Goal: Task Accomplishment & Management: Complete application form

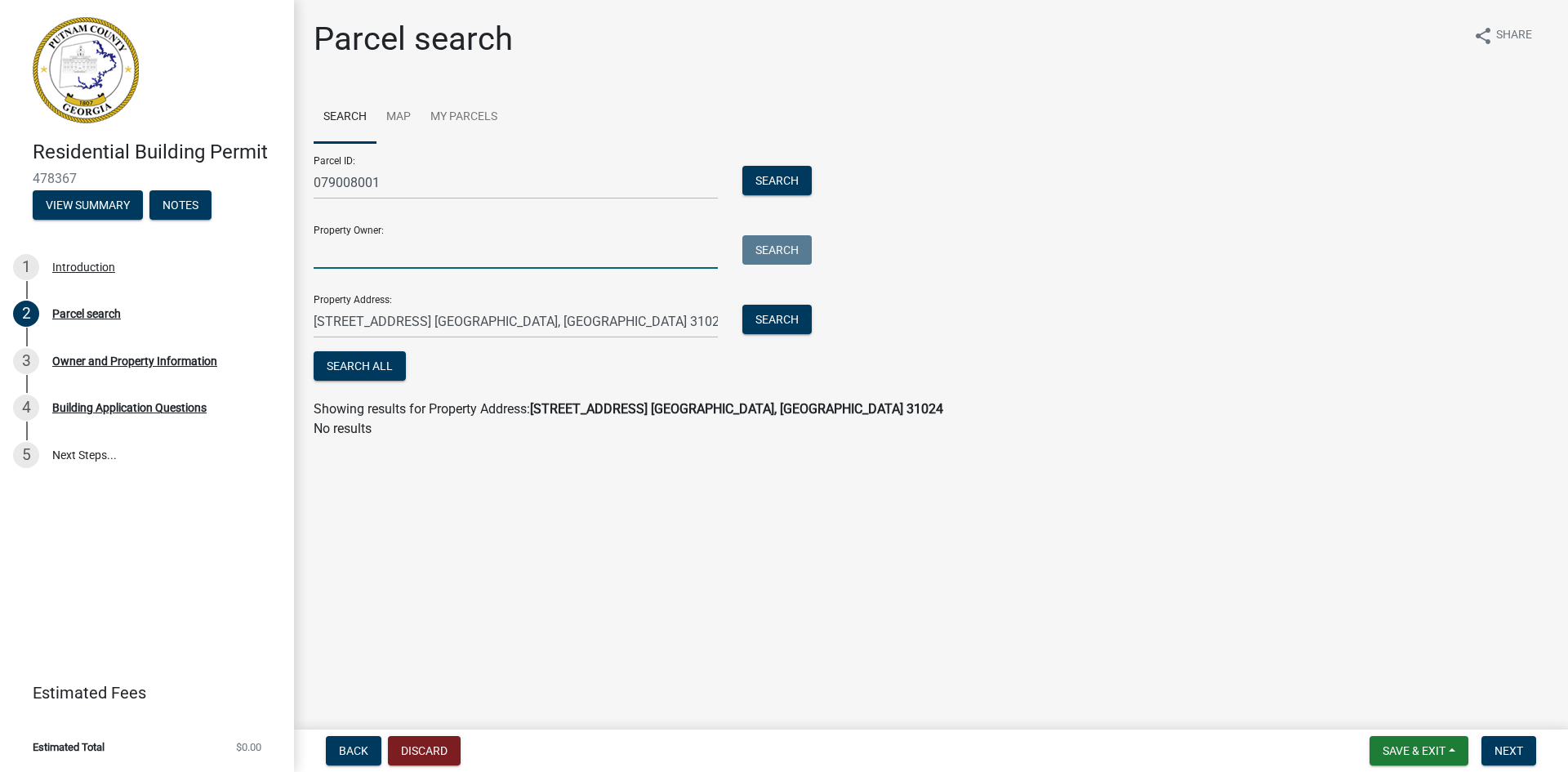
click at [364, 253] on input "Property Owner:" at bounding box center [516, 252] width 404 height 34
type input "[PERSON_NAME] [PERSON_NAME] & [PERSON_NAME]"
click at [766, 253] on button "Search" at bounding box center [777, 250] width 69 height 29
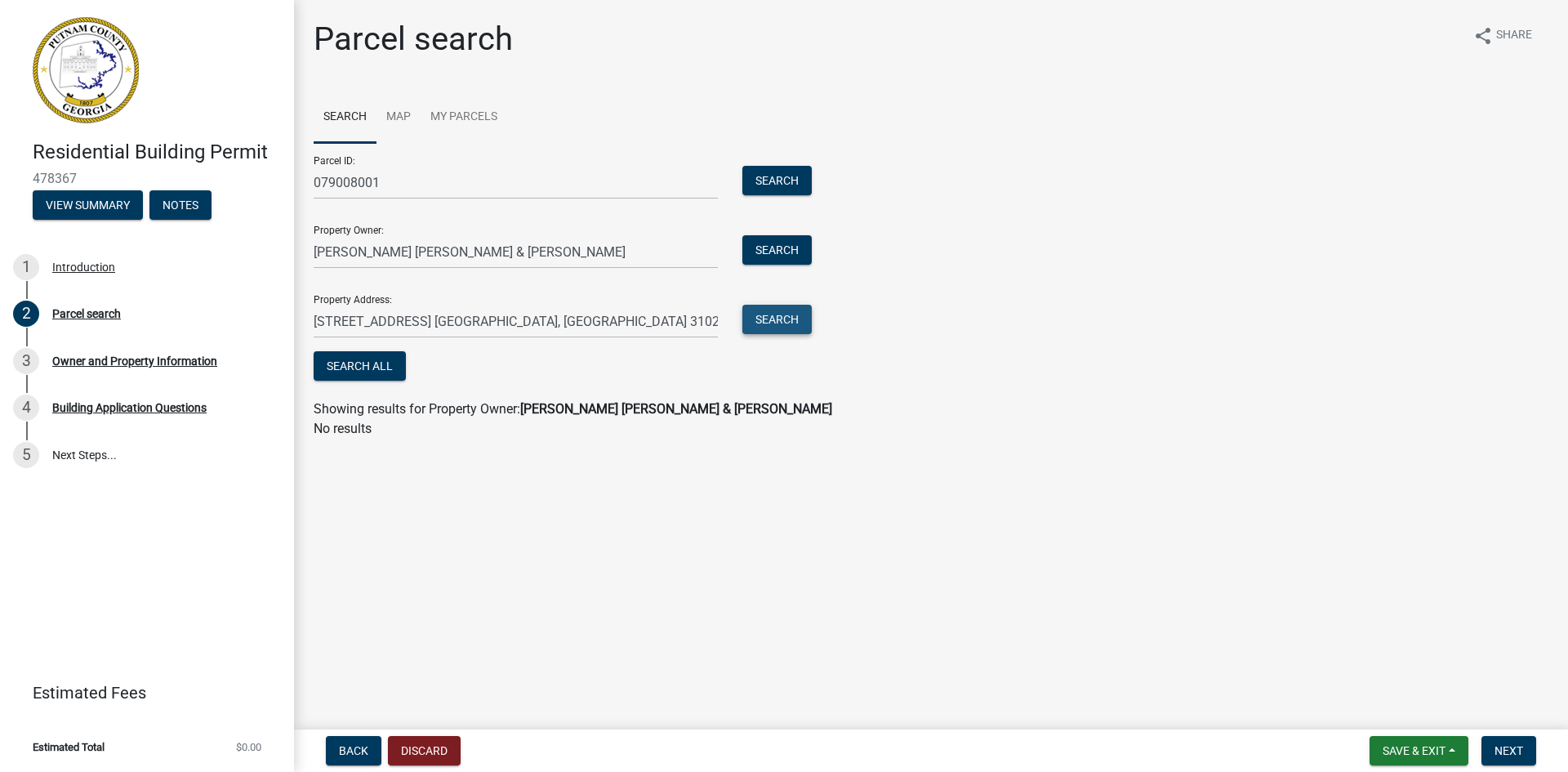
click at [767, 317] on button "Search" at bounding box center [777, 319] width 69 height 29
click at [773, 180] on button "Search" at bounding box center [777, 180] width 69 height 29
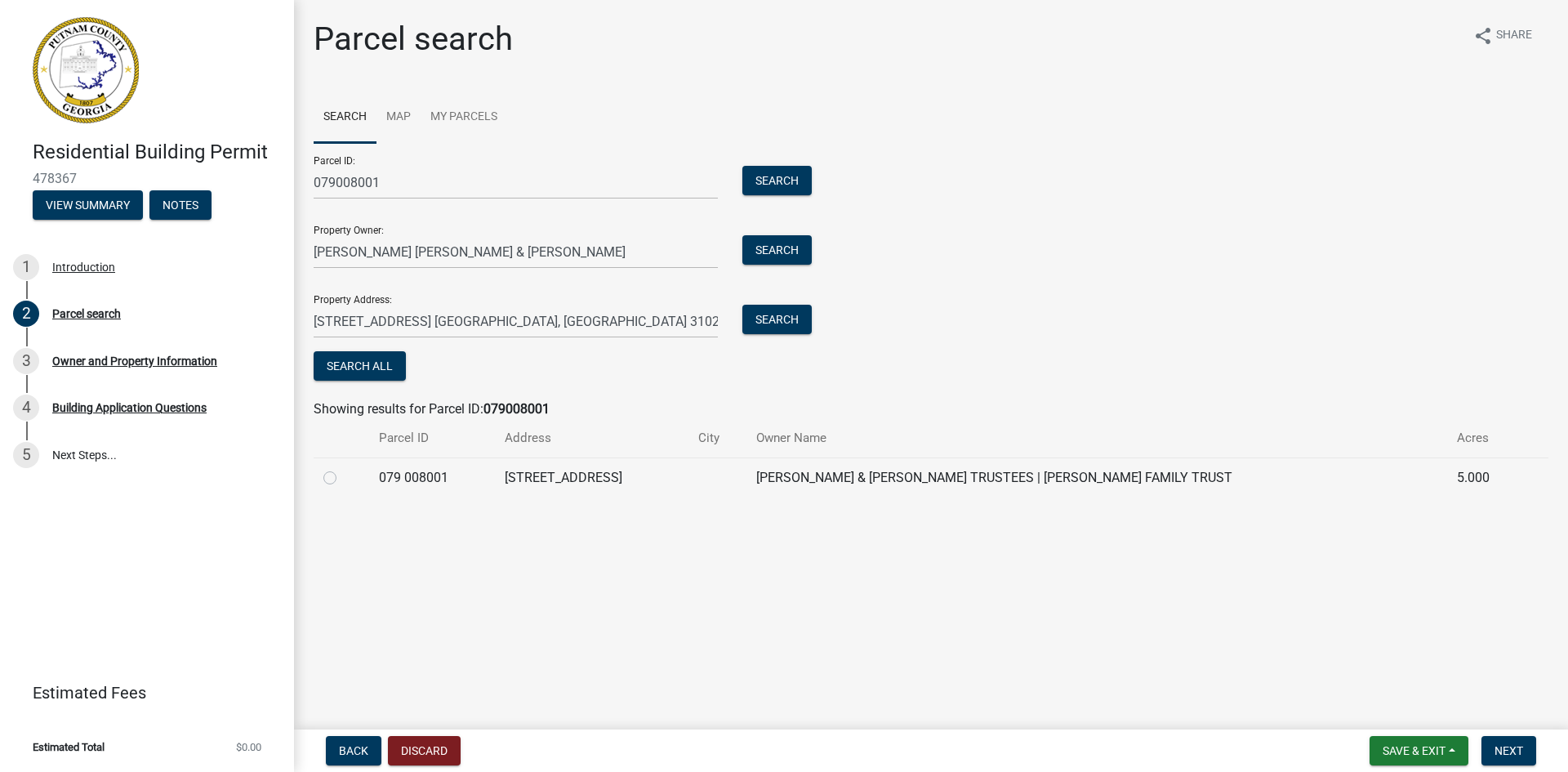
click at [343, 468] on label at bounding box center [343, 468] width 0 height 0
click at [343, 477] on 008001 "radio" at bounding box center [349, 474] width 10 height 10
radio 008001 "true"
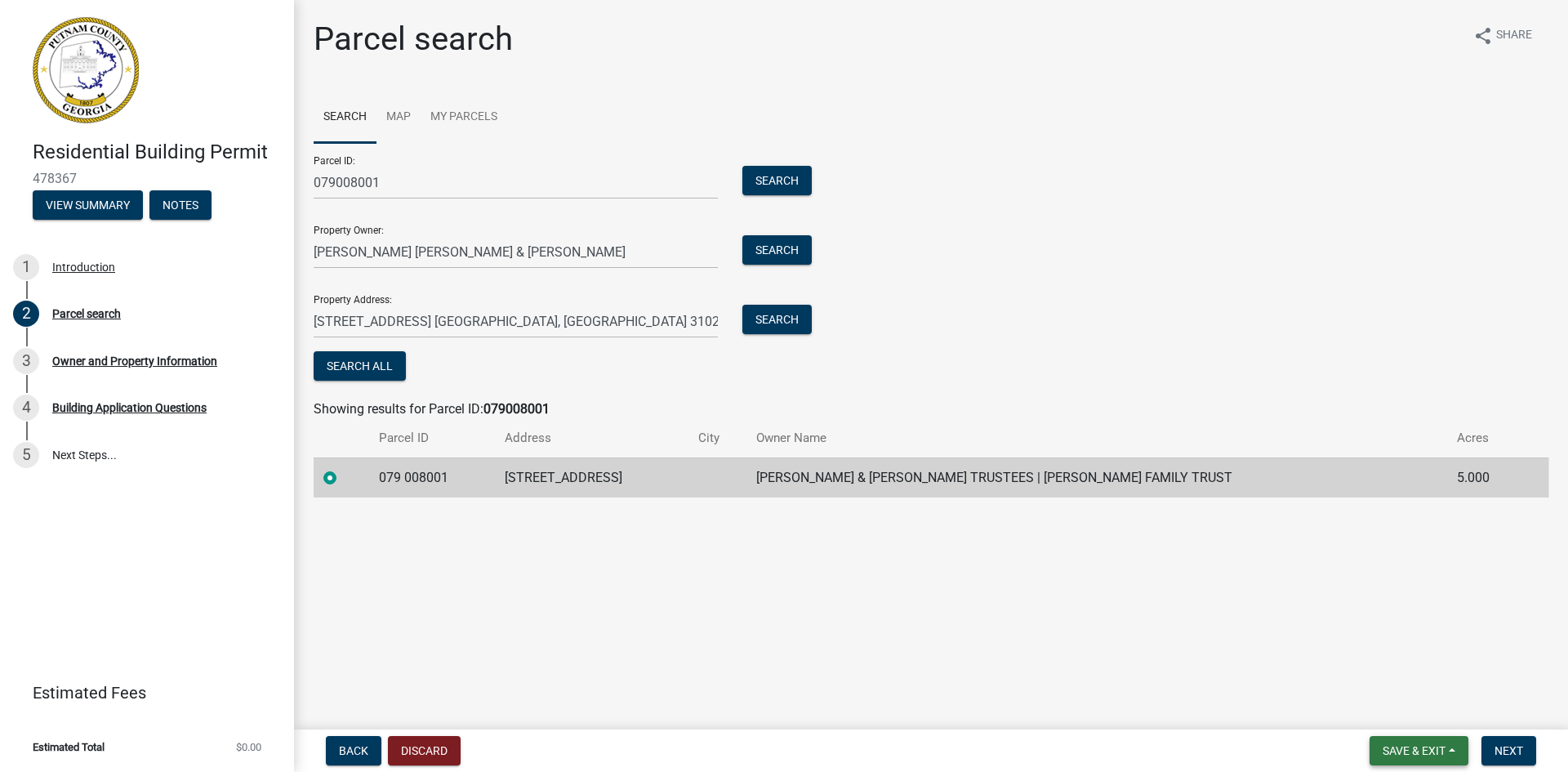
click at [1413, 753] on span "Save & Exit" at bounding box center [1414, 750] width 63 height 13
click at [1369, 668] on button "Save" at bounding box center [1403, 669] width 131 height 39
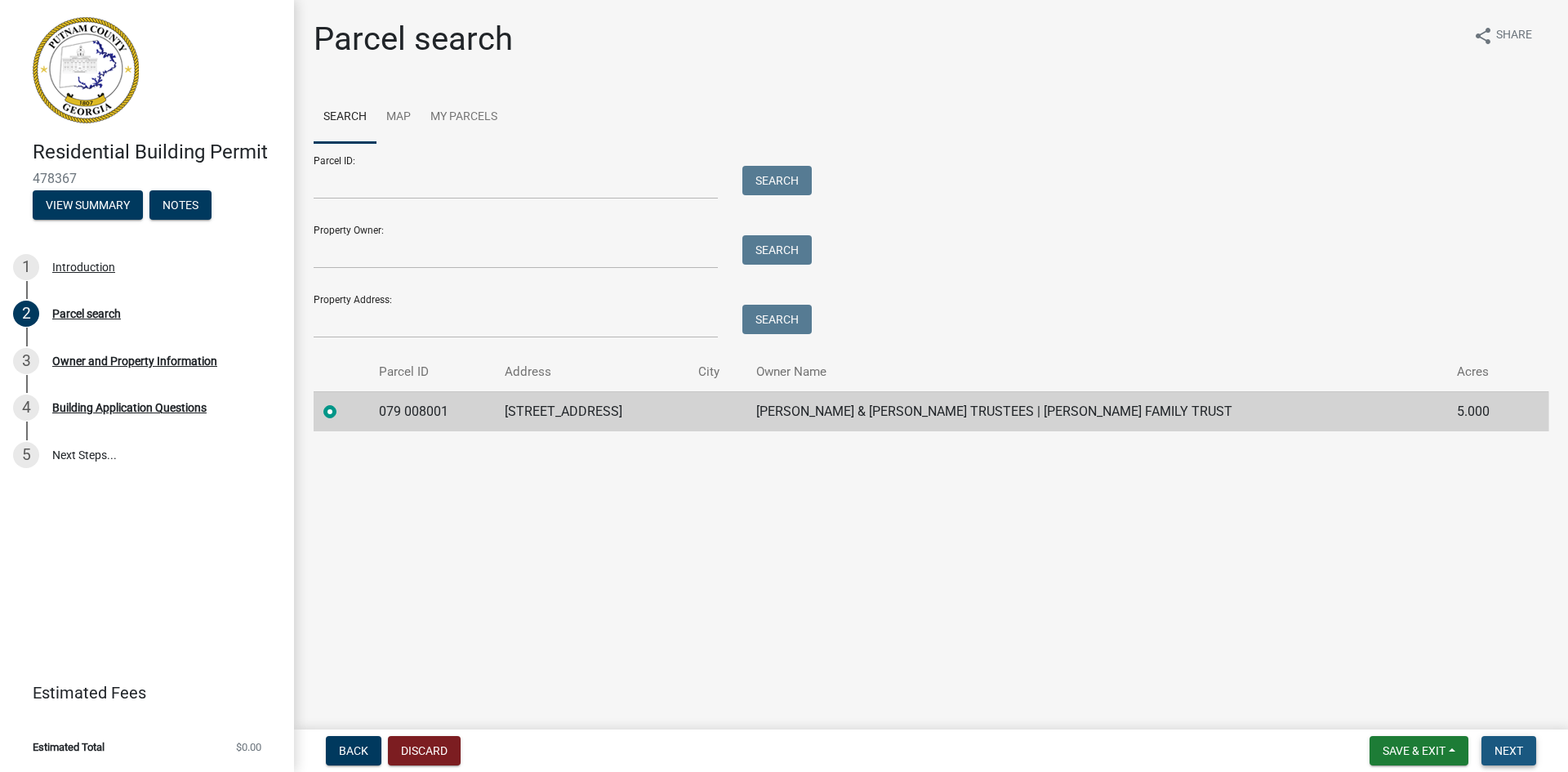
click at [1507, 749] on span "Next" at bounding box center [1509, 750] width 29 height 13
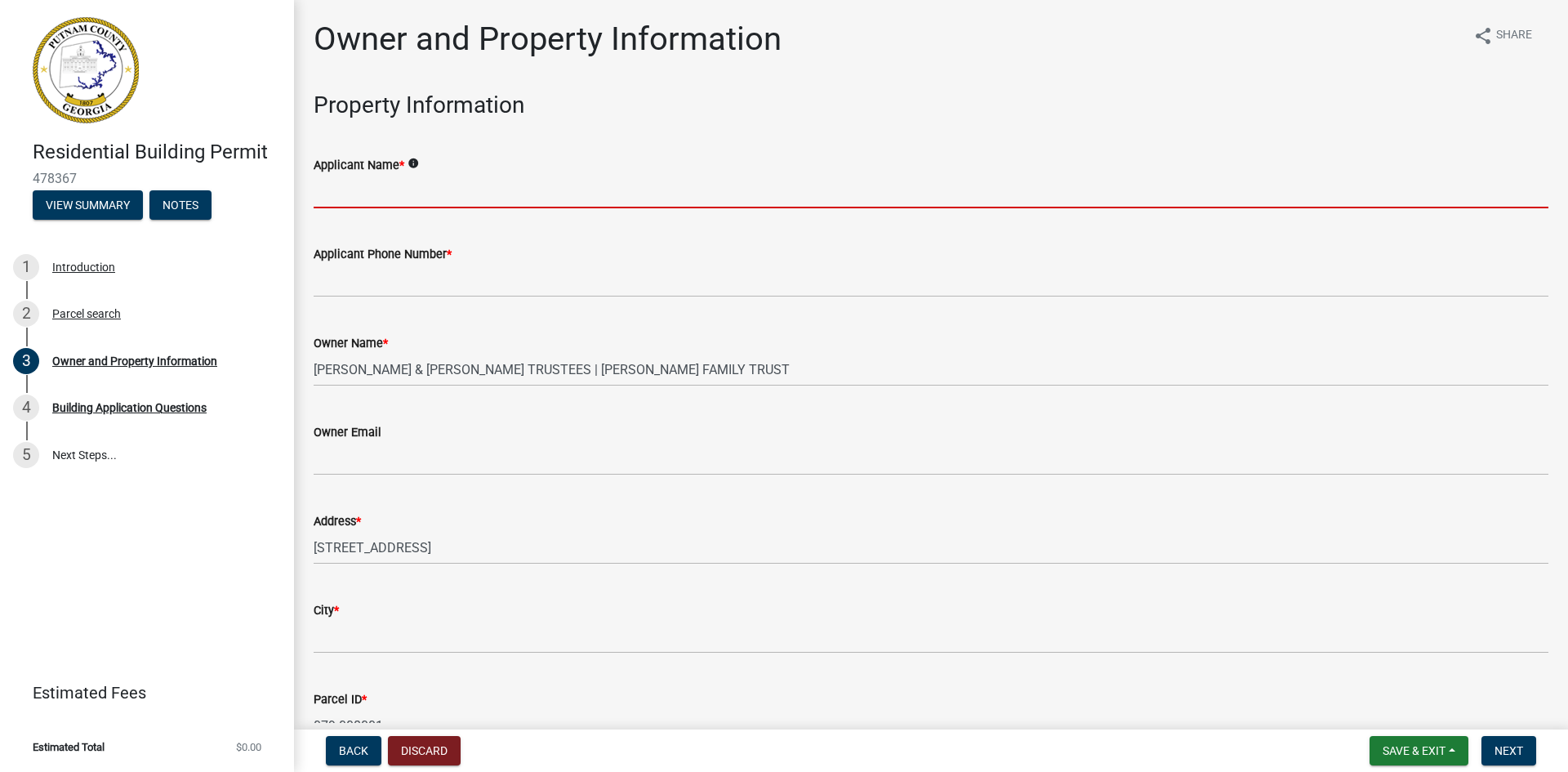
click at [471, 184] on input "Applicant Name *" at bounding box center [931, 192] width 1235 height 34
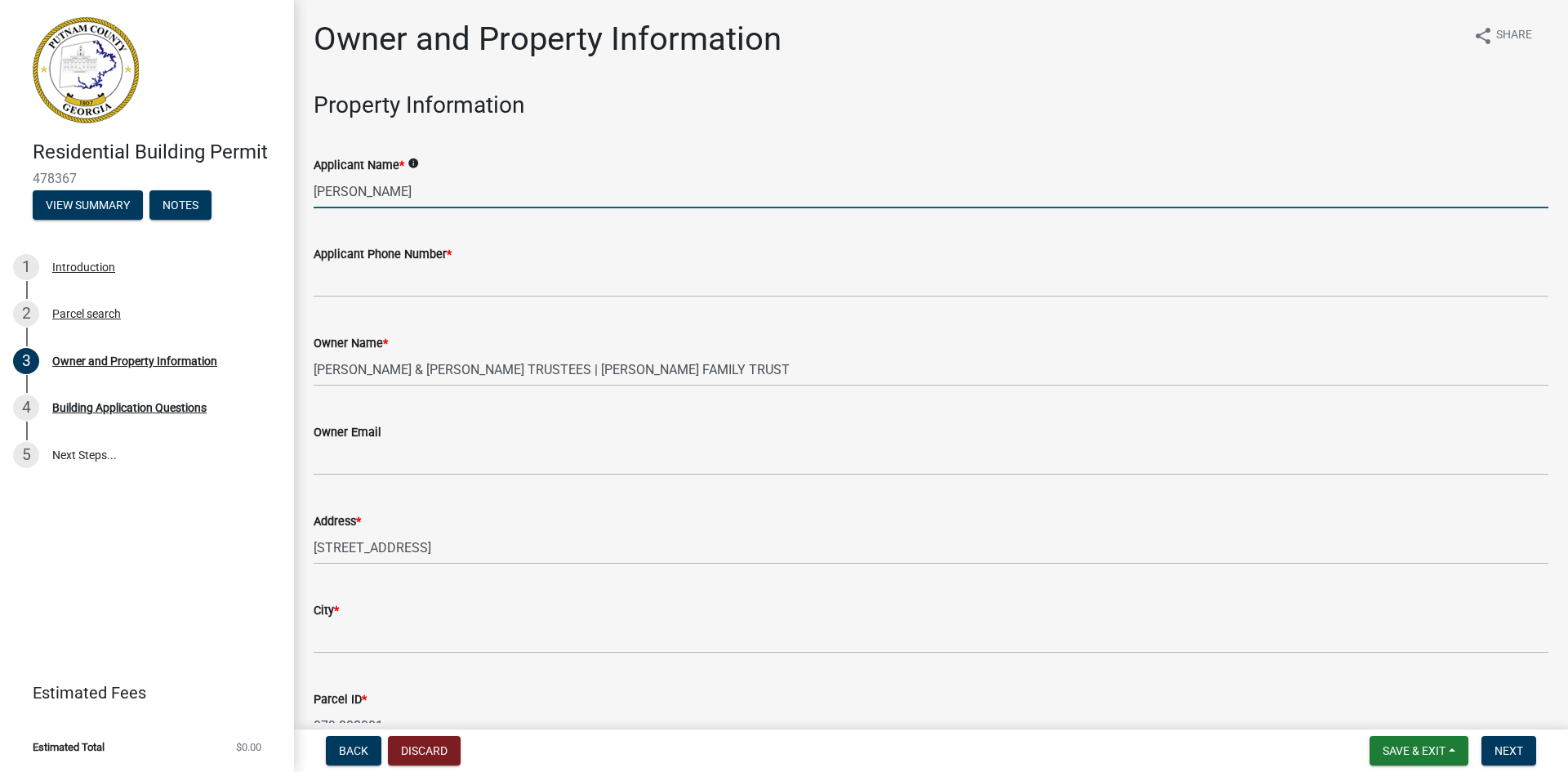
type input "[PERSON_NAME]"
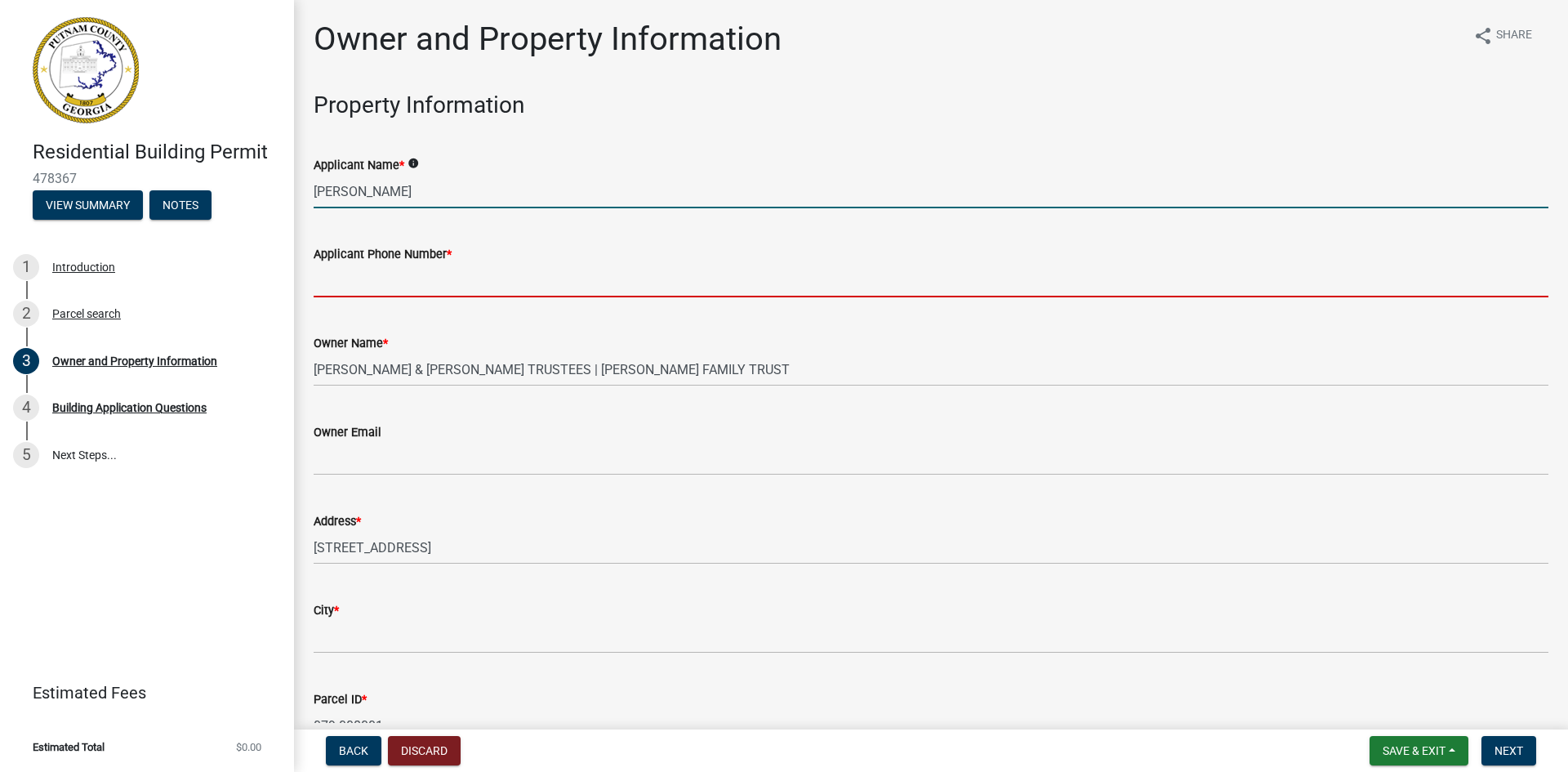
click at [405, 280] on input "Applicant Phone Number *" at bounding box center [931, 280] width 1235 height 34
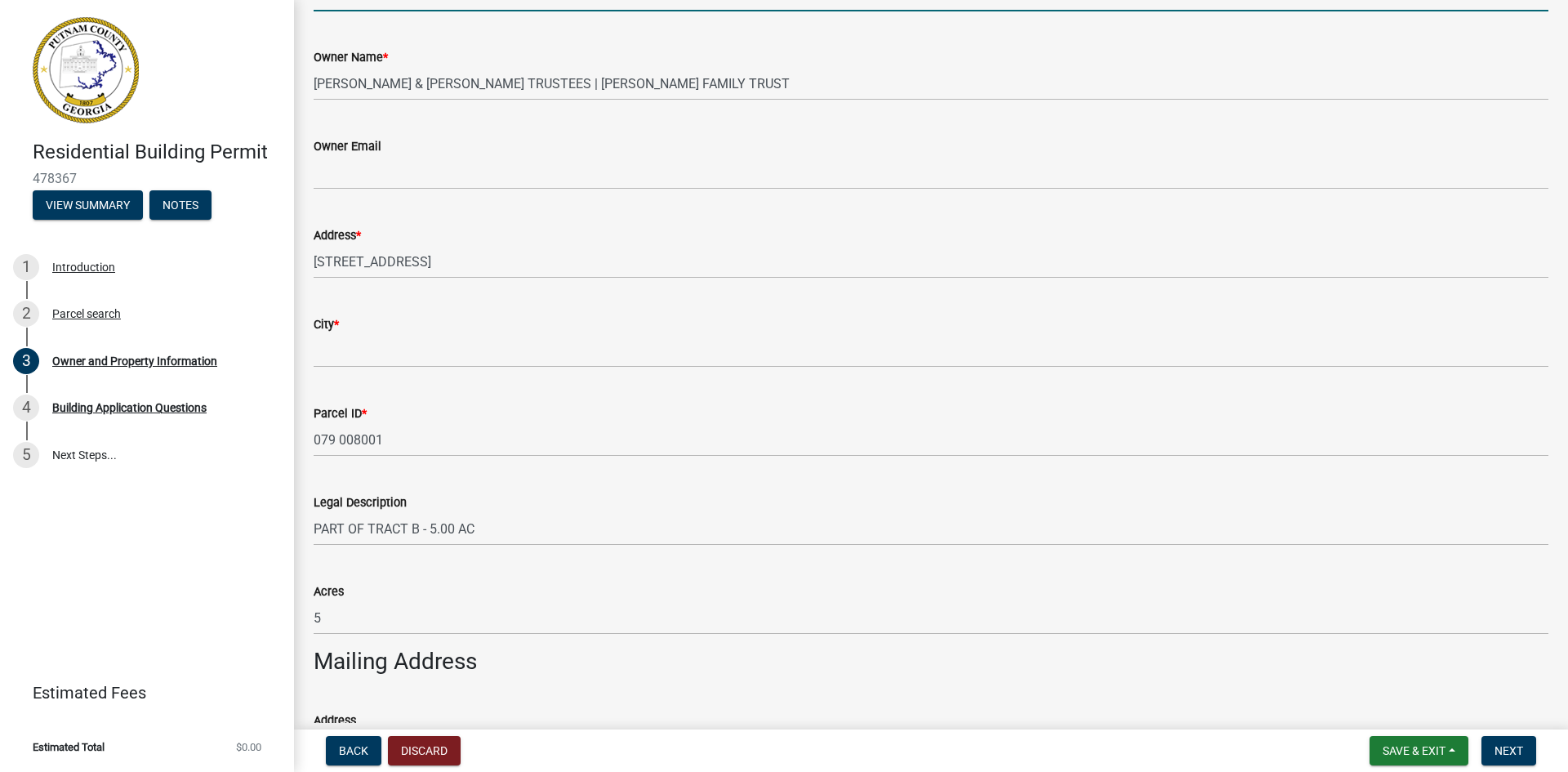
scroll to position [357, 0]
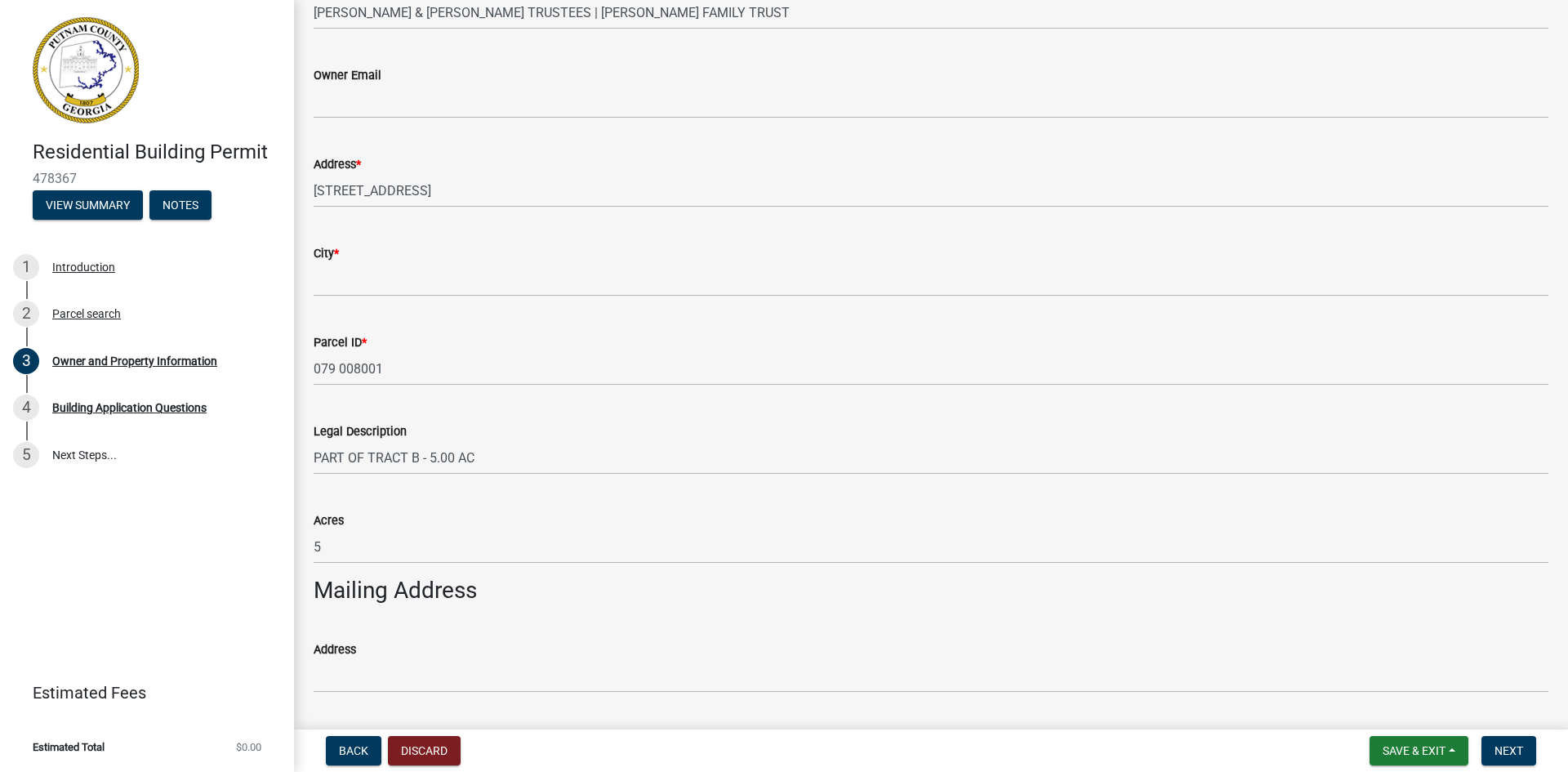
type input "4784569732"
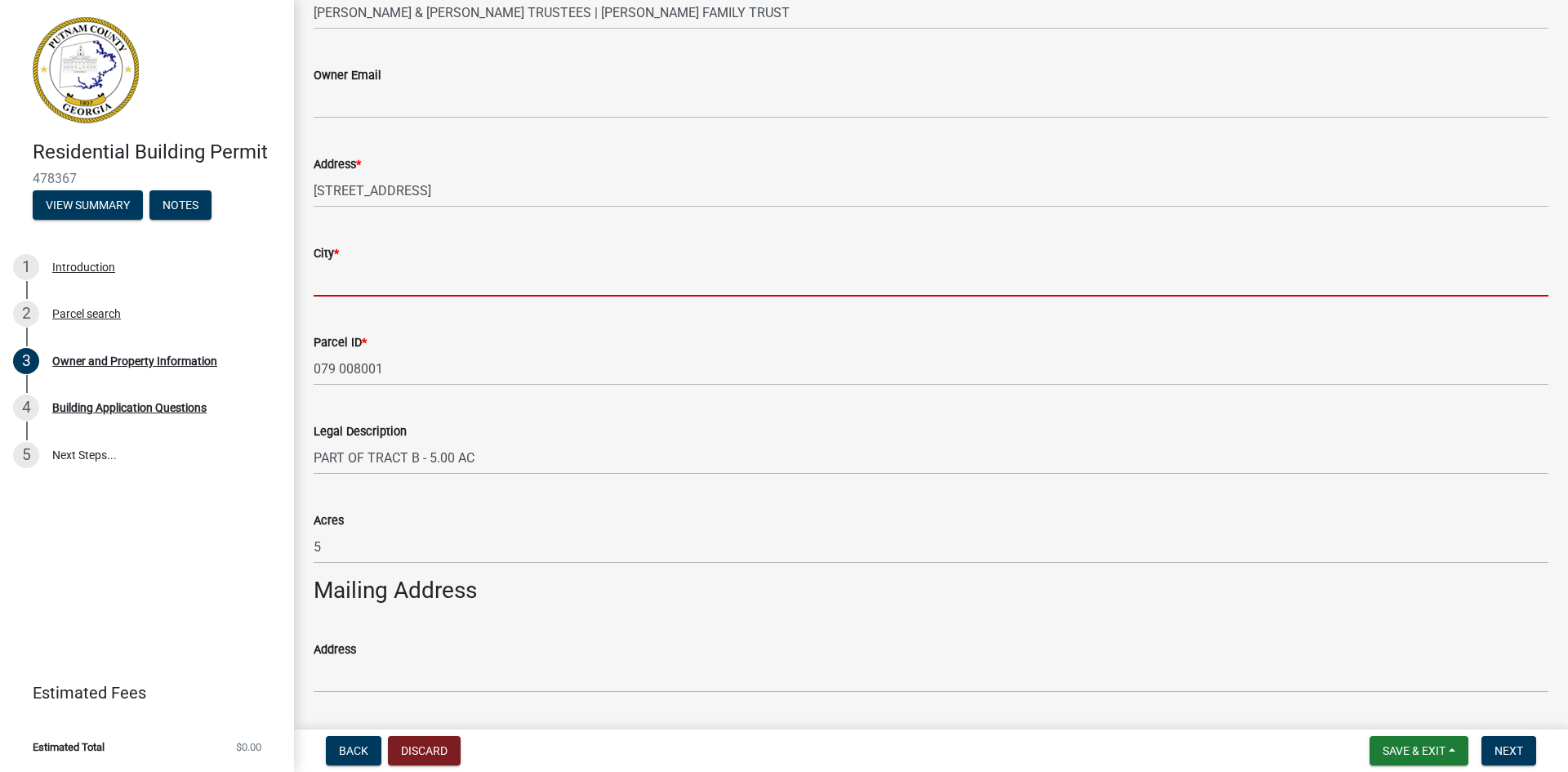
click at [370, 272] on input "City *" at bounding box center [931, 279] width 1235 height 34
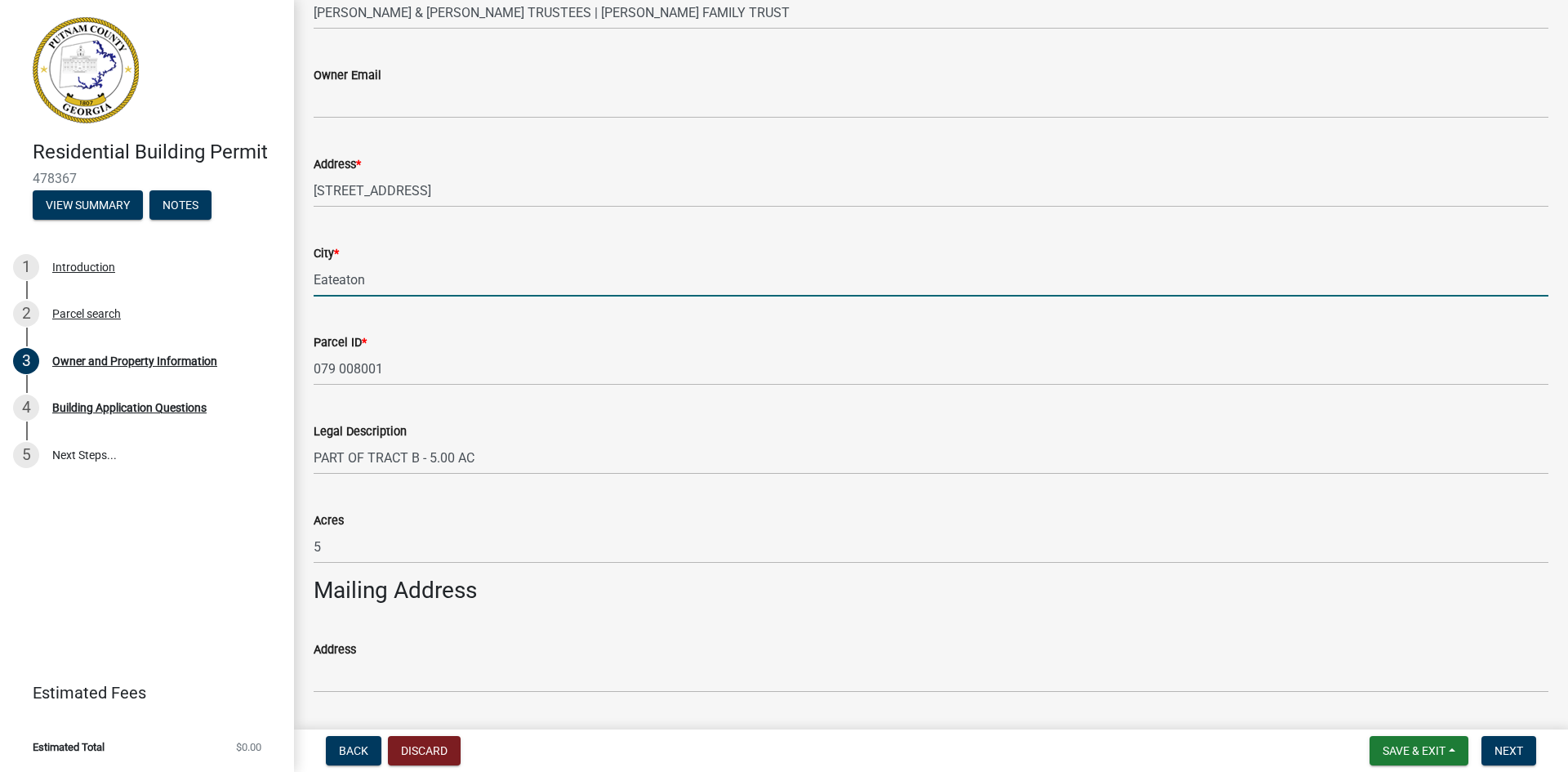
drag, startPoint x: 332, startPoint y: 279, endPoint x: 344, endPoint y: 280, distance: 12.0
click at [344, 280] on input "Eateaton" at bounding box center [931, 279] width 1235 height 34
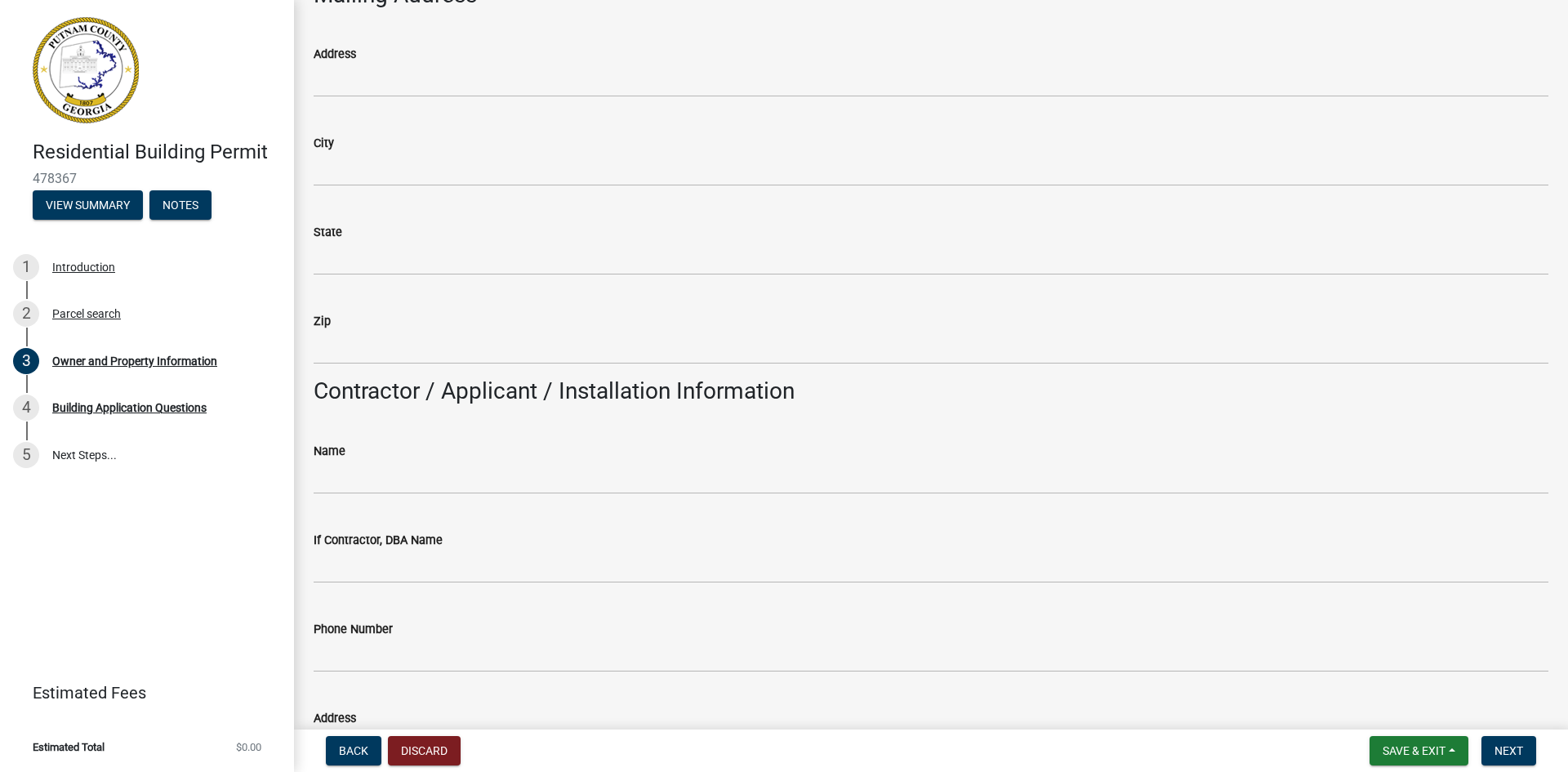
scroll to position [1123, 0]
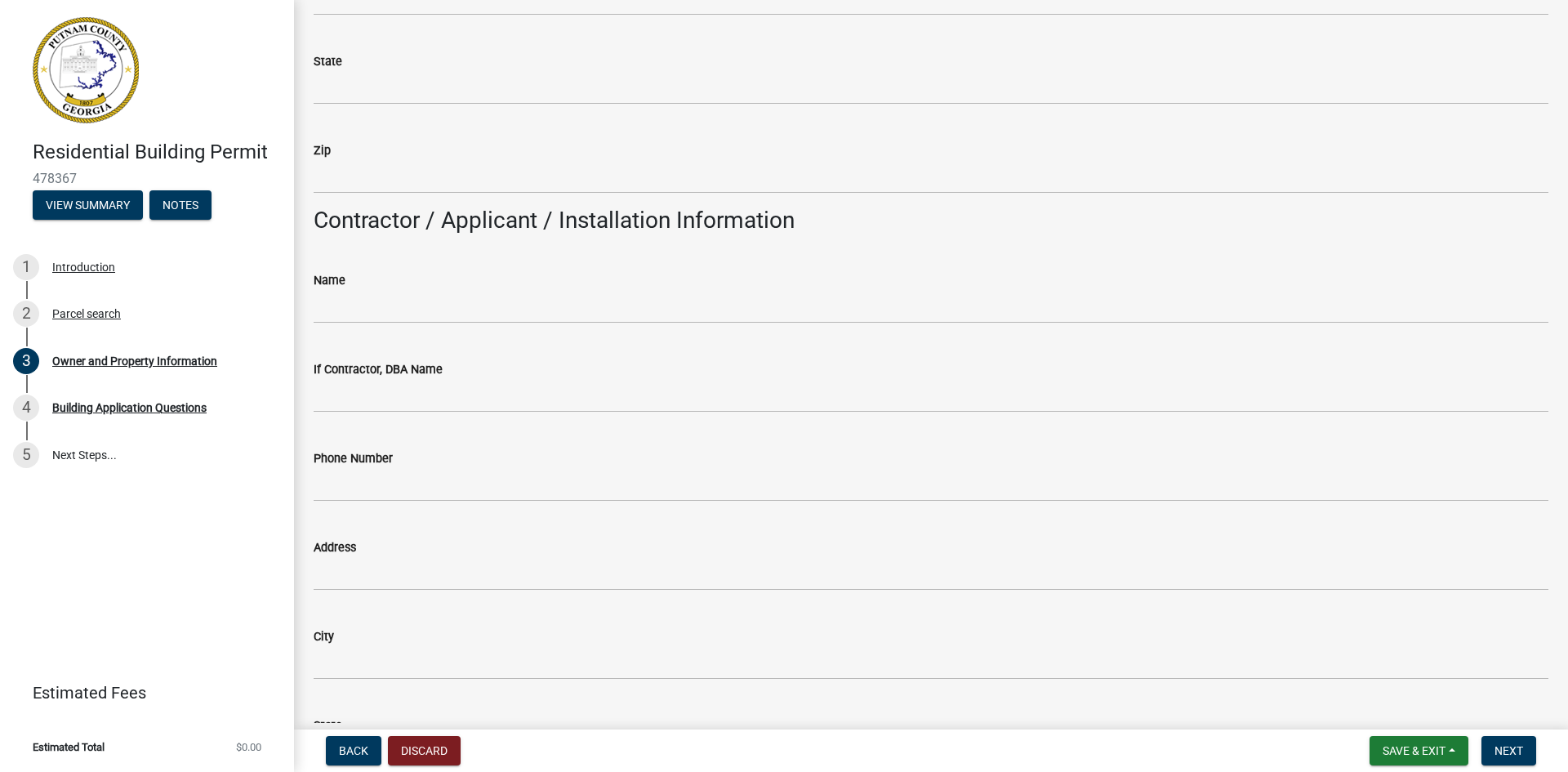
type input "Eatonton"
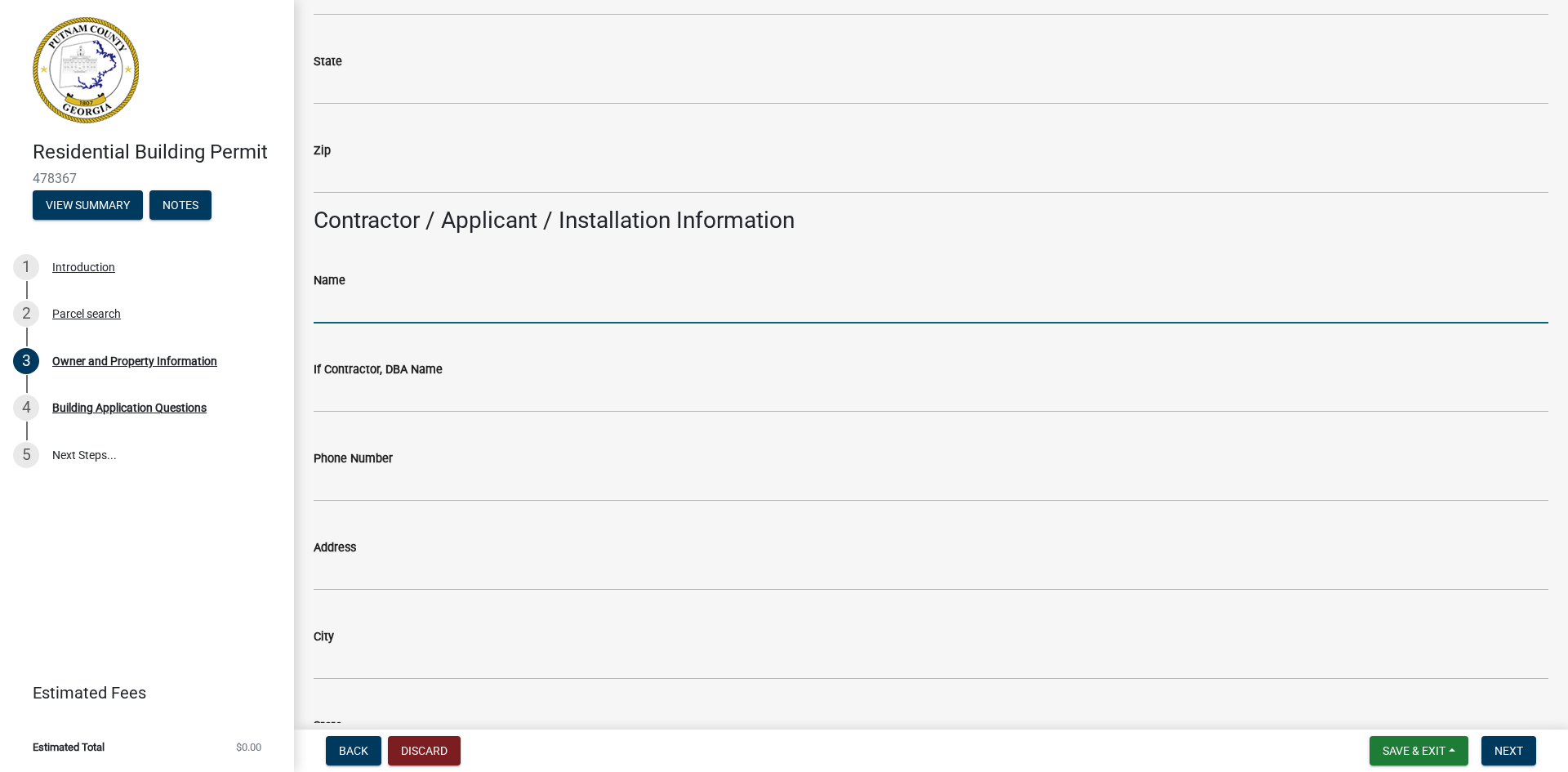
click at [370, 311] on input "Name" at bounding box center [931, 306] width 1235 height 34
type input "[PERSON_NAME]"
type input "[STREET_ADDRESS][PERSON_NAME]"
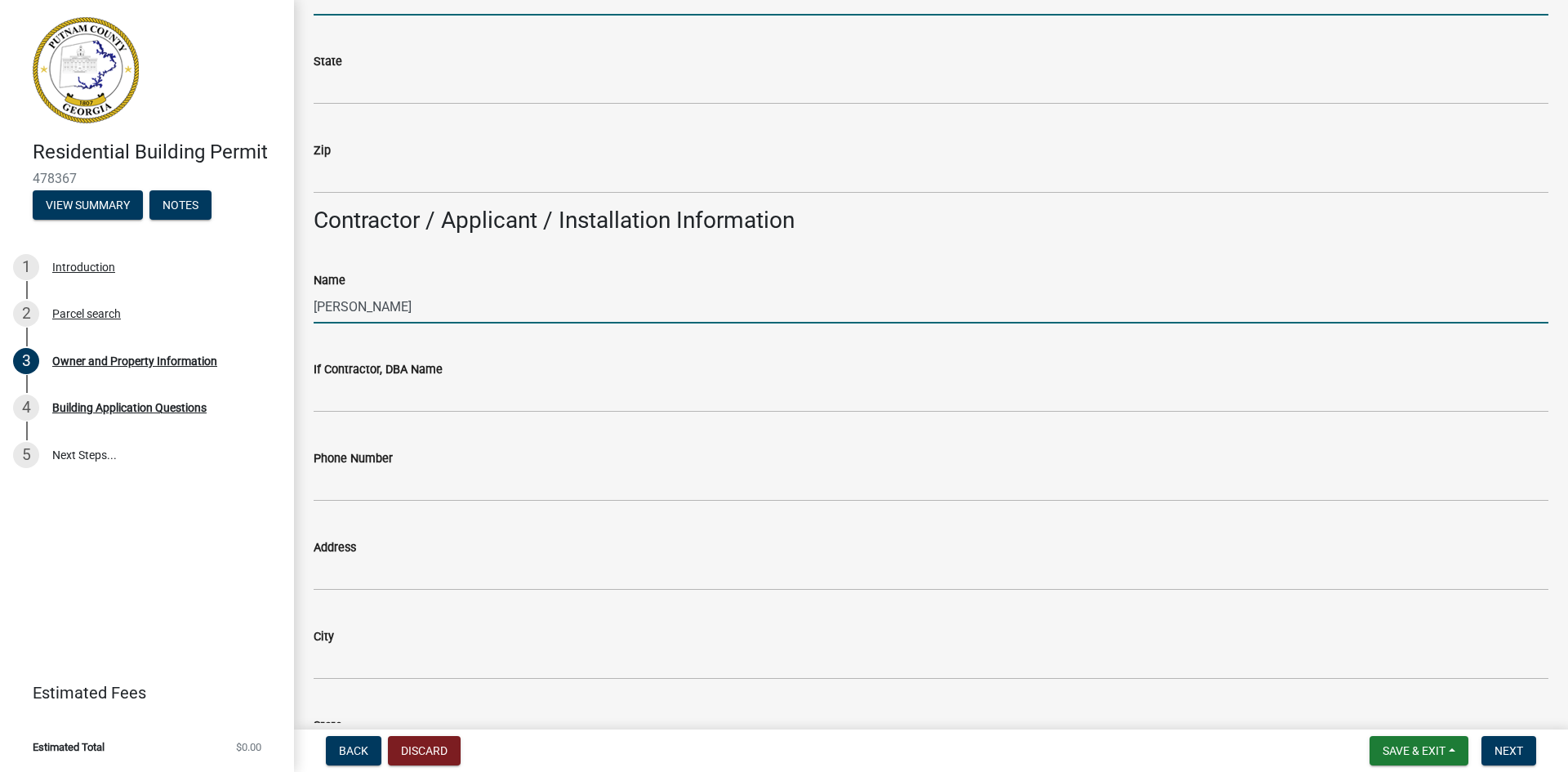
type input "[GEOGRAPHIC_DATA]"
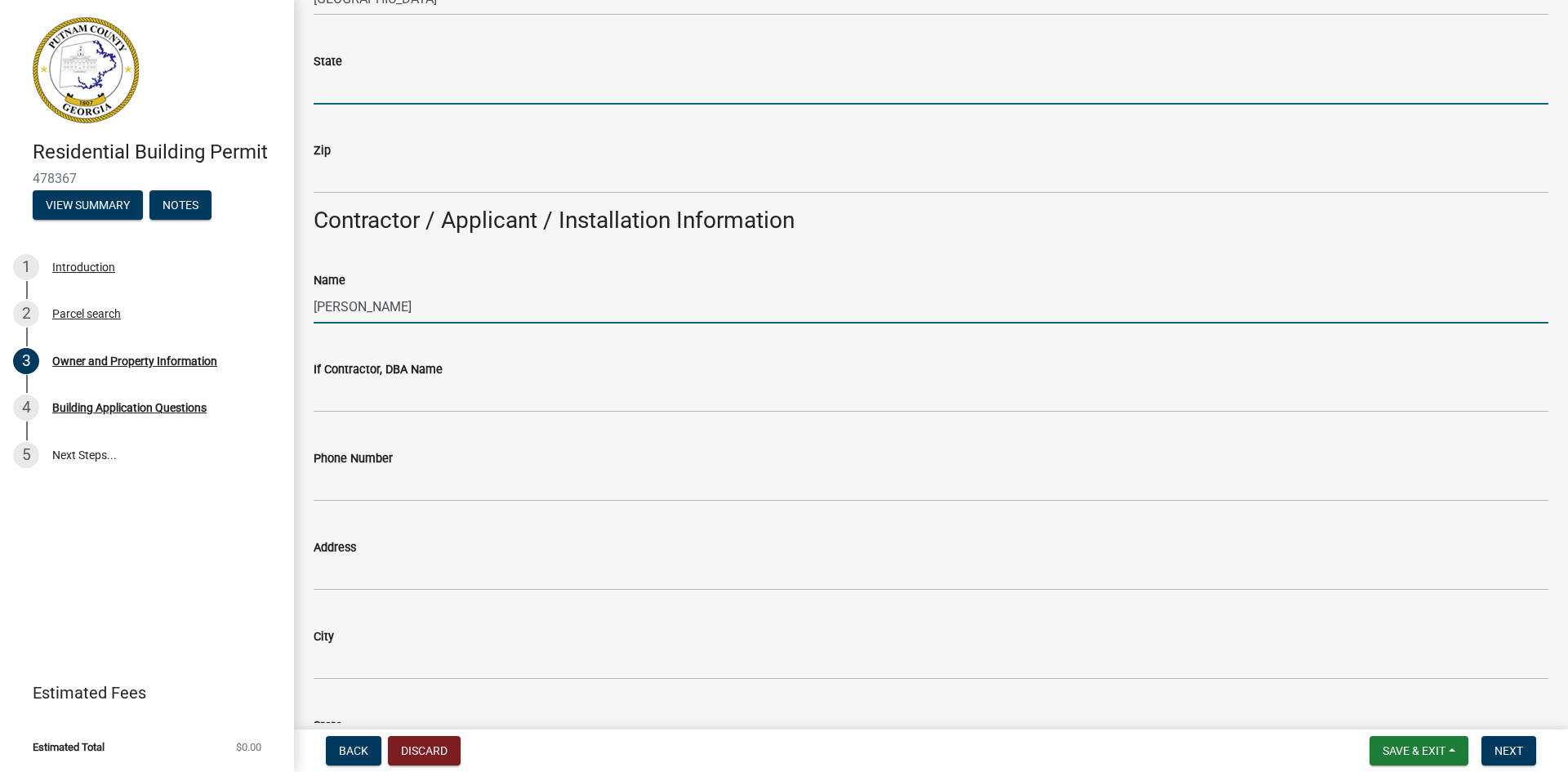
type input "GA"
type input "31082"
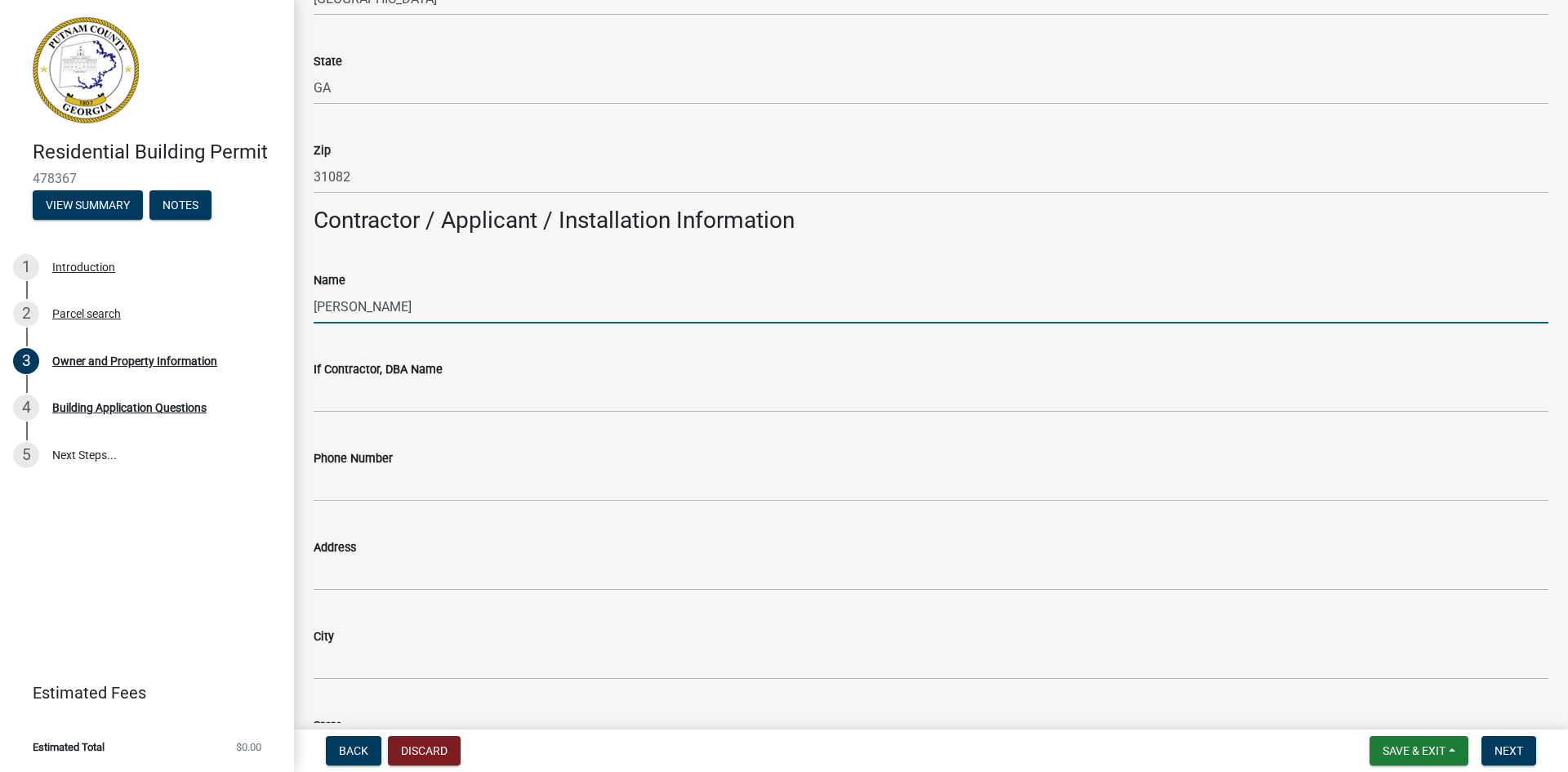
type input "[PERSON_NAME] Construction"
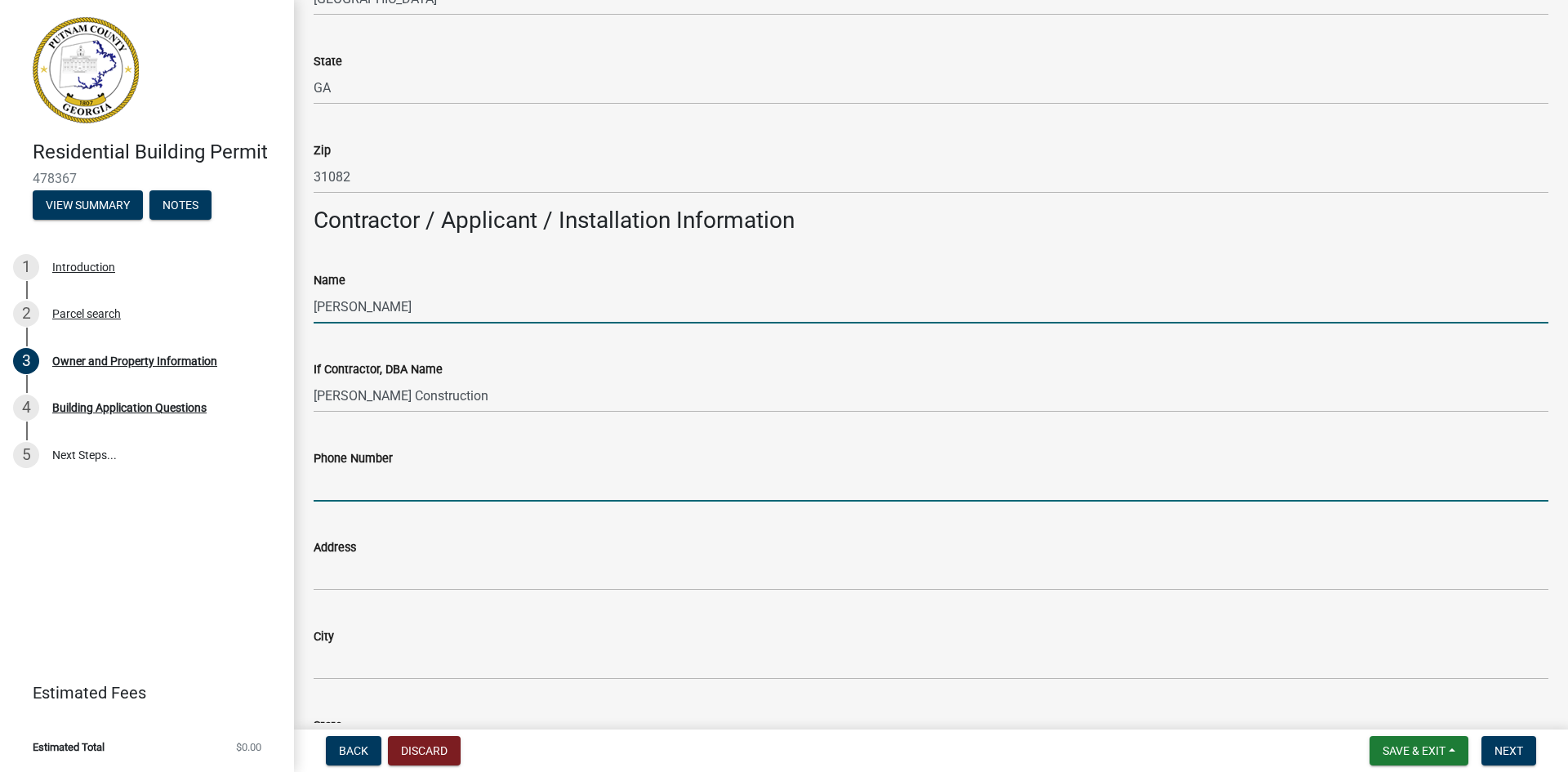
type input "4782329505"
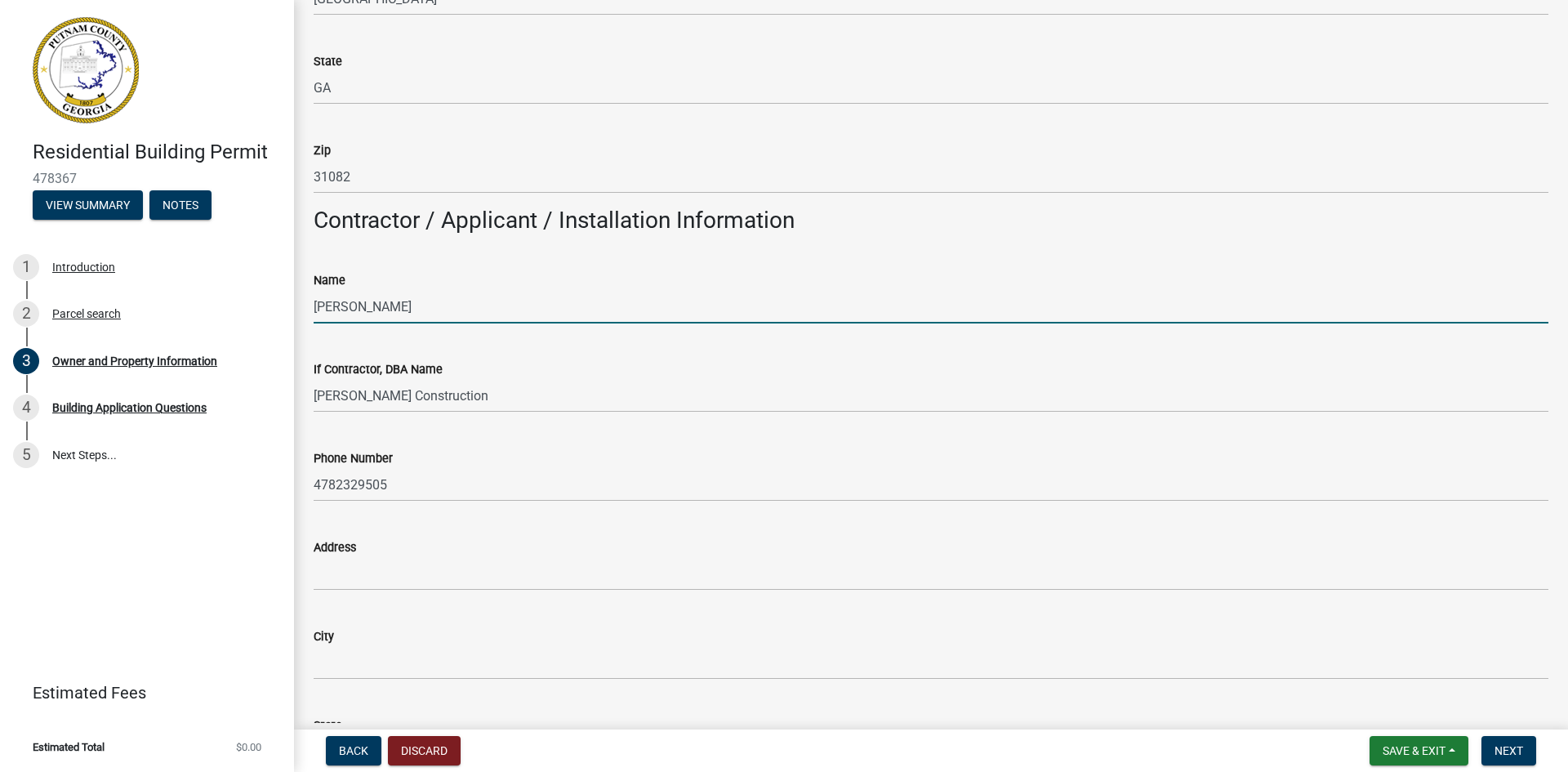
type input "[STREET_ADDRESS][PERSON_NAME]"
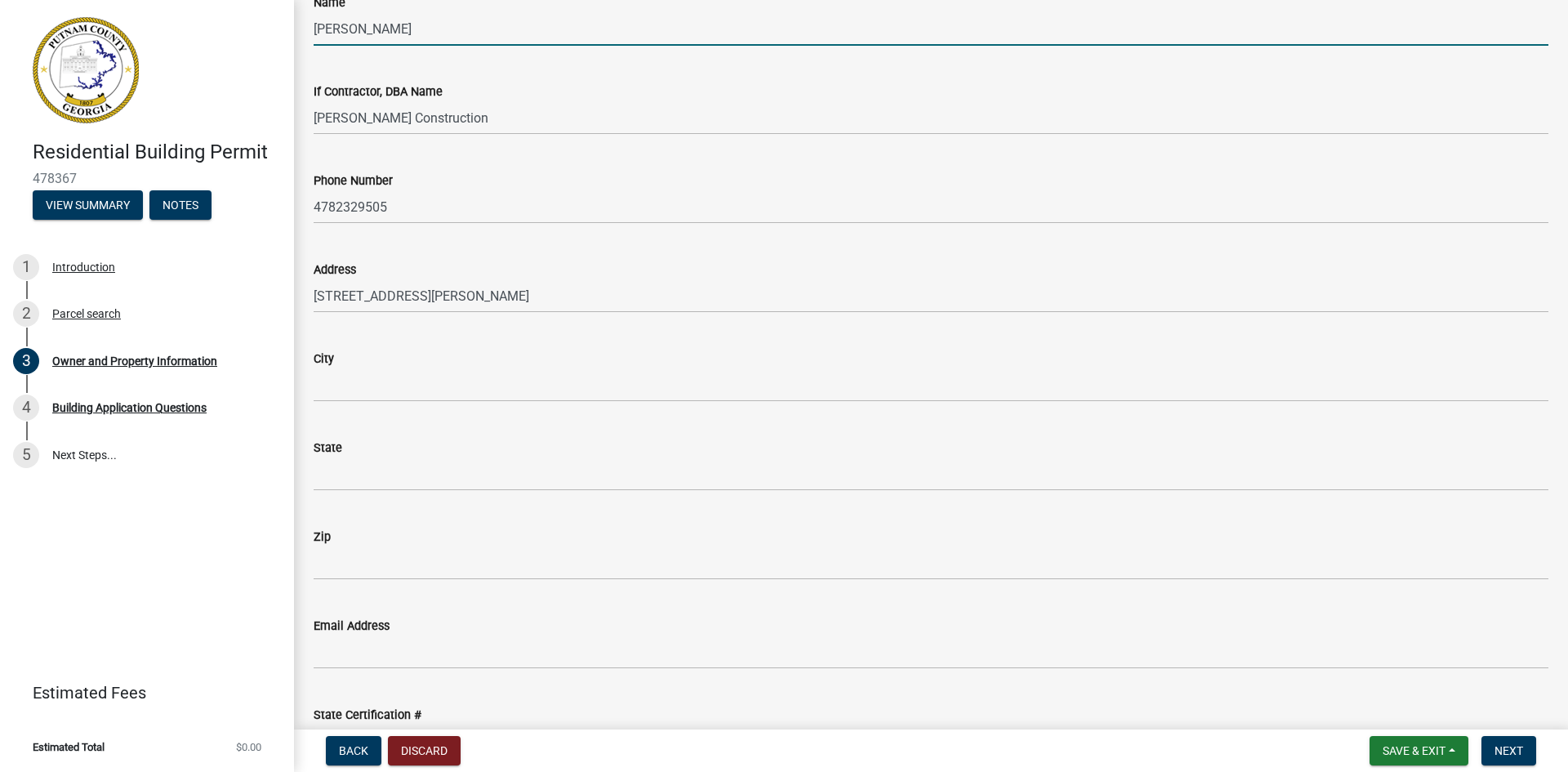
scroll to position [1405, 0]
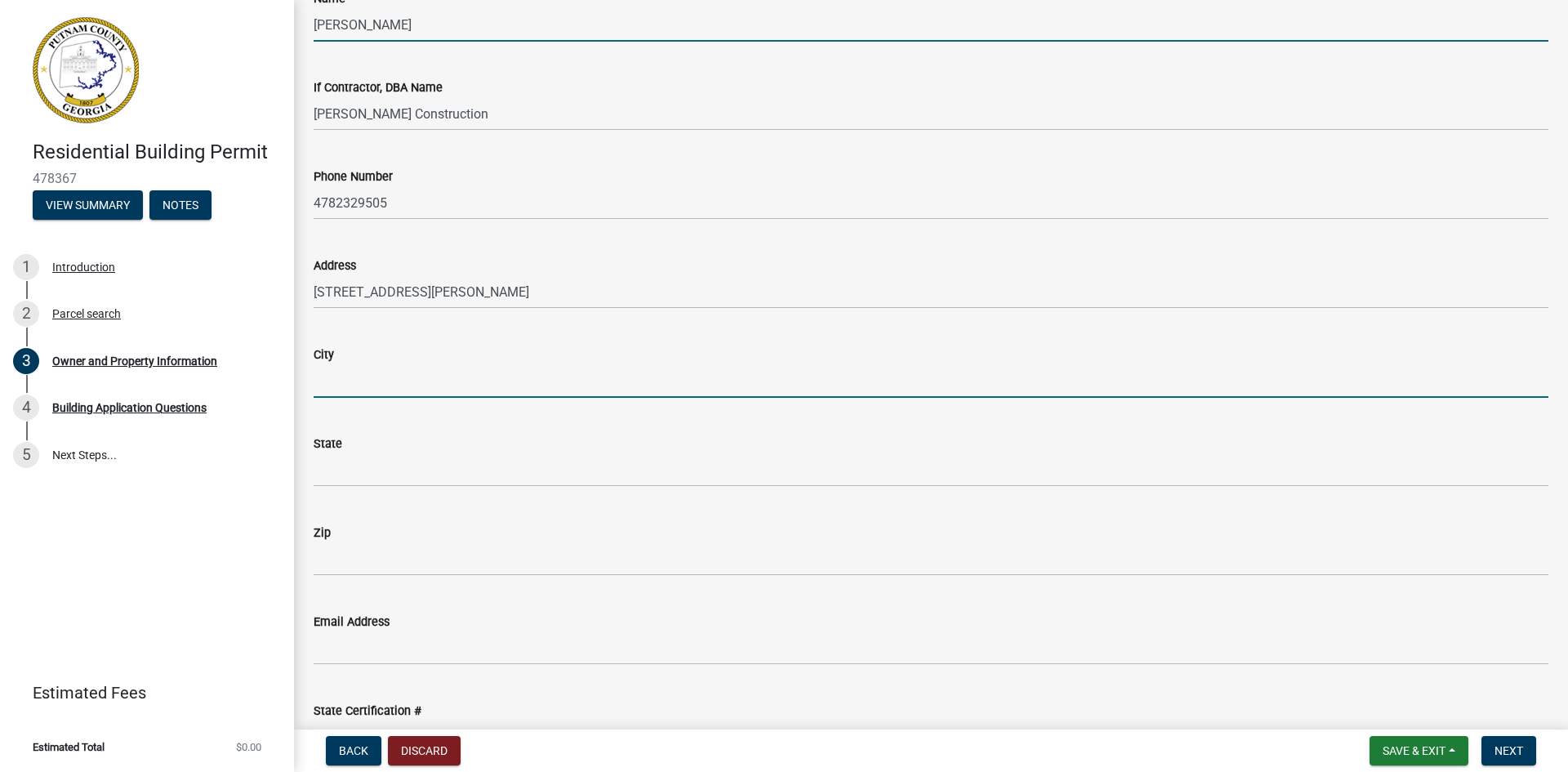
click at [374, 376] on input "City" at bounding box center [931, 381] width 1235 height 34
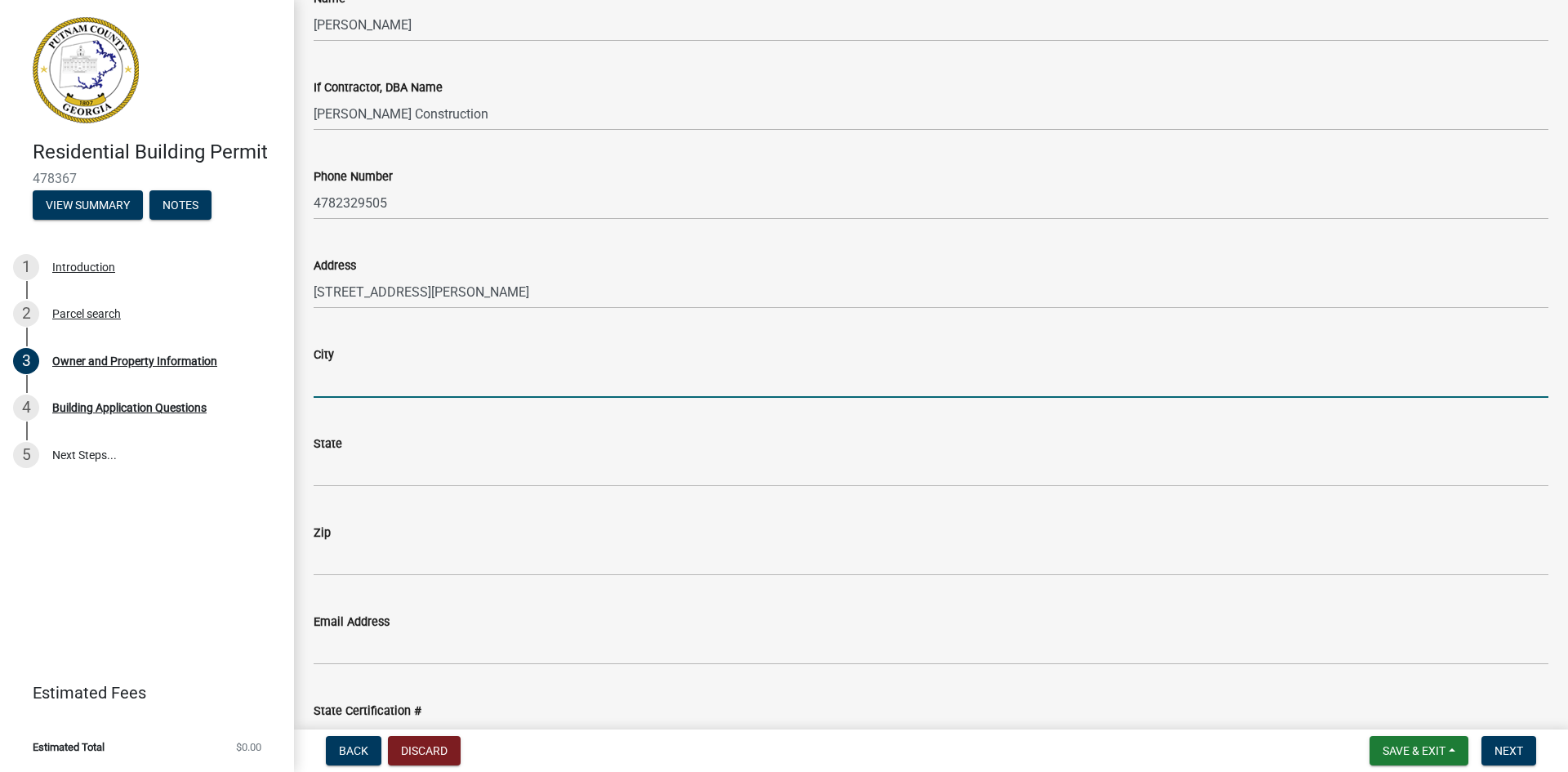
type input "[GEOGRAPHIC_DATA]"
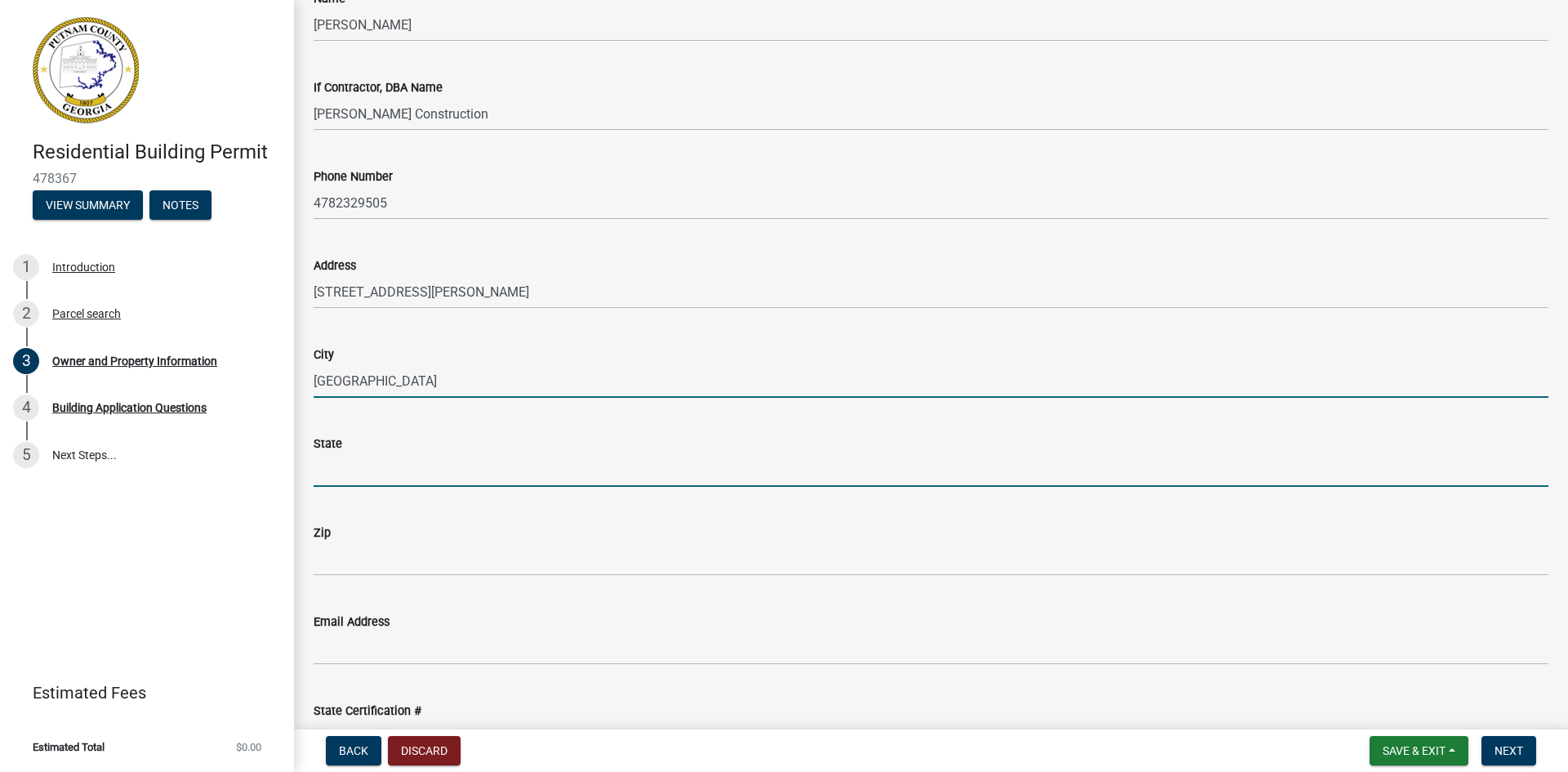
type input "GA"
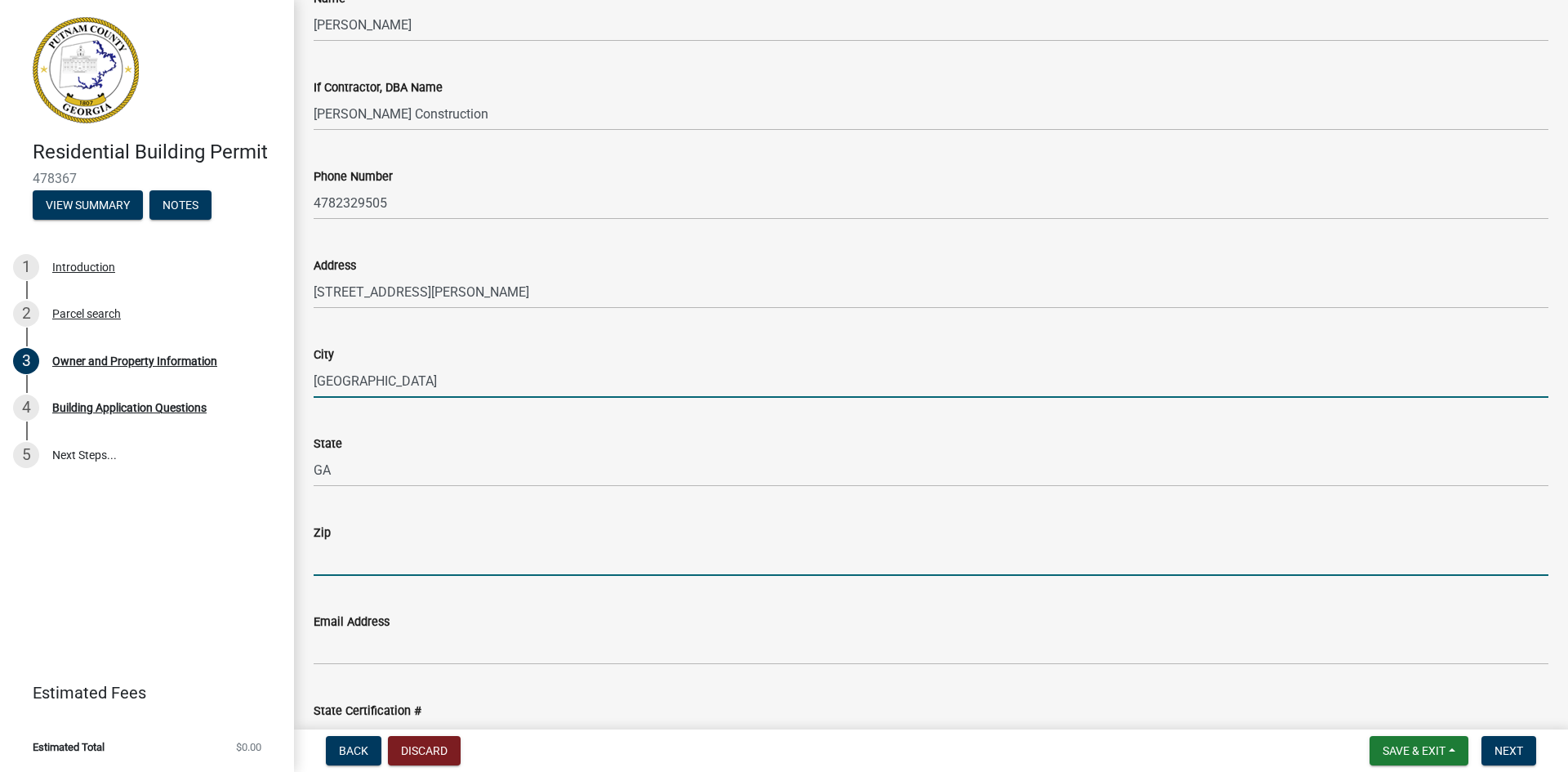
type input "31082"
type input "[EMAIL_ADDRESS][DOMAIN_NAME]"
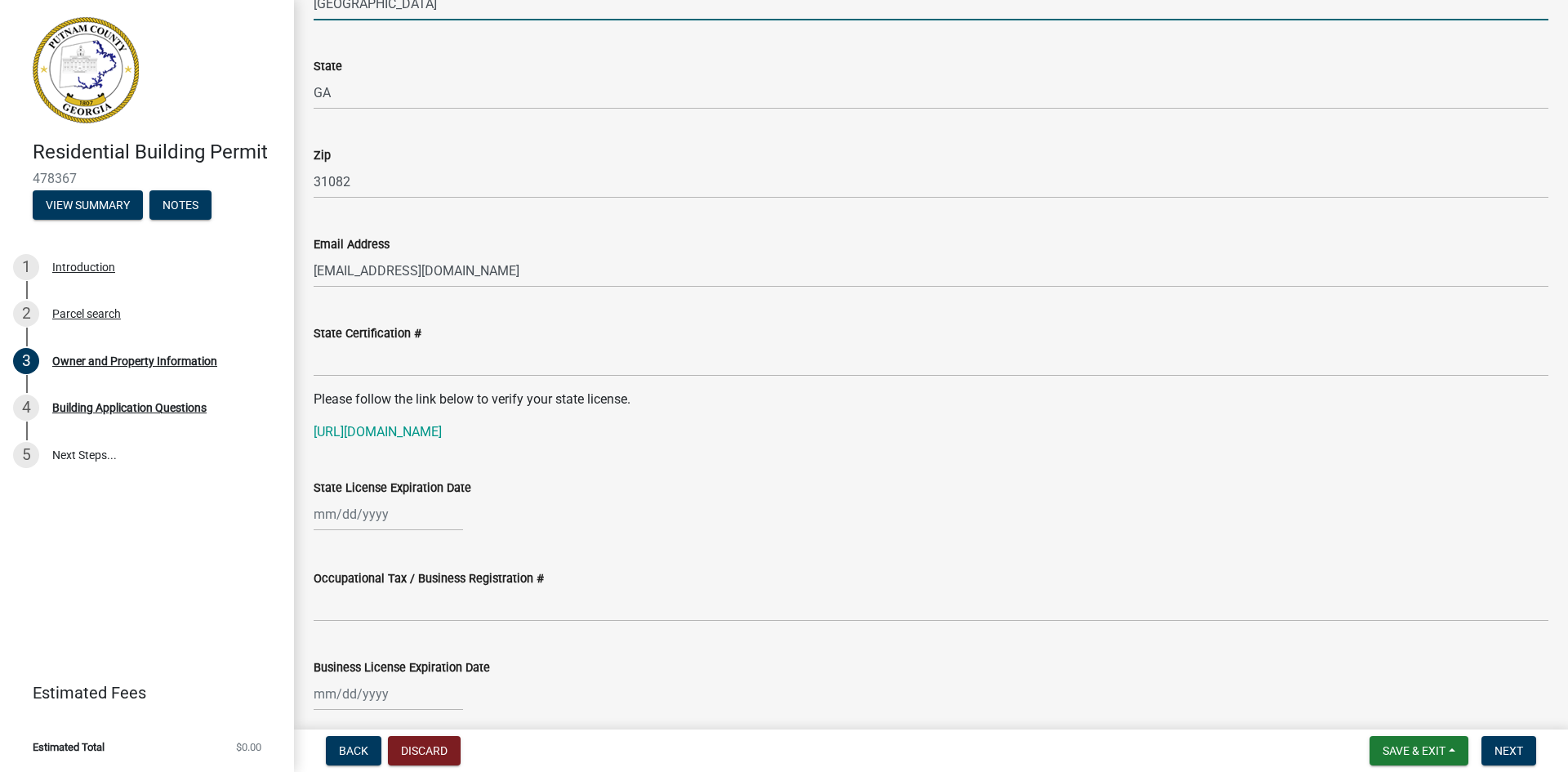
scroll to position [1787, 0]
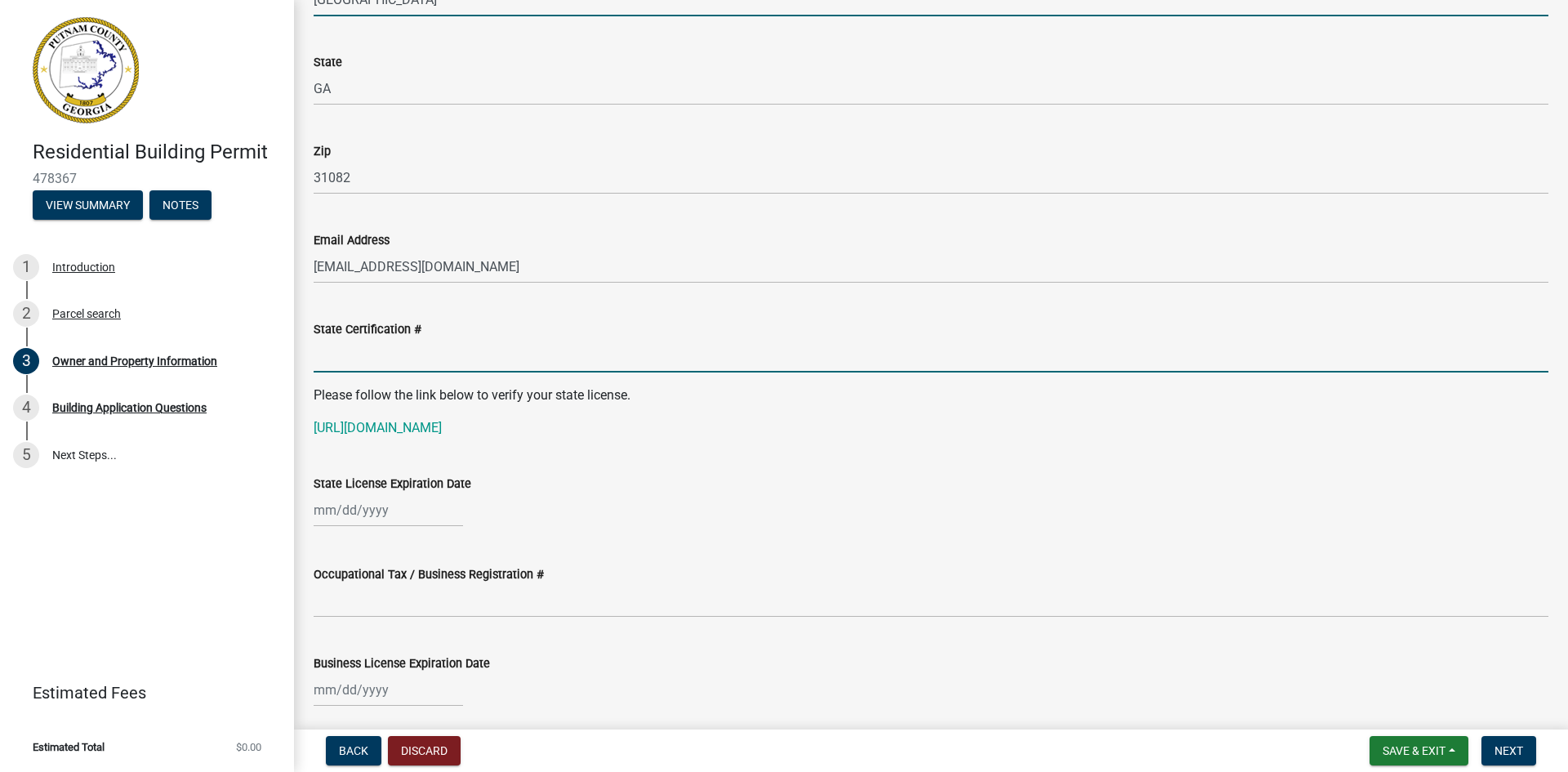
click at [386, 355] on input "State Certification #" at bounding box center [931, 356] width 1235 height 34
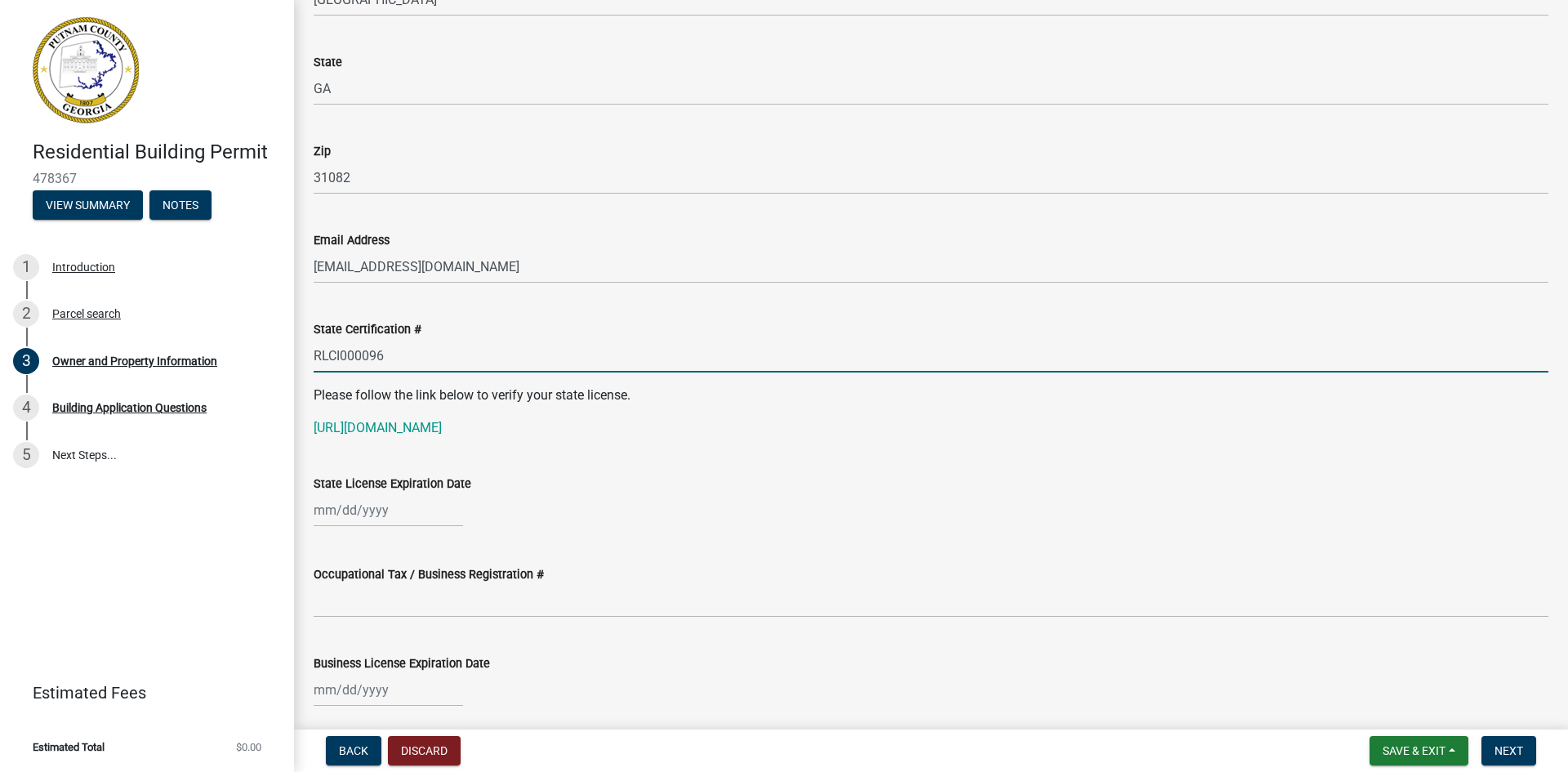
type input "RLCI000096"
select select "9"
select select "2025"
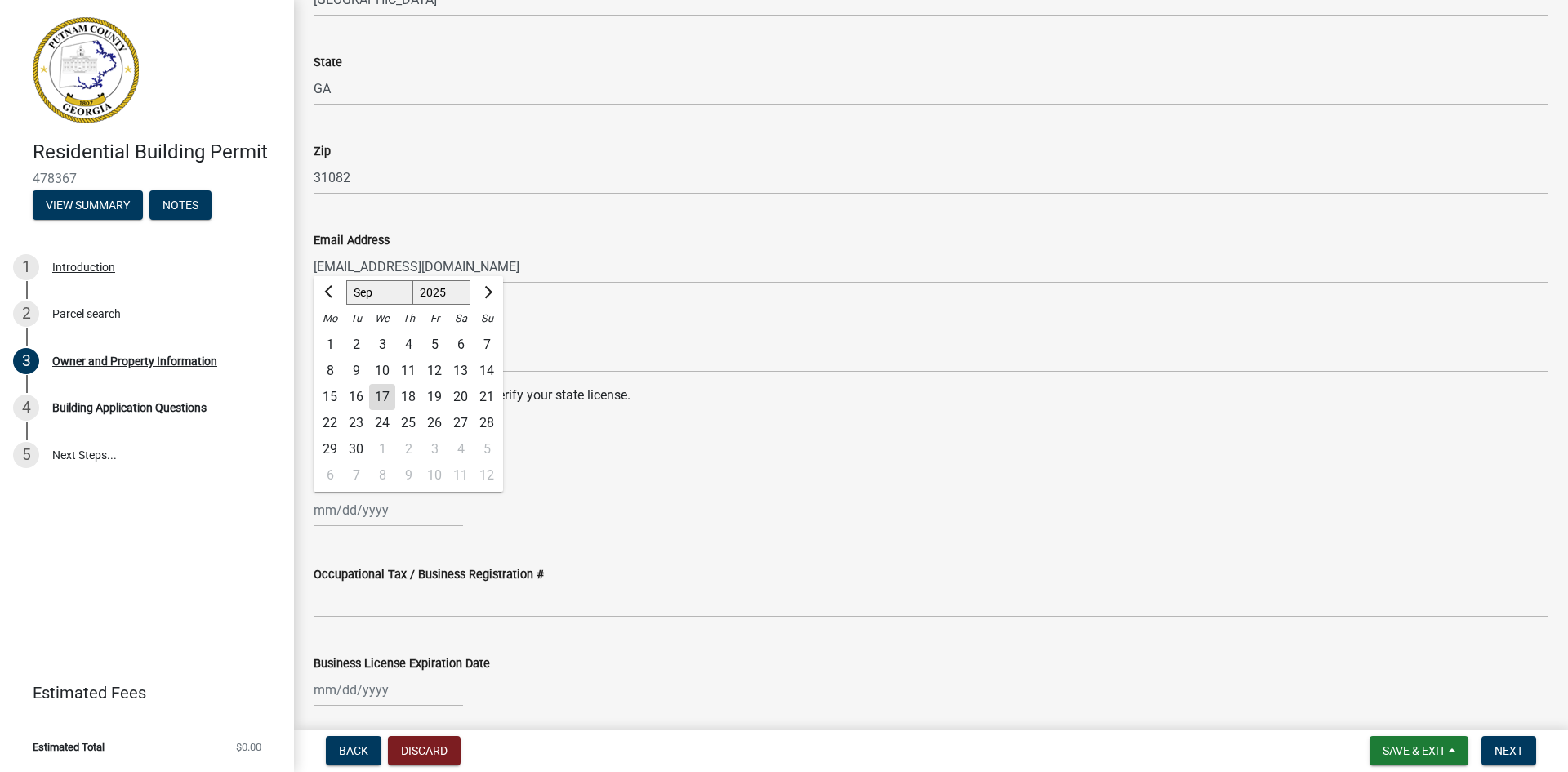
click at [405, 512] on div "[PERSON_NAME] Feb Mar Apr [PERSON_NAME][DATE] Oct Nov [DATE] 1526 1527 1528 152…" at bounding box center [389, 510] width 149 height 34
click at [489, 291] on span "Next month" at bounding box center [487, 292] width 12 height 12
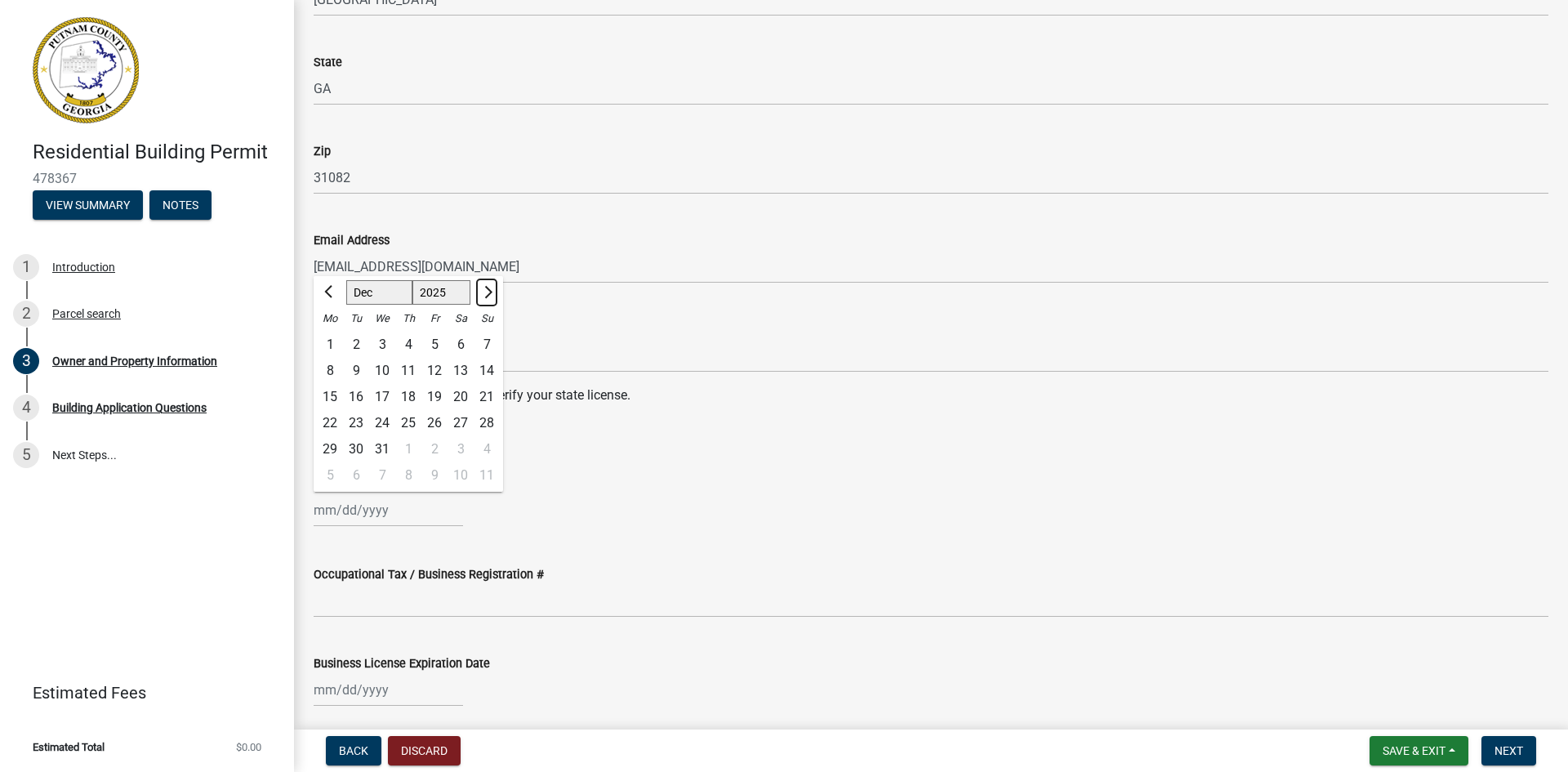
select select "1"
select select "2026"
click at [489, 291] on span "Next month" at bounding box center [487, 292] width 12 height 12
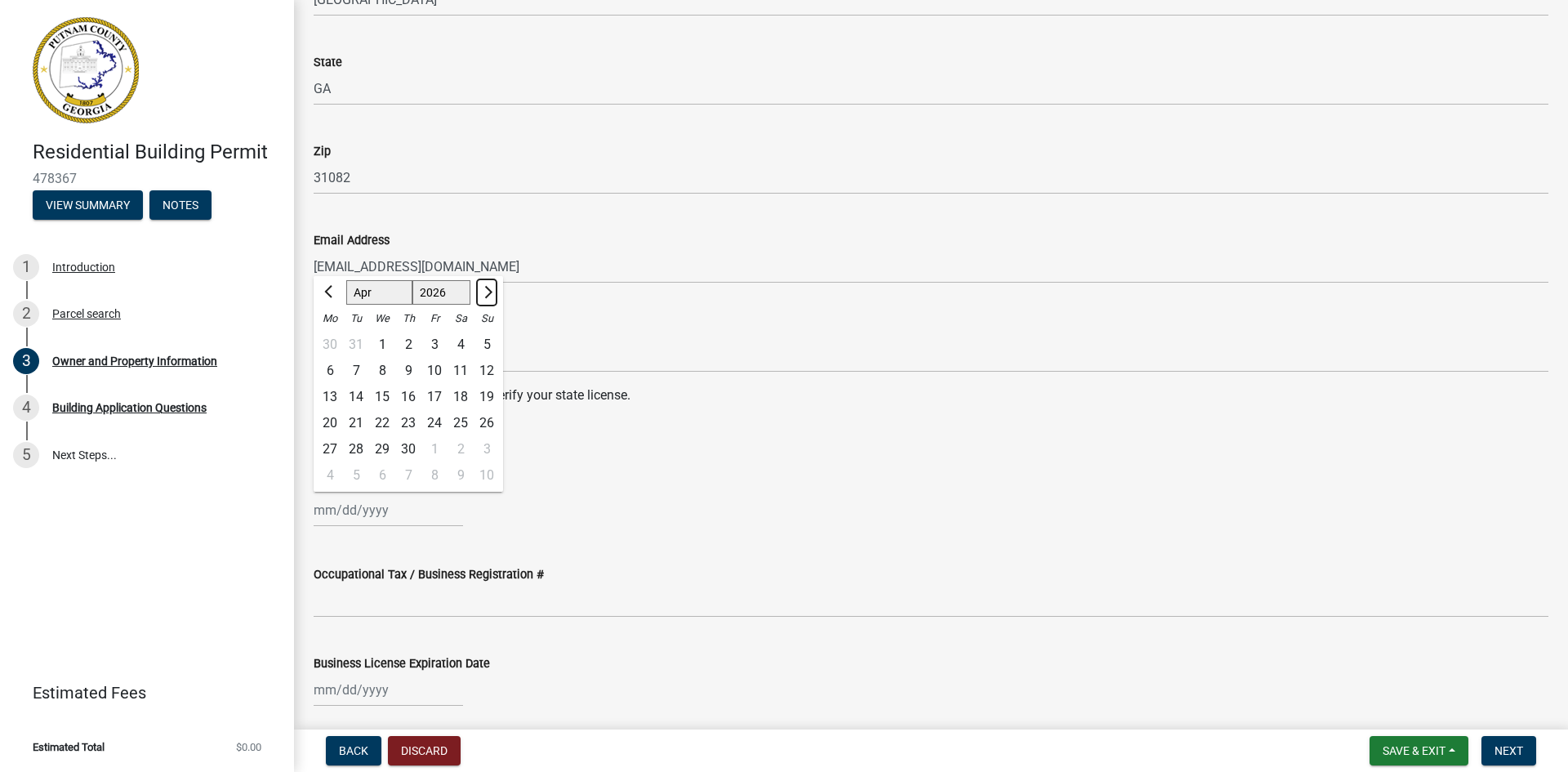
click at [489, 291] on span "Next month" at bounding box center [487, 292] width 12 height 12
select select "6"
click at [356, 448] on div "30" at bounding box center [356, 449] width 26 height 26
type input "[DATE]"
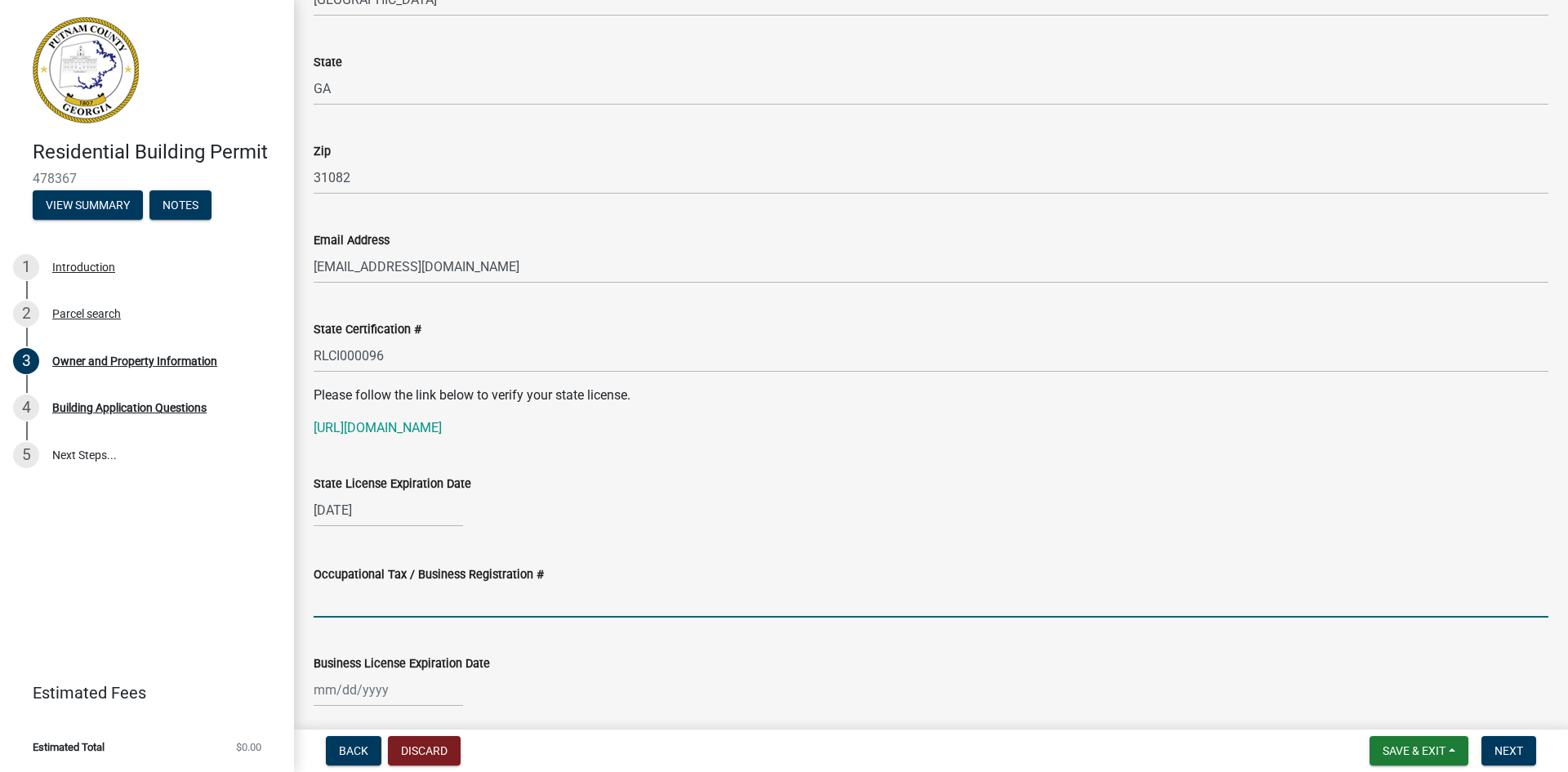
click at [586, 599] on input "Occupational Tax / Business Registration #" at bounding box center [931, 600] width 1235 height 34
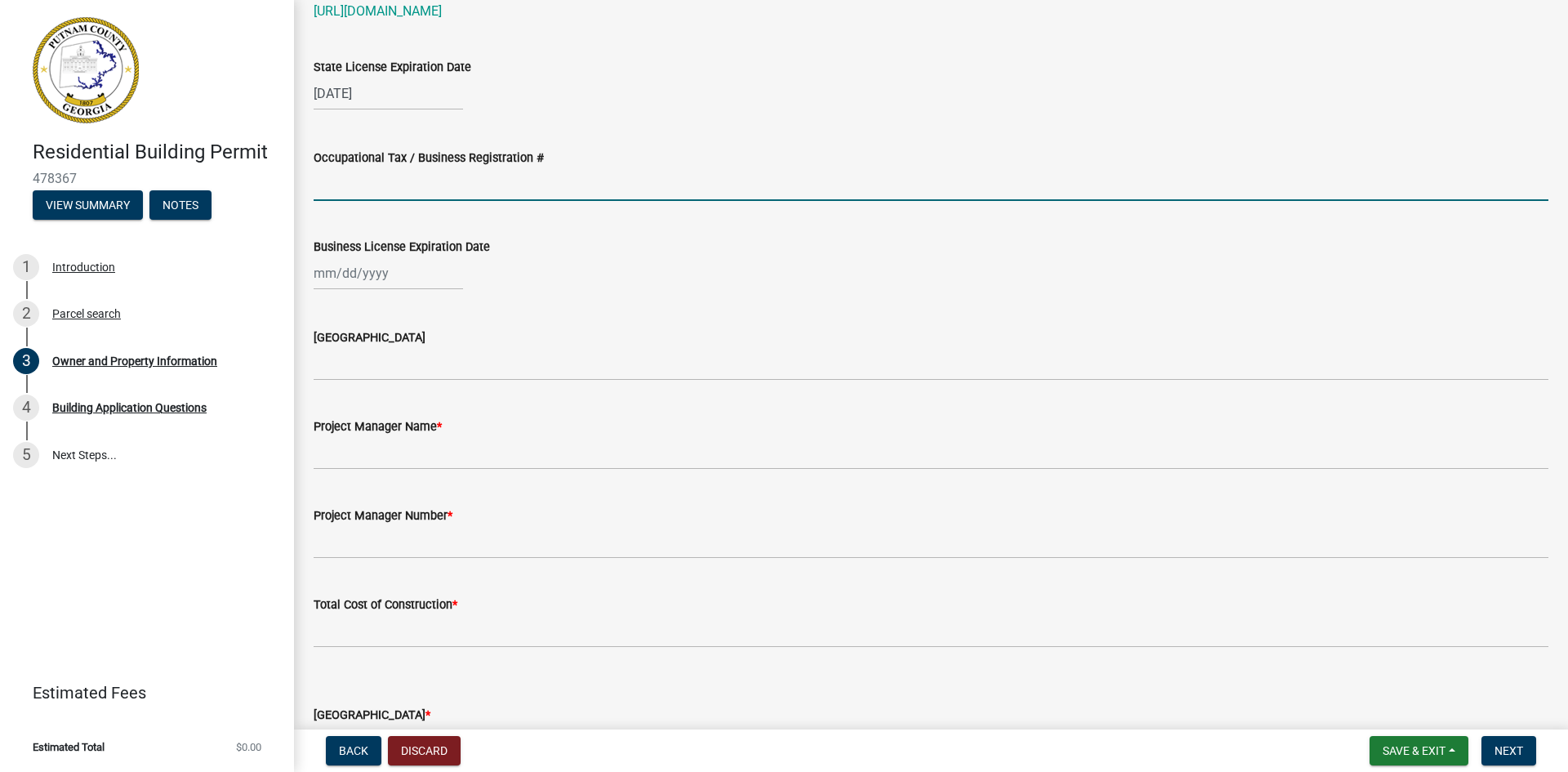
scroll to position [2215, 0]
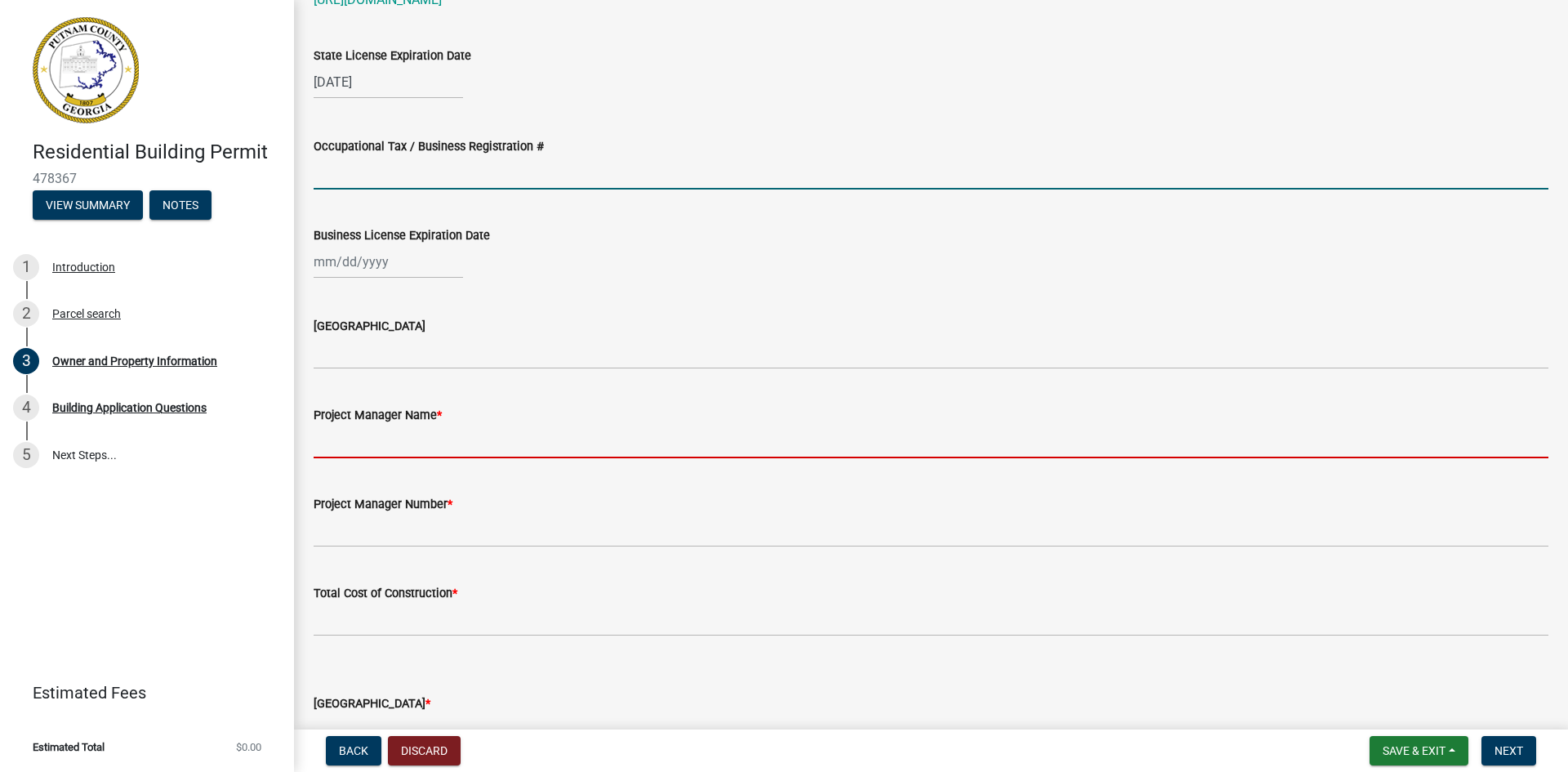
click at [354, 436] on input "Project Manager Name *" at bounding box center [931, 442] width 1235 height 34
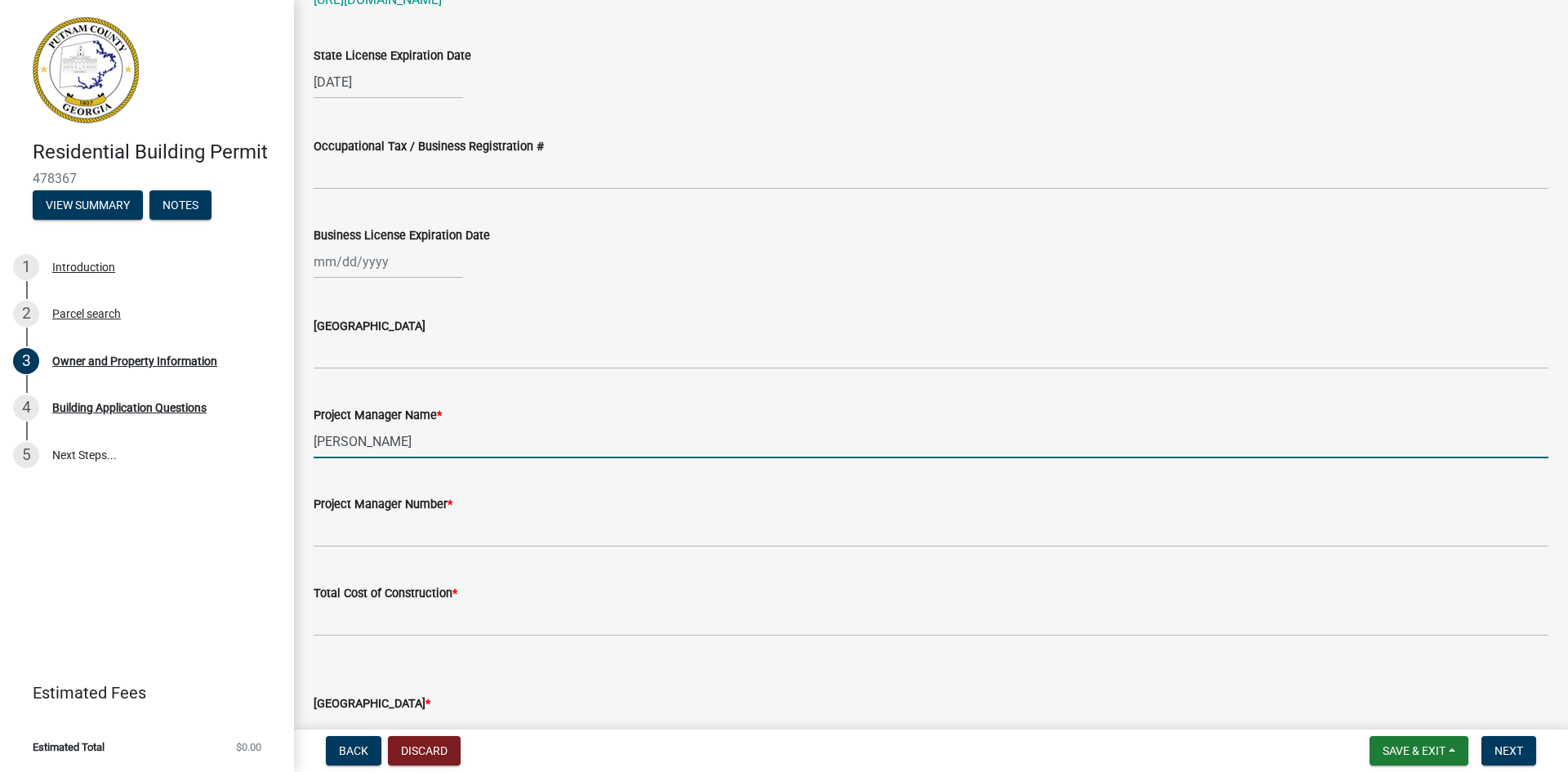
type input "[PERSON_NAME]"
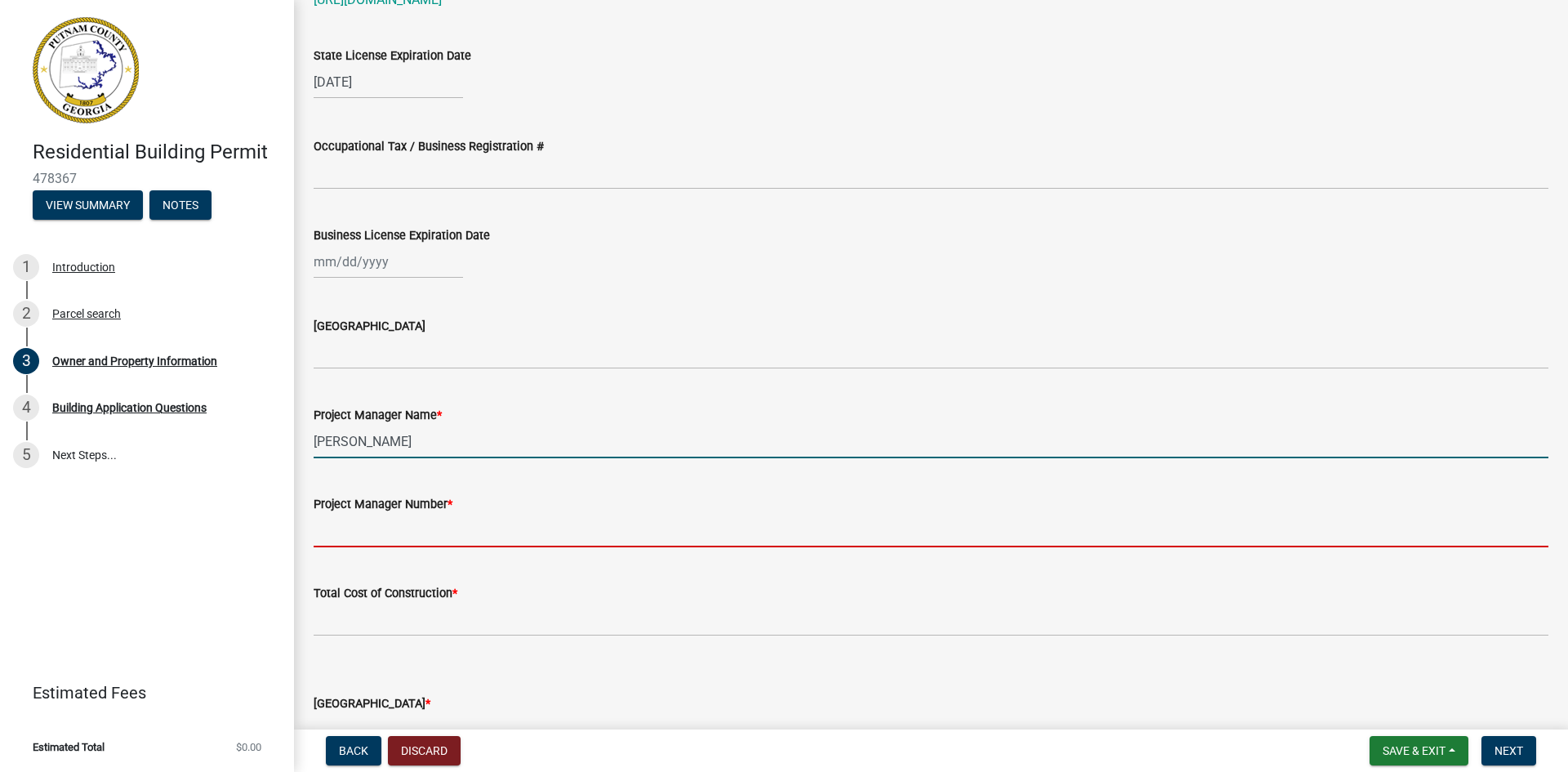
click at [370, 530] on input "Project Manager Number *" at bounding box center [931, 530] width 1235 height 34
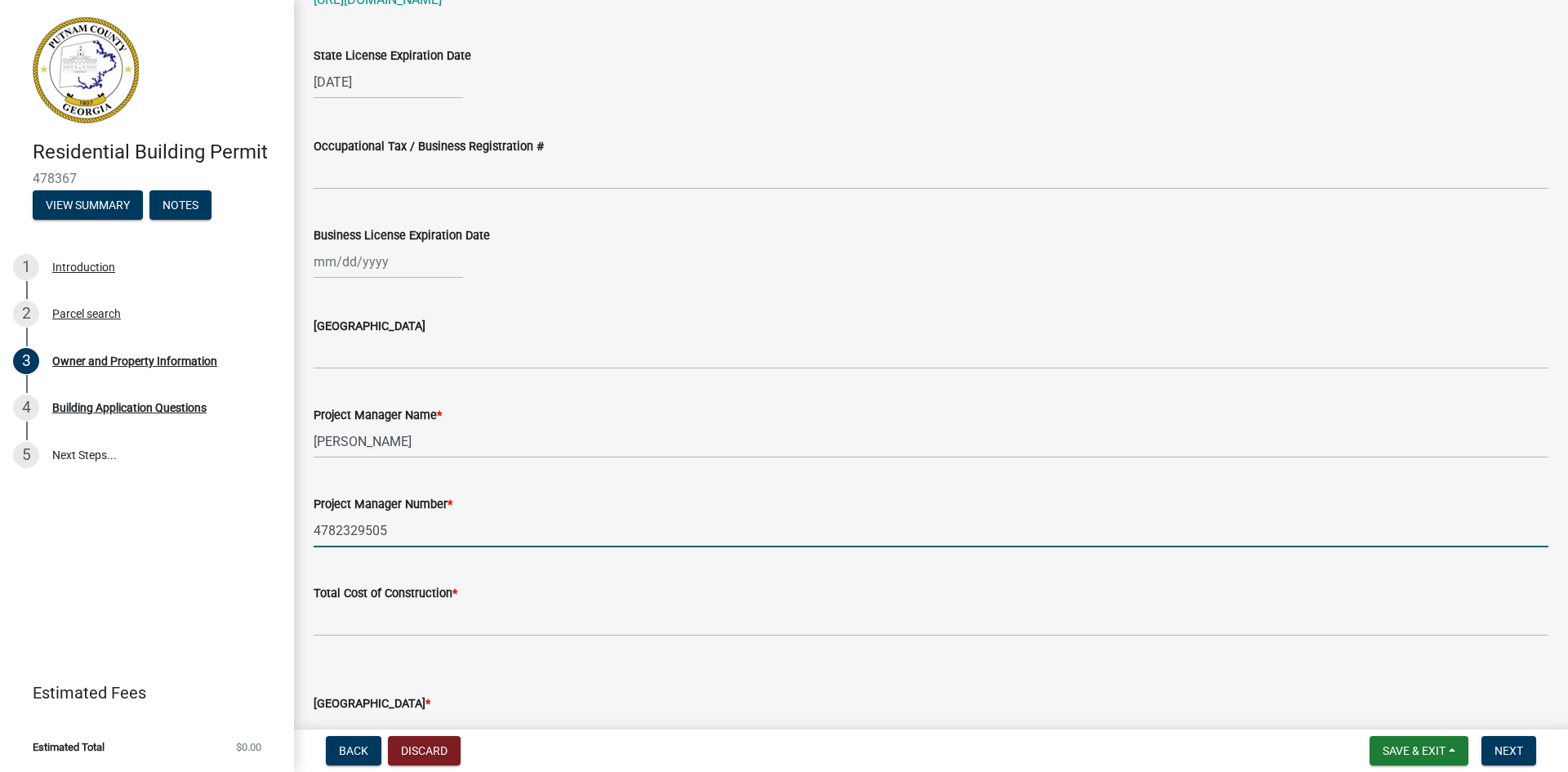
type input "4782329505"
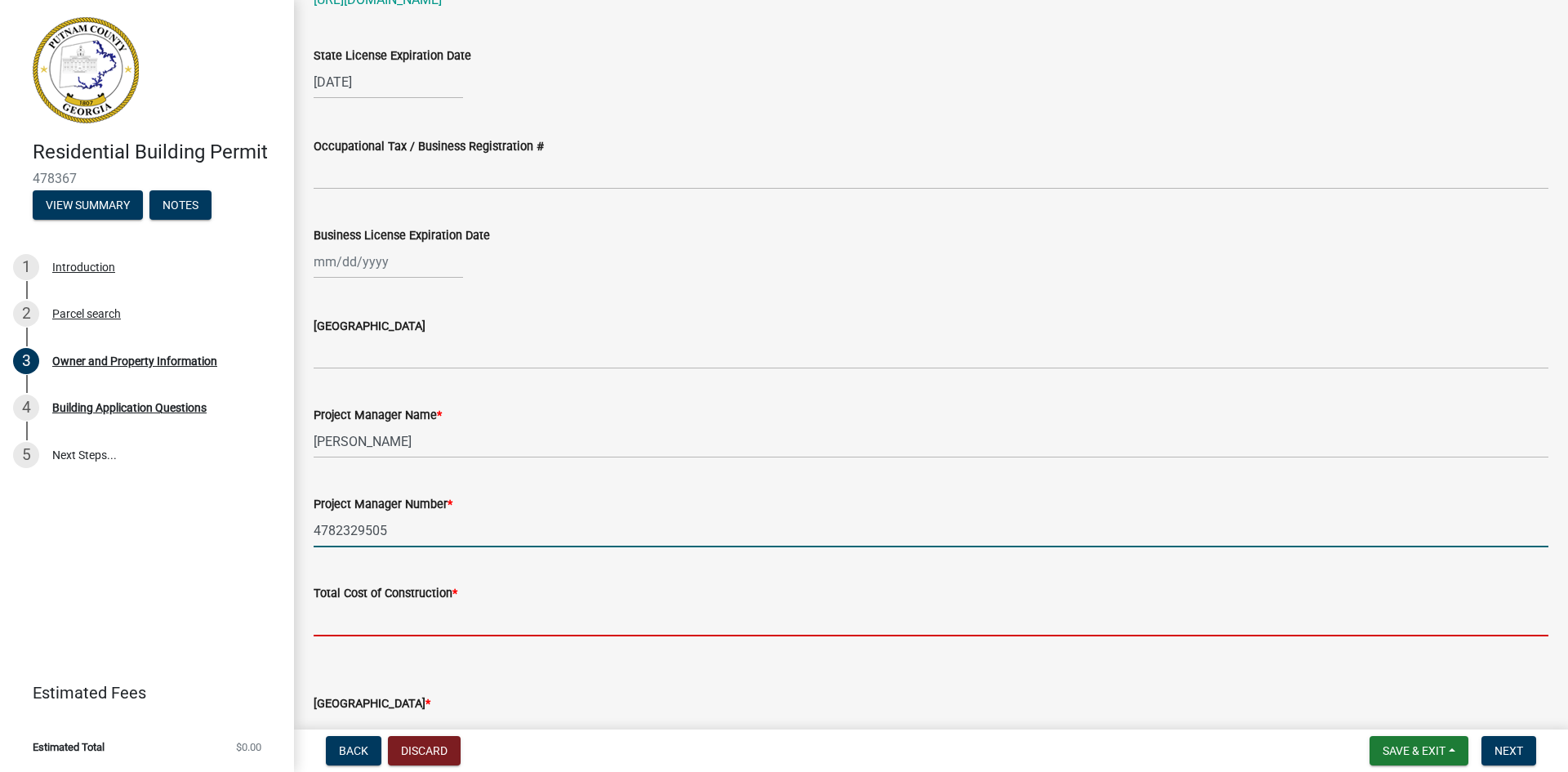
click at [387, 622] on input "text" at bounding box center [931, 619] width 1235 height 34
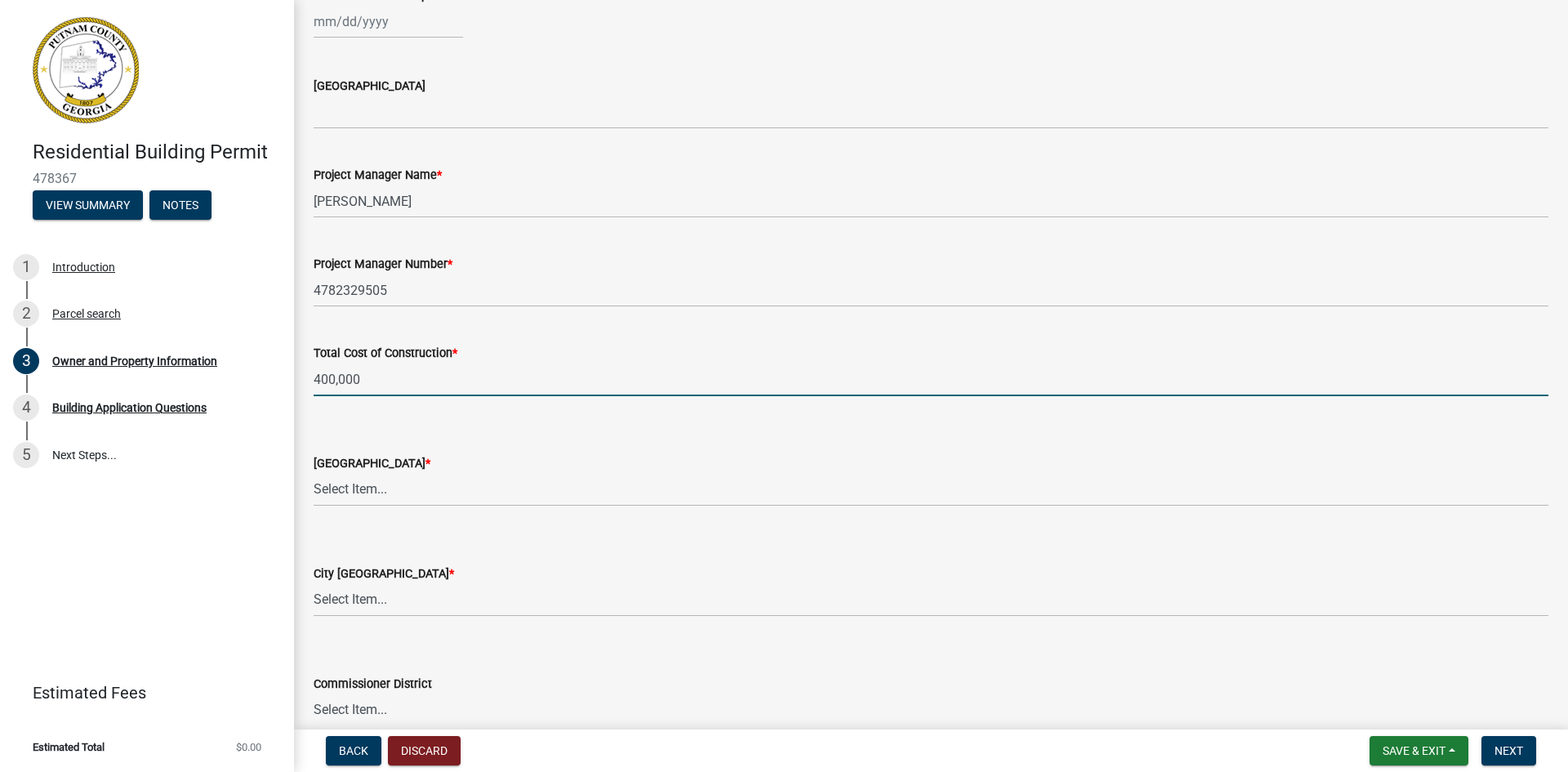
scroll to position [2542, 0]
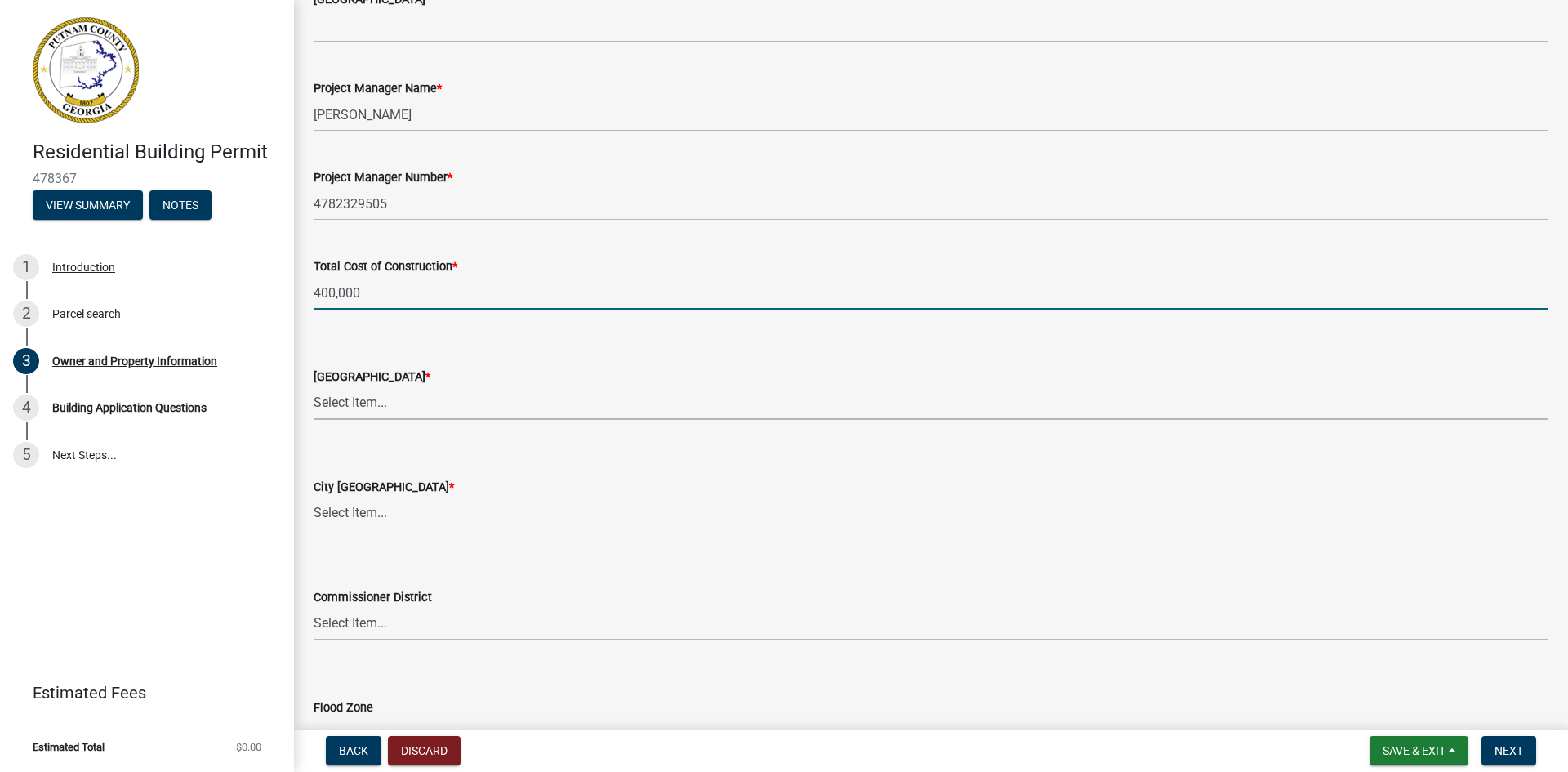
type input "400000"
click at [431, 401] on select "Select Item... AG-1 R-1R R-1 R-2 MHP RM-1 RM-3 C-1 C-2 I-M PUD N/A" at bounding box center [931, 403] width 1235 height 34
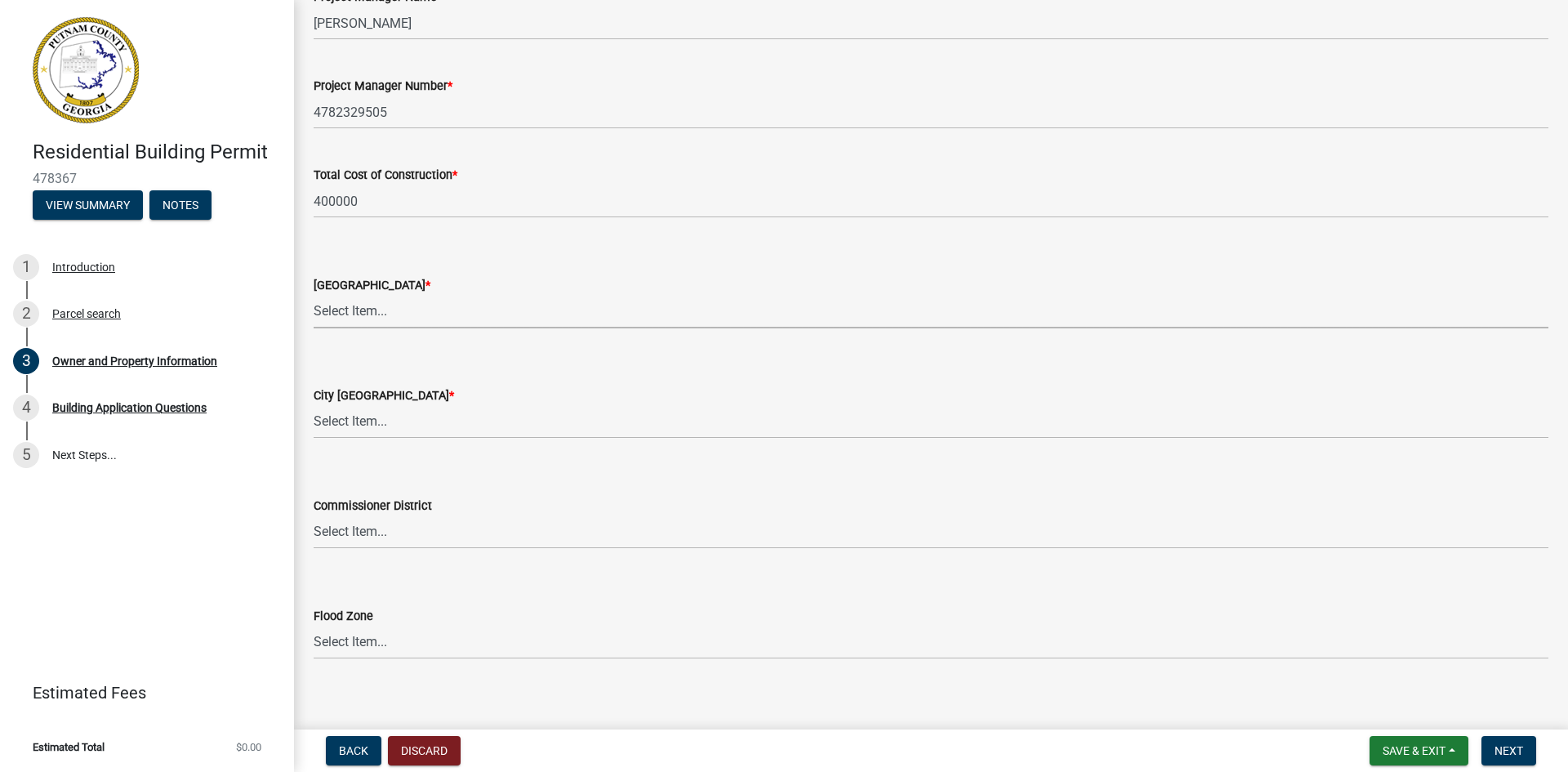
scroll to position [2641, 0]
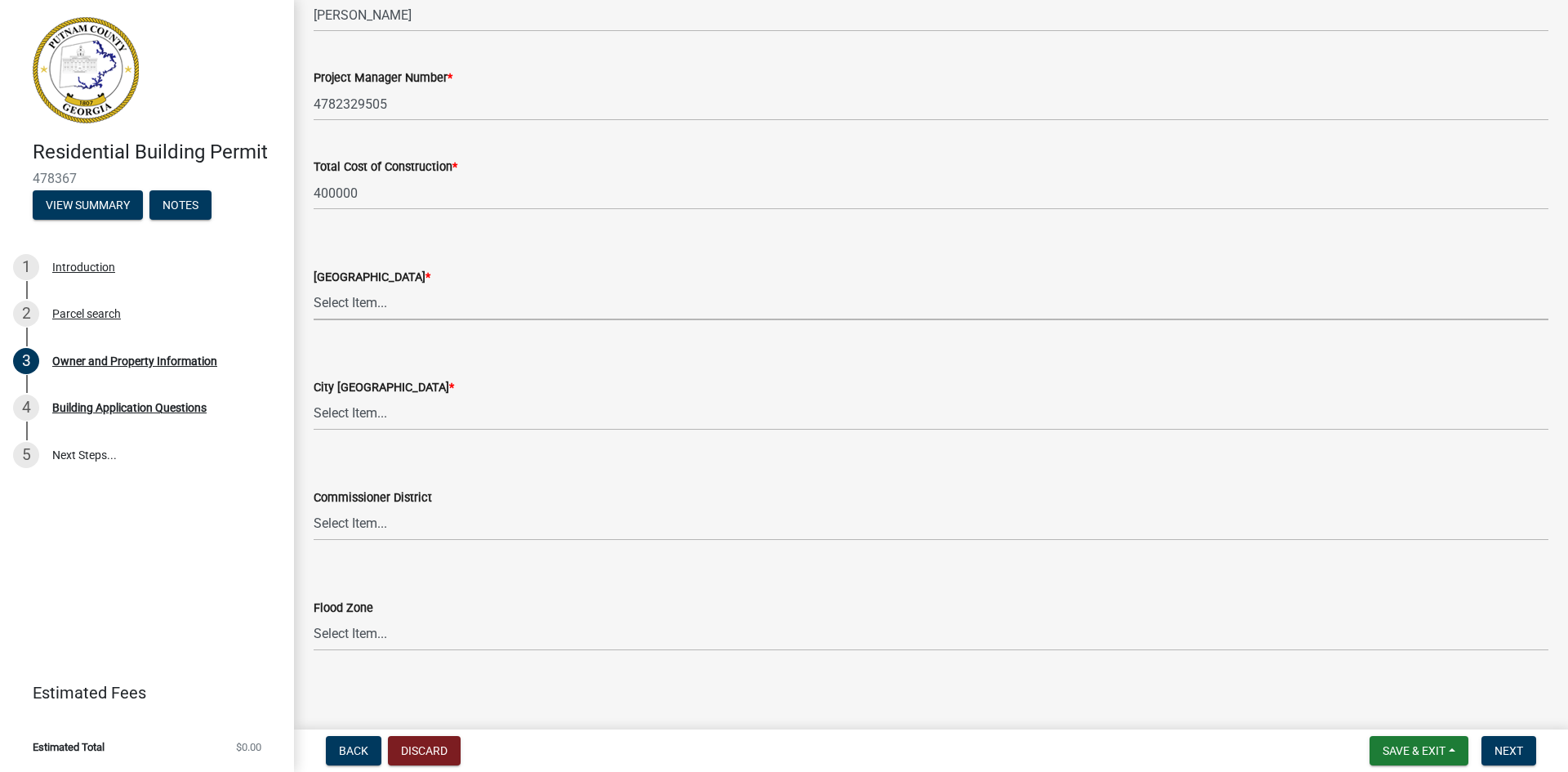
click at [467, 300] on select "Select Item... AG-1 R-1R R-1 R-2 MHP RM-1 RM-3 C-1 C-2 I-M PUD N/A" at bounding box center [931, 304] width 1235 height 34
click at [314, 287] on select "Select Item... AG-1 R-1R R-1 R-2 MHP RM-1 RM-3 C-1 C-2 I-M PUD N/A" at bounding box center [931, 304] width 1235 height 34
select select "34fe85c2-5f76-4343-b6bb-8ca387e0bed7"
click at [410, 419] on select "Select Item... A-1 A-2 R-1 R-2 R-3 R-4 MHP C-1 C-2 I-1 I-2 DB FH H-P N/A" at bounding box center [931, 414] width 1235 height 34
click at [314, 397] on select "Select Item... A-1 A-2 R-1 R-2 R-3 R-4 MHP C-1 C-2 I-1 I-2 DB FH H-P N/A" at bounding box center [931, 414] width 1235 height 34
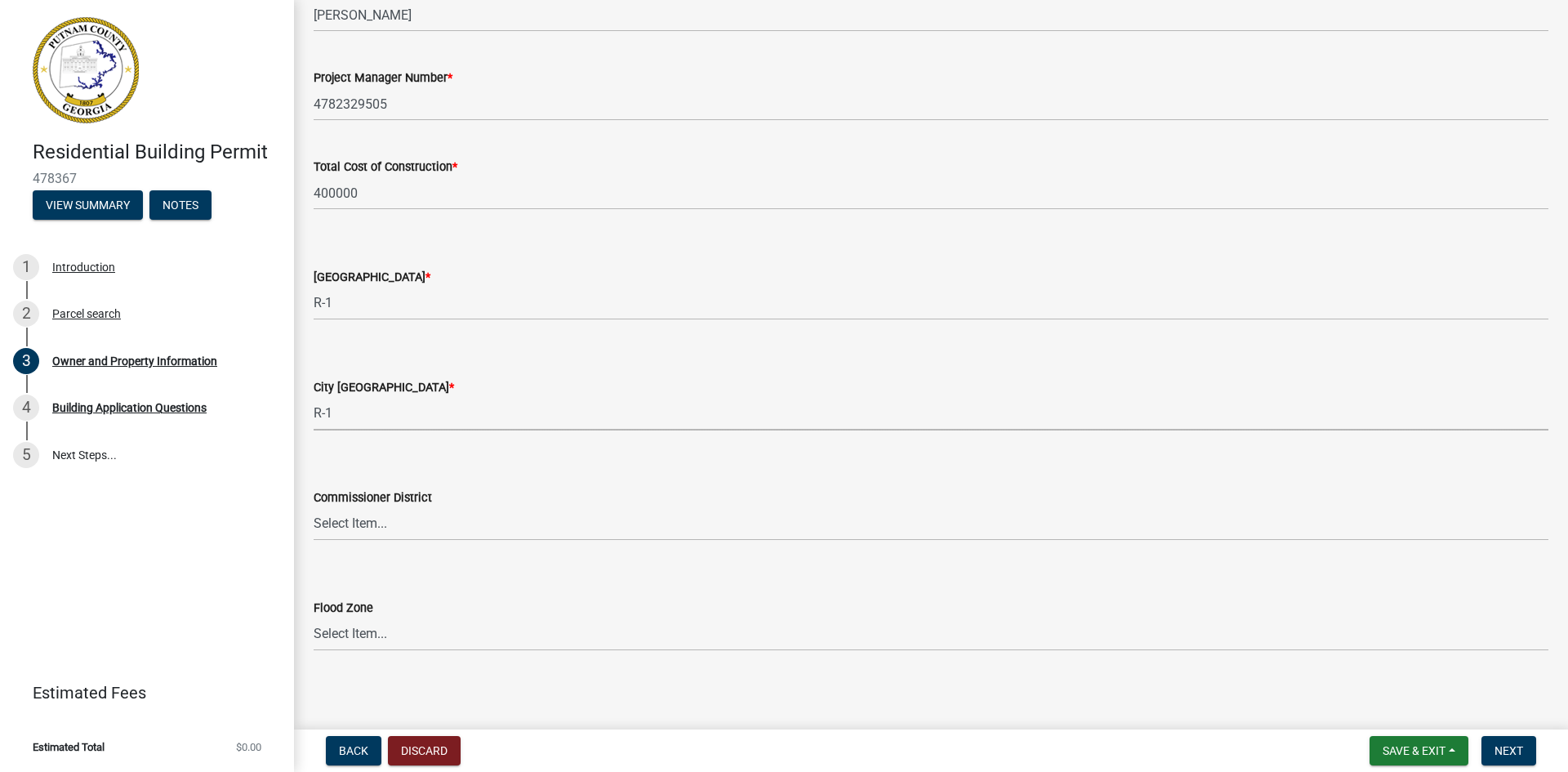
select select "8e53ab76-c026-4800-bafa-f3959daf7b99"
click at [417, 525] on select "Select Item... District 1 District 2 District 3 District 4" at bounding box center [931, 524] width 1235 height 34
click at [471, 466] on div "Commissioner District Select Item... District 1 District 2 District 3 District 4" at bounding box center [931, 493] width 1235 height 95
click at [1407, 749] on span "Save & Exit" at bounding box center [1414, 750] width 63 height 13
click at [1376, 668] on button "Save" at bounding box center [1403, 669] width 131 height 39
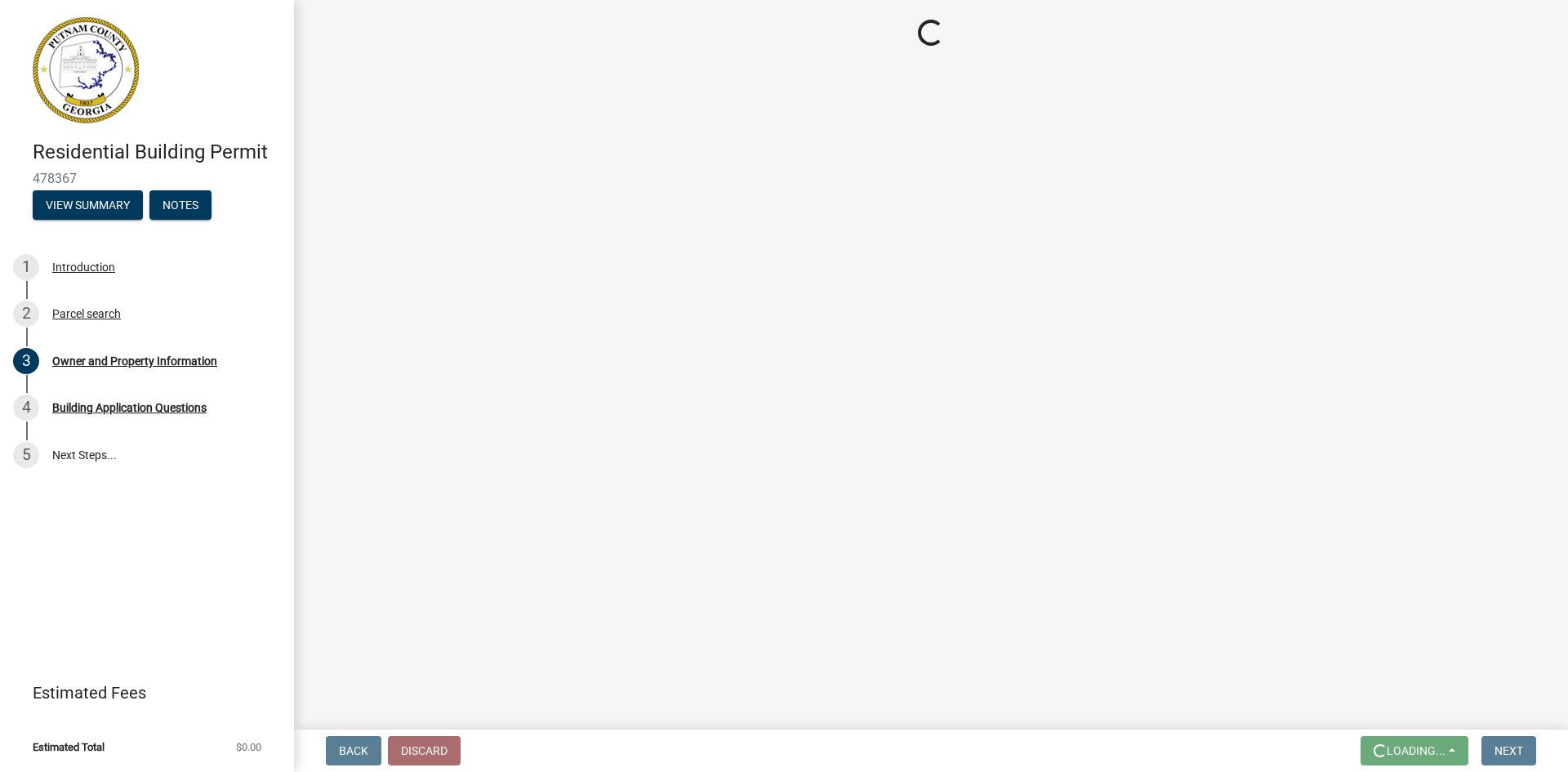
scroll to position [0, 0]
select select "34fe85c2-5f76-4343-b6bb-8ca387e0bed7"
select select "8e53ab76-c026-4800-bafa-f3959daf7b99"
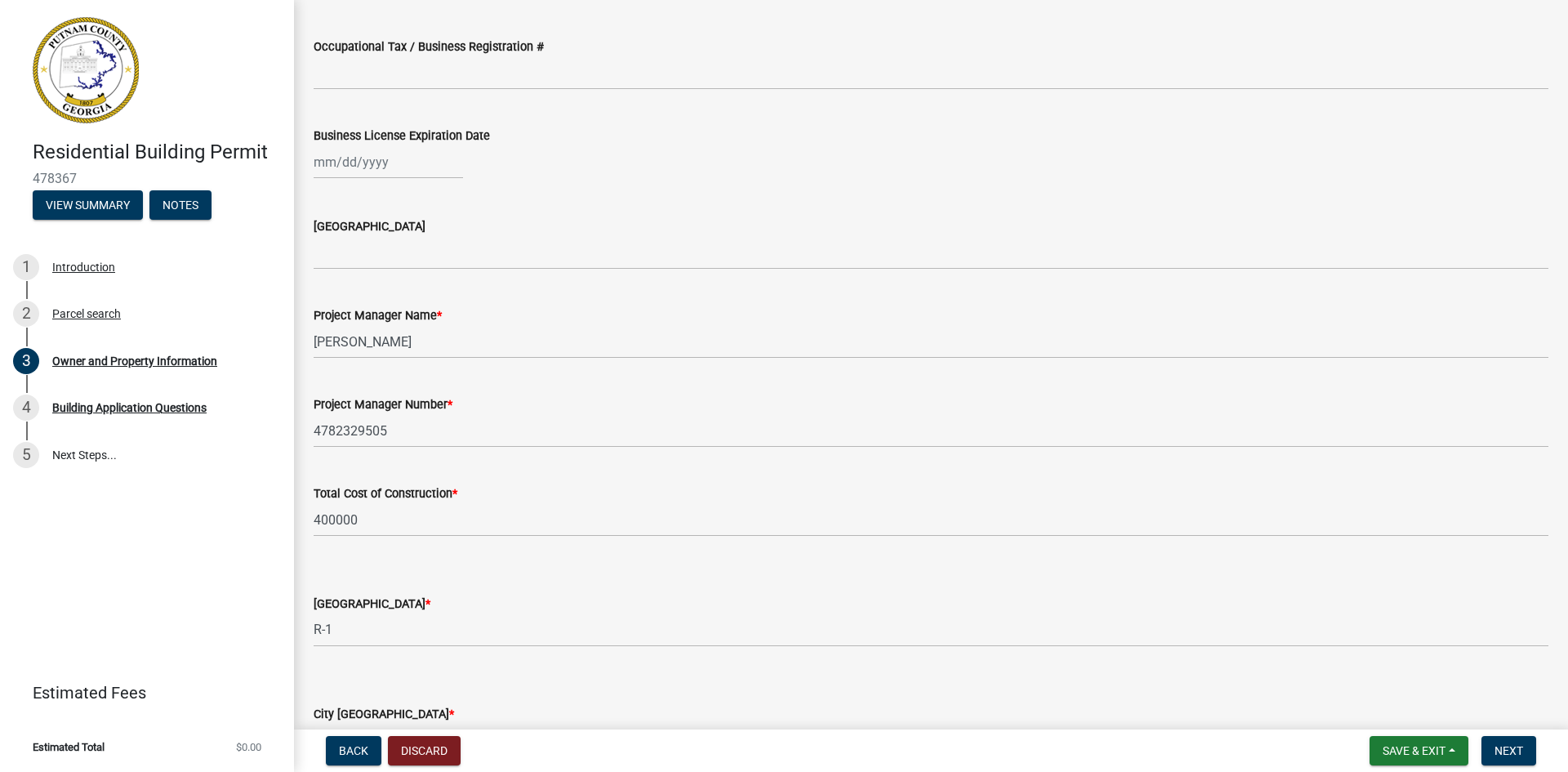
scroll to position [2648, 0]
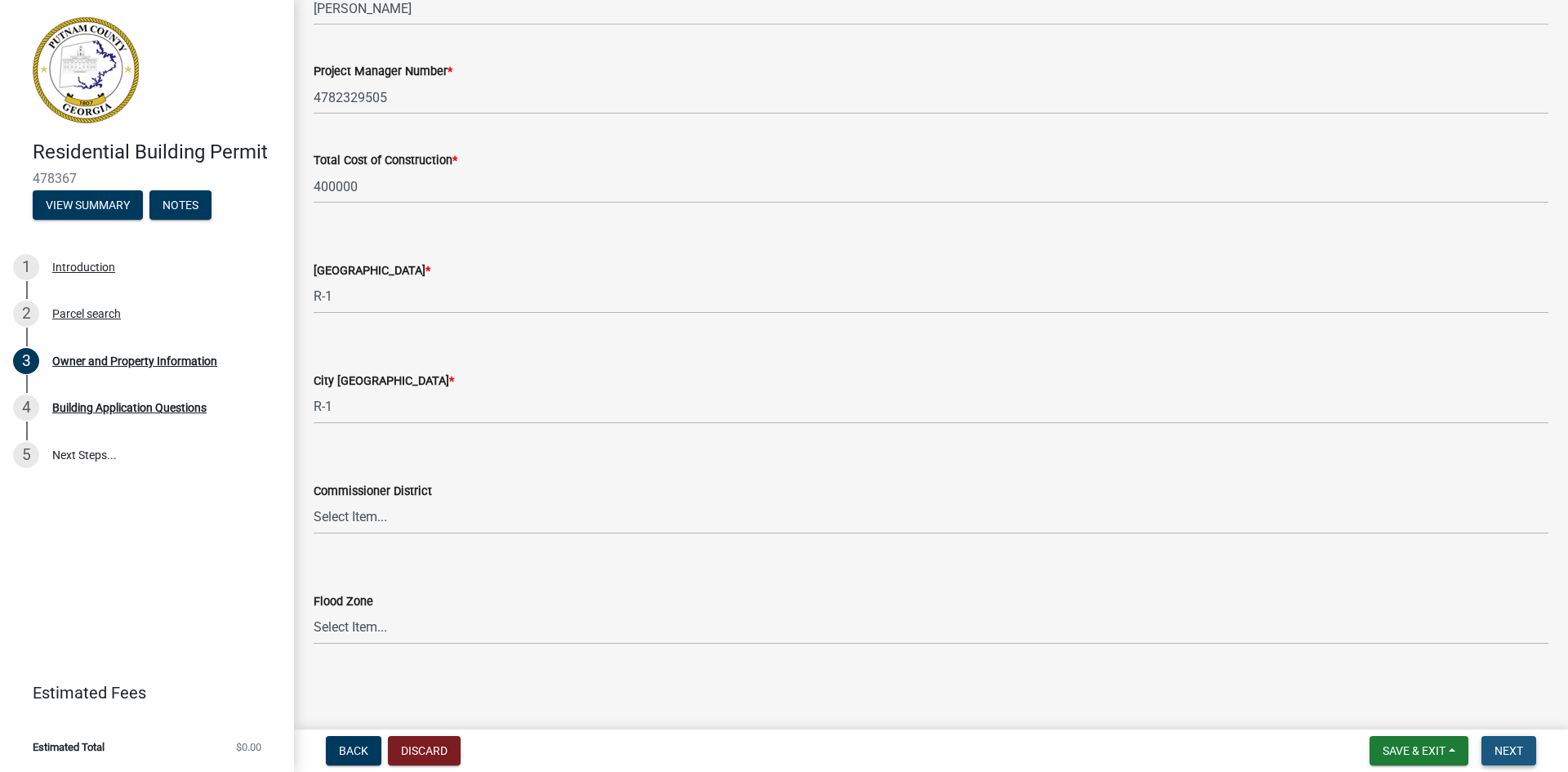
click at [1507, 749] on span "Next" at bounding box center [1509, 750] width 29 height 13
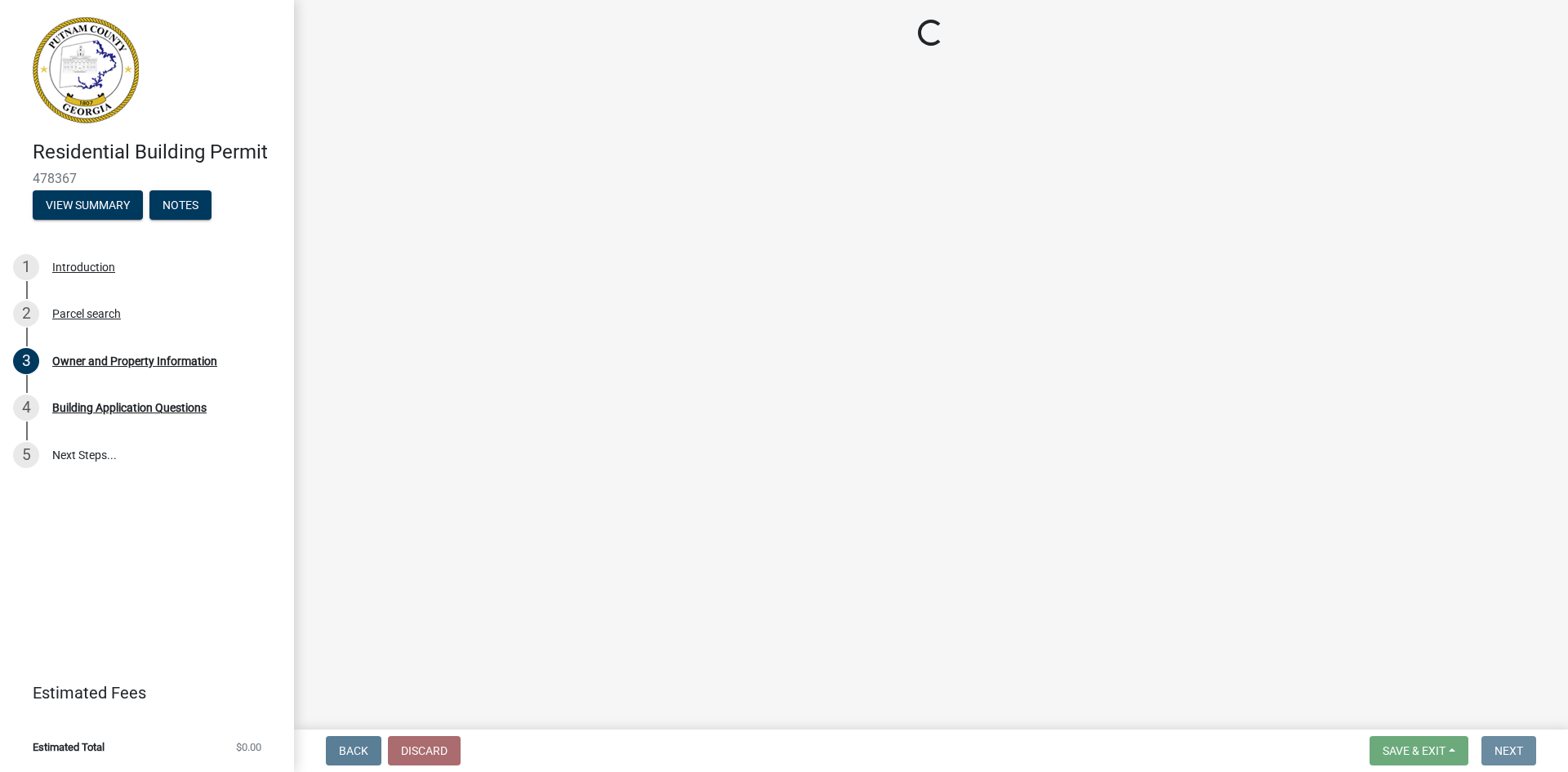
scroll to position [0, 0]
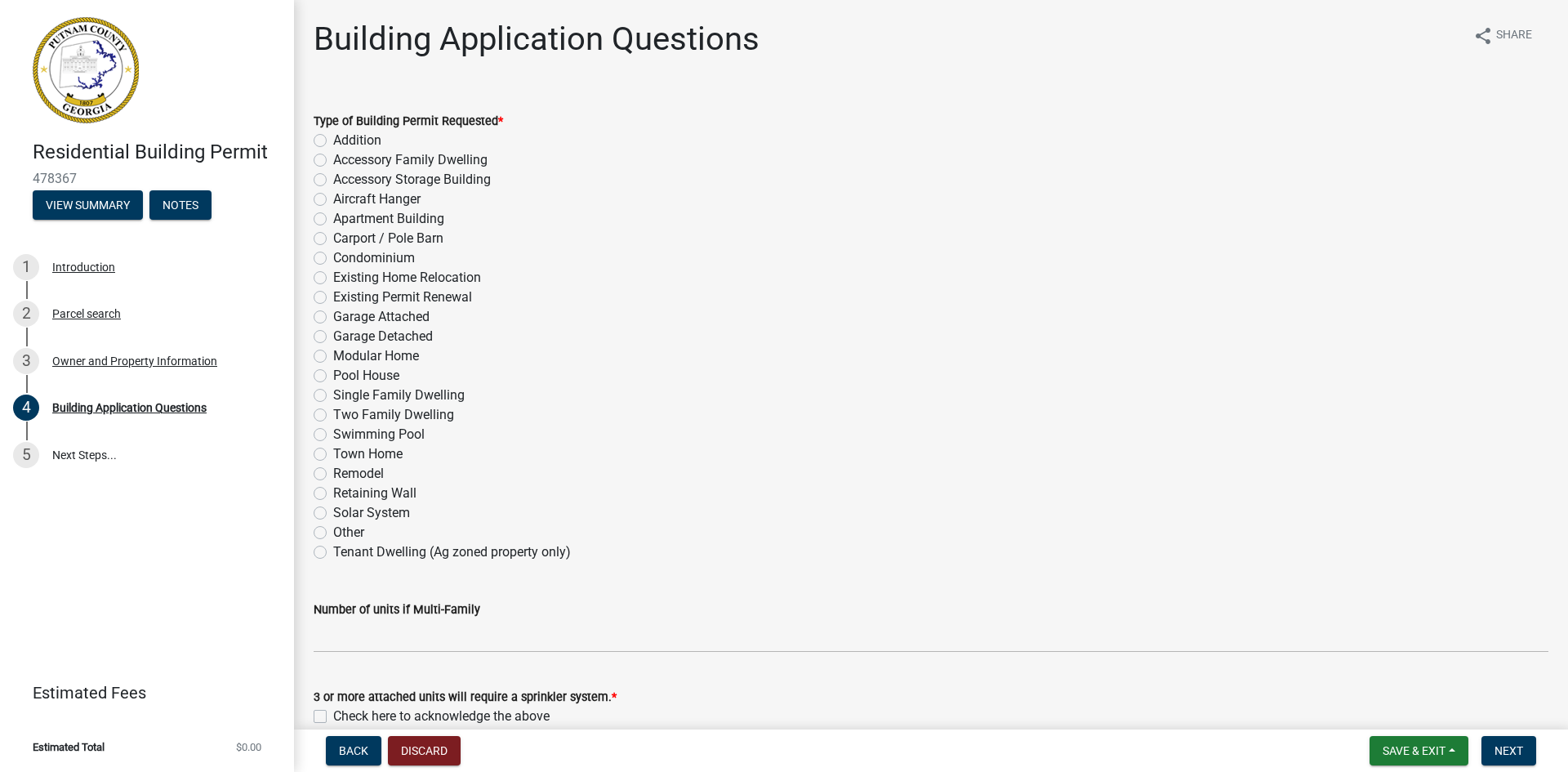
click at [333, 394] on label "Single Family Dwelling" at bounding box center [399, 396] width 132 height 20
click at [333, 394] on input "Single Family Dwelling" at bounding box center [338, 391] width 10 height 10
radio input "true"
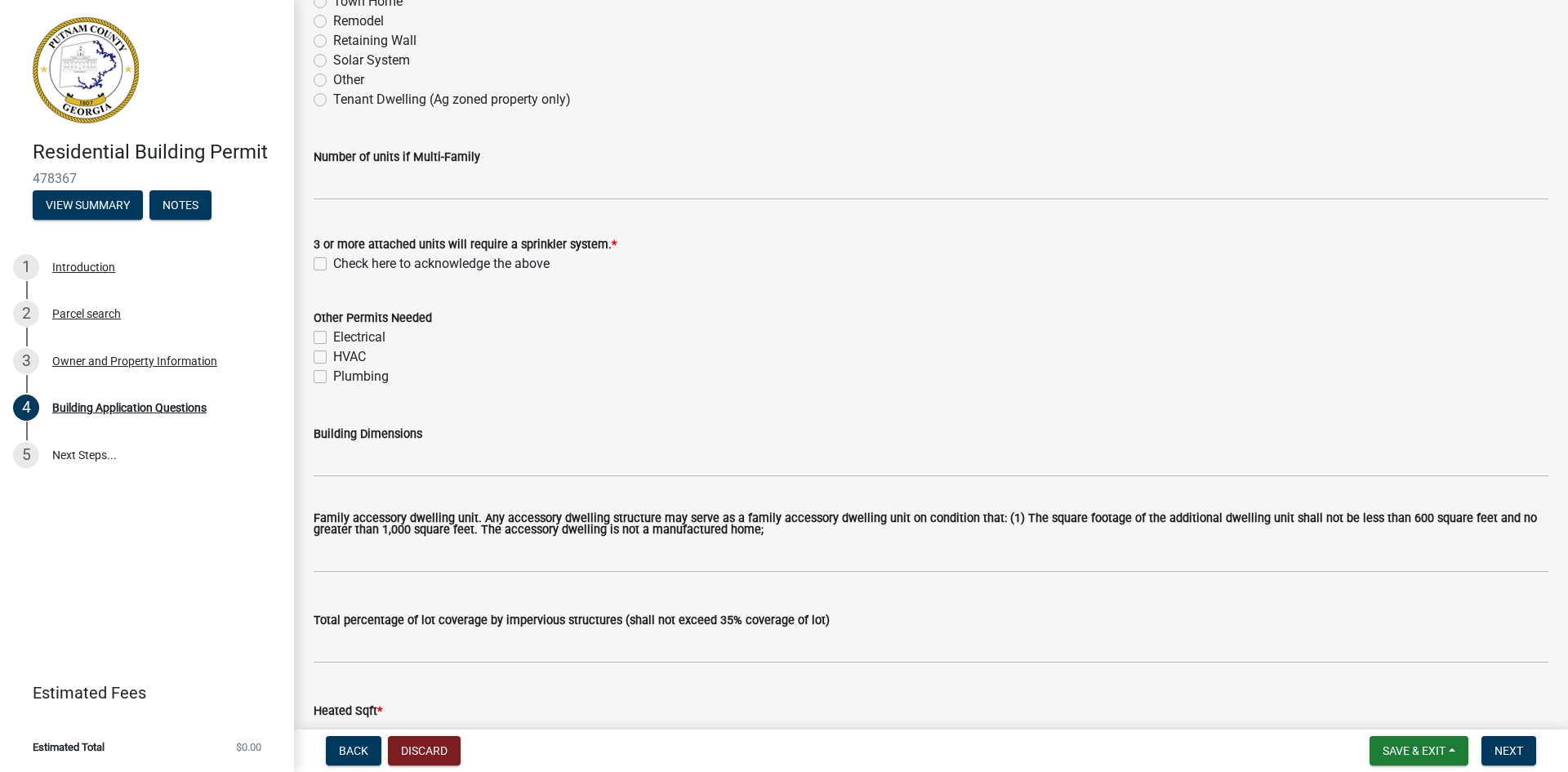
scroll to position [457, 0]
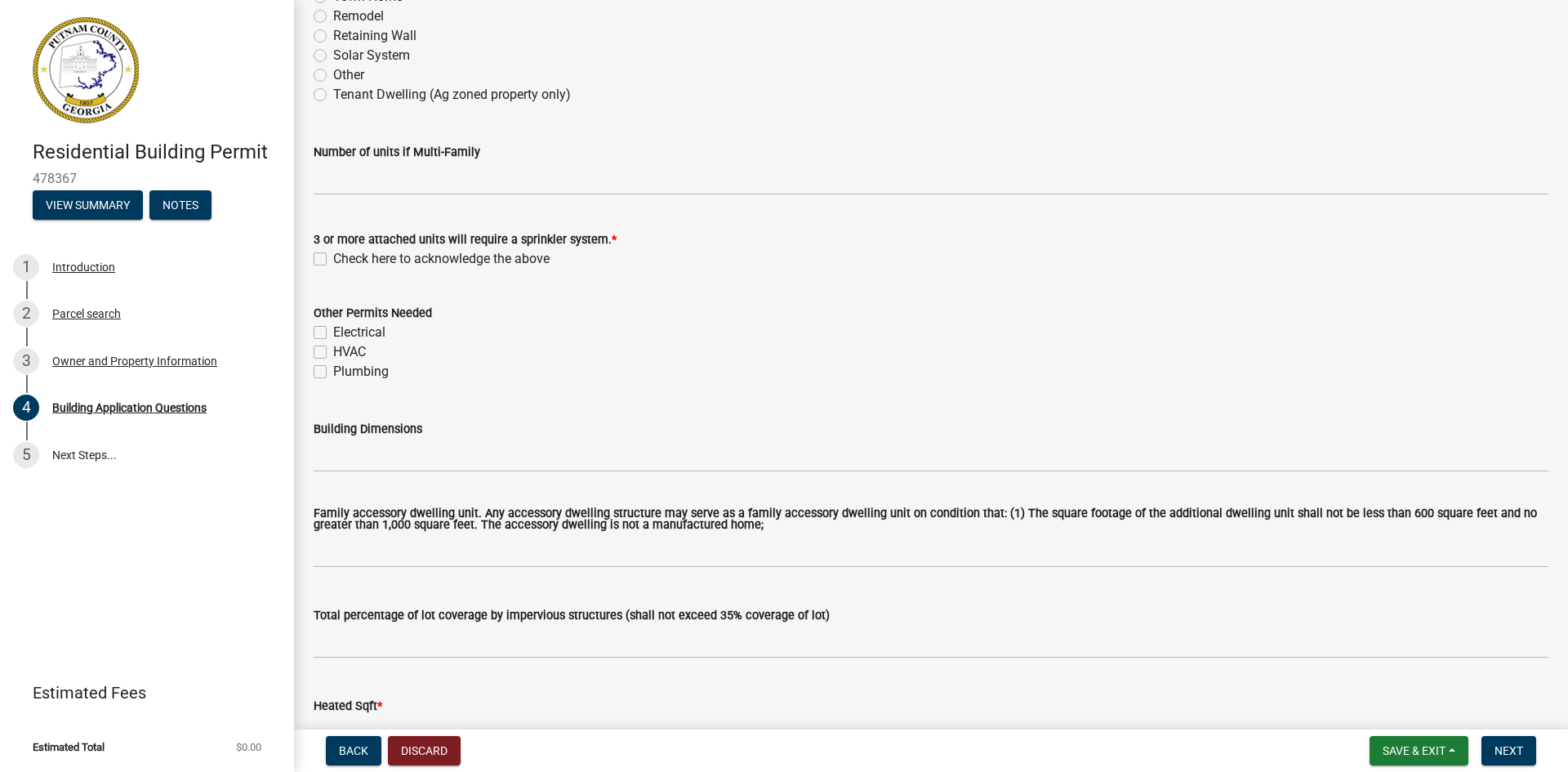
click at [333, 330] on label "Electrical" at bounding box center [359, 332] width 52 height 20
click at [333, 330] on input "Electrical" at bounding box center [338, 328] width 10 height 10
checkbox input "true"
checkbox input "false"
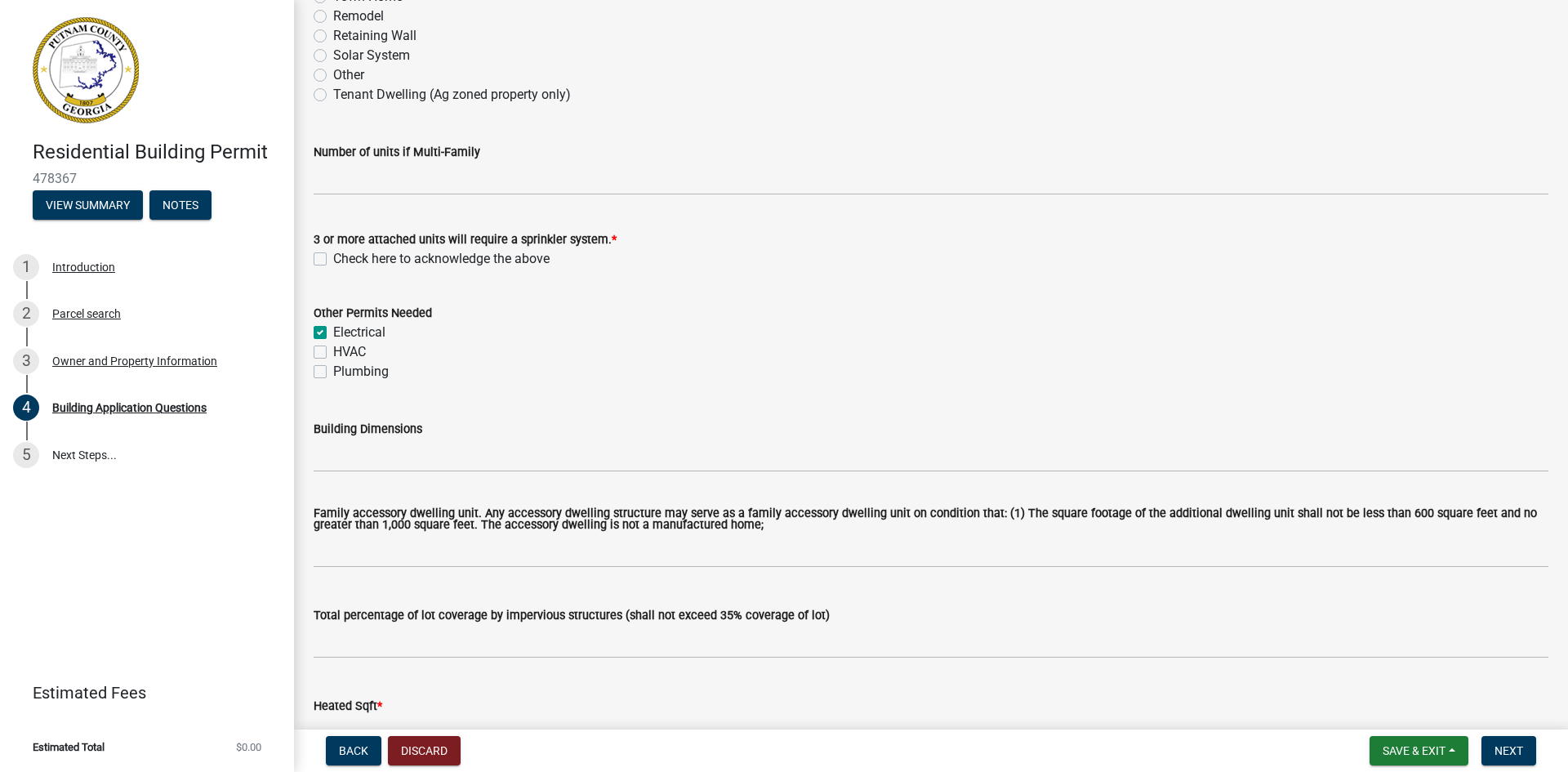
click at [333, 354] on label "HVAC" at bounding box center [350, 352] width 33 height 20
click at [333, 353] on input "HVAC" at bounding box center [338, 348] width 10 height 10
checkbox input "true"
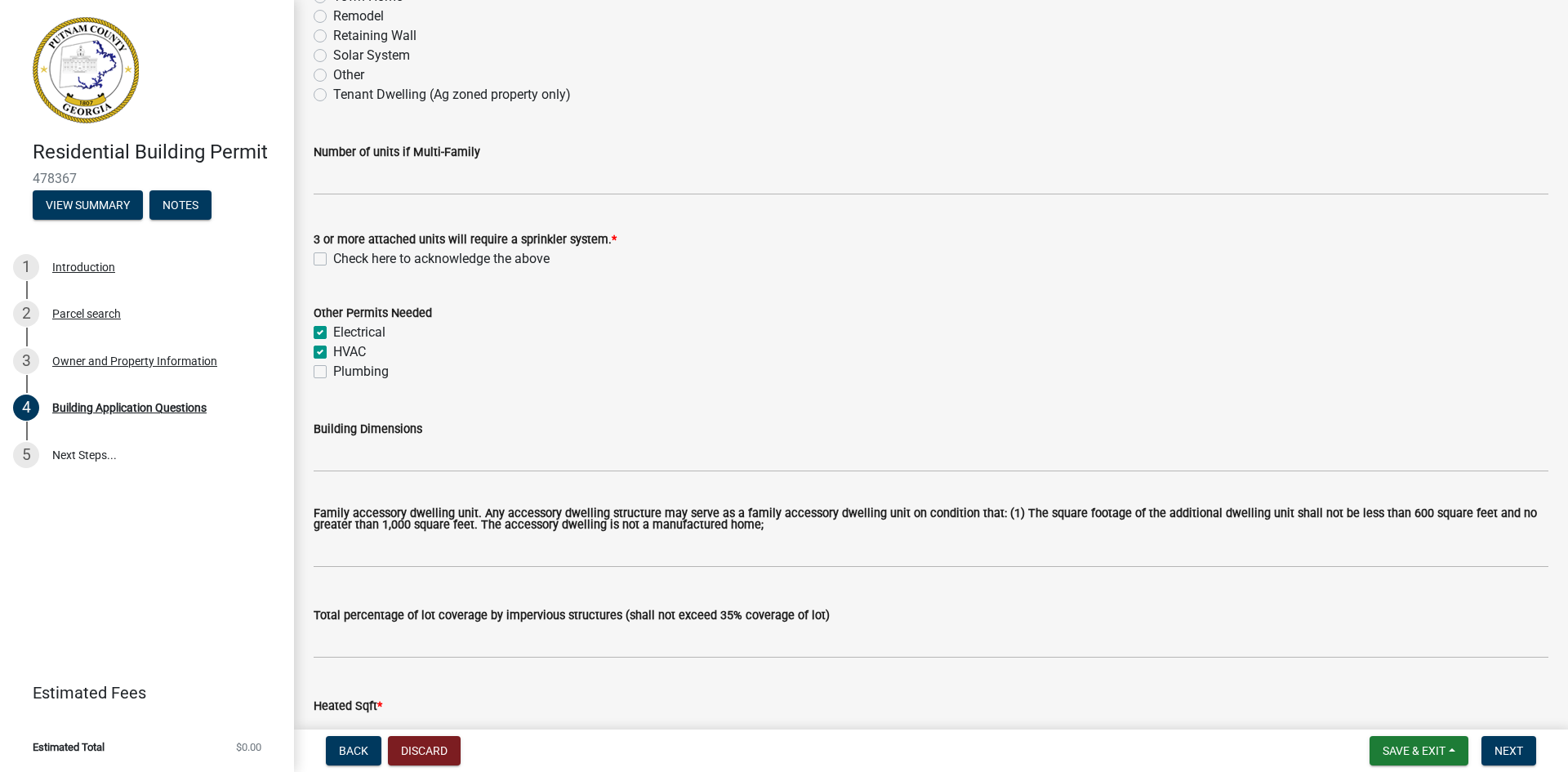
click at [333, 371] on label "Plumbing" at bounding box center [361, 371] width 56 height 20
click at [333, 371] on input "Plumbing" at bounding box center [338, 367] width 10 height 10
checkbox input "true"
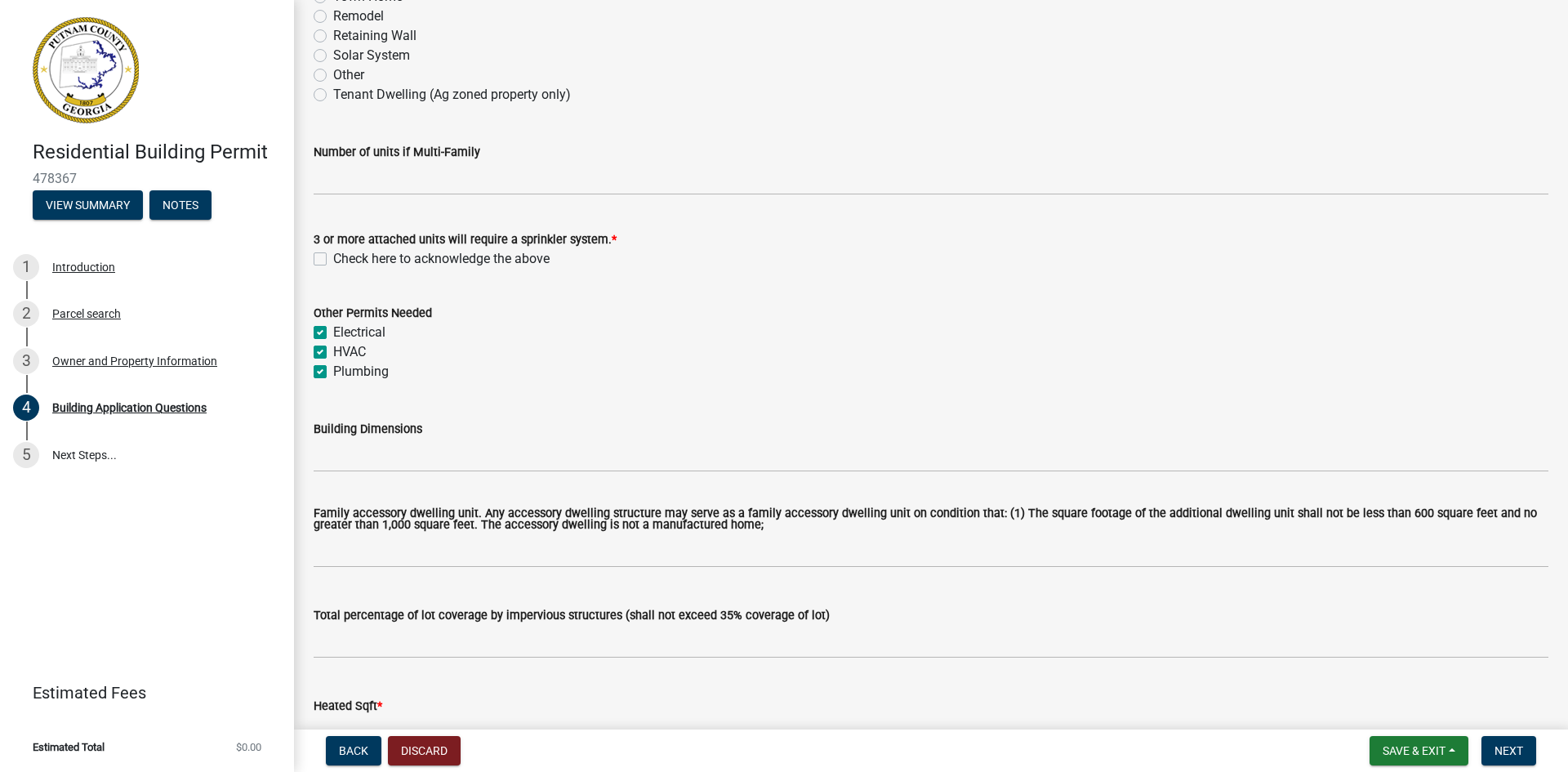
checkbox input "true"
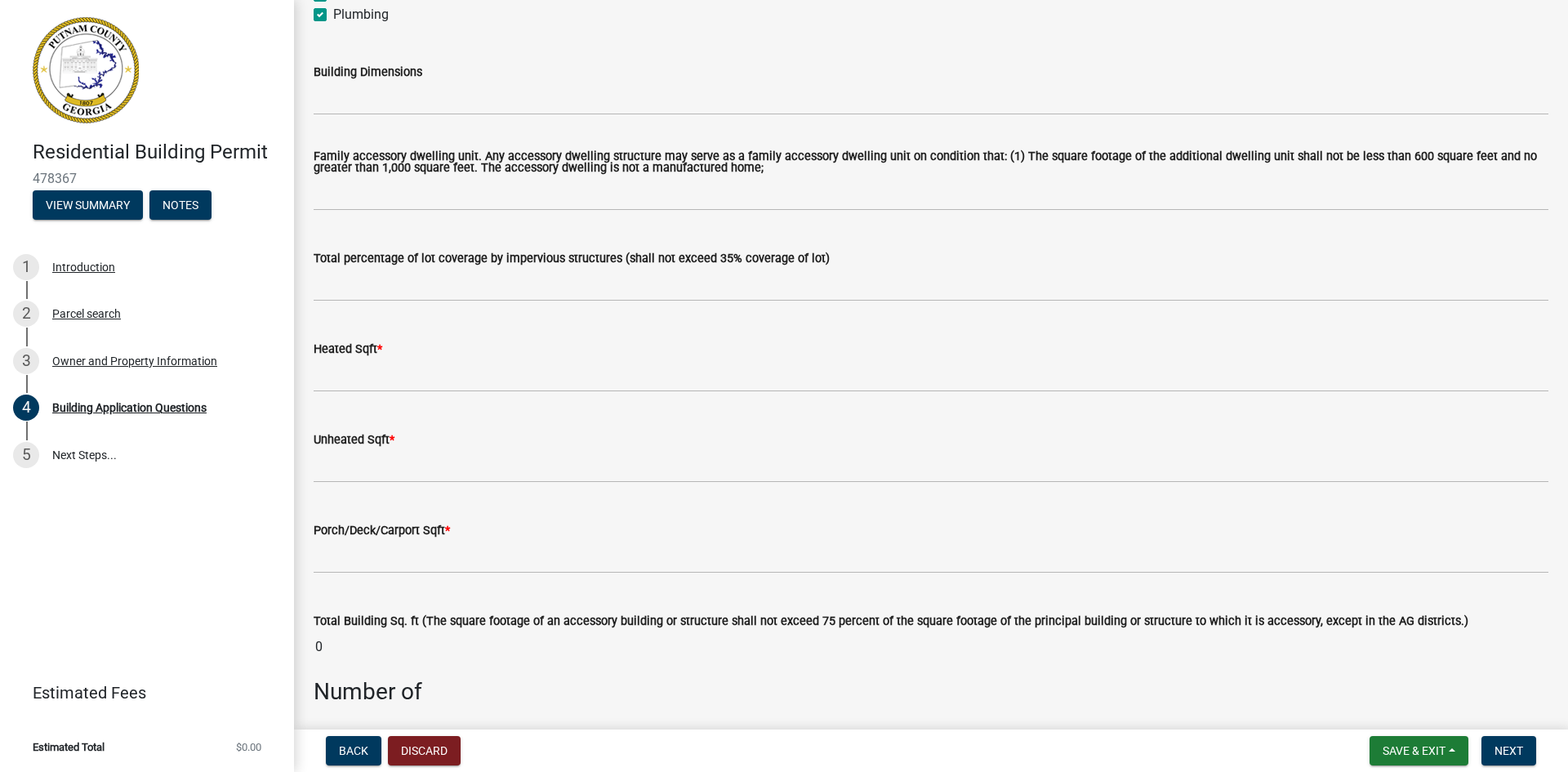
scroll to position [806, 0]
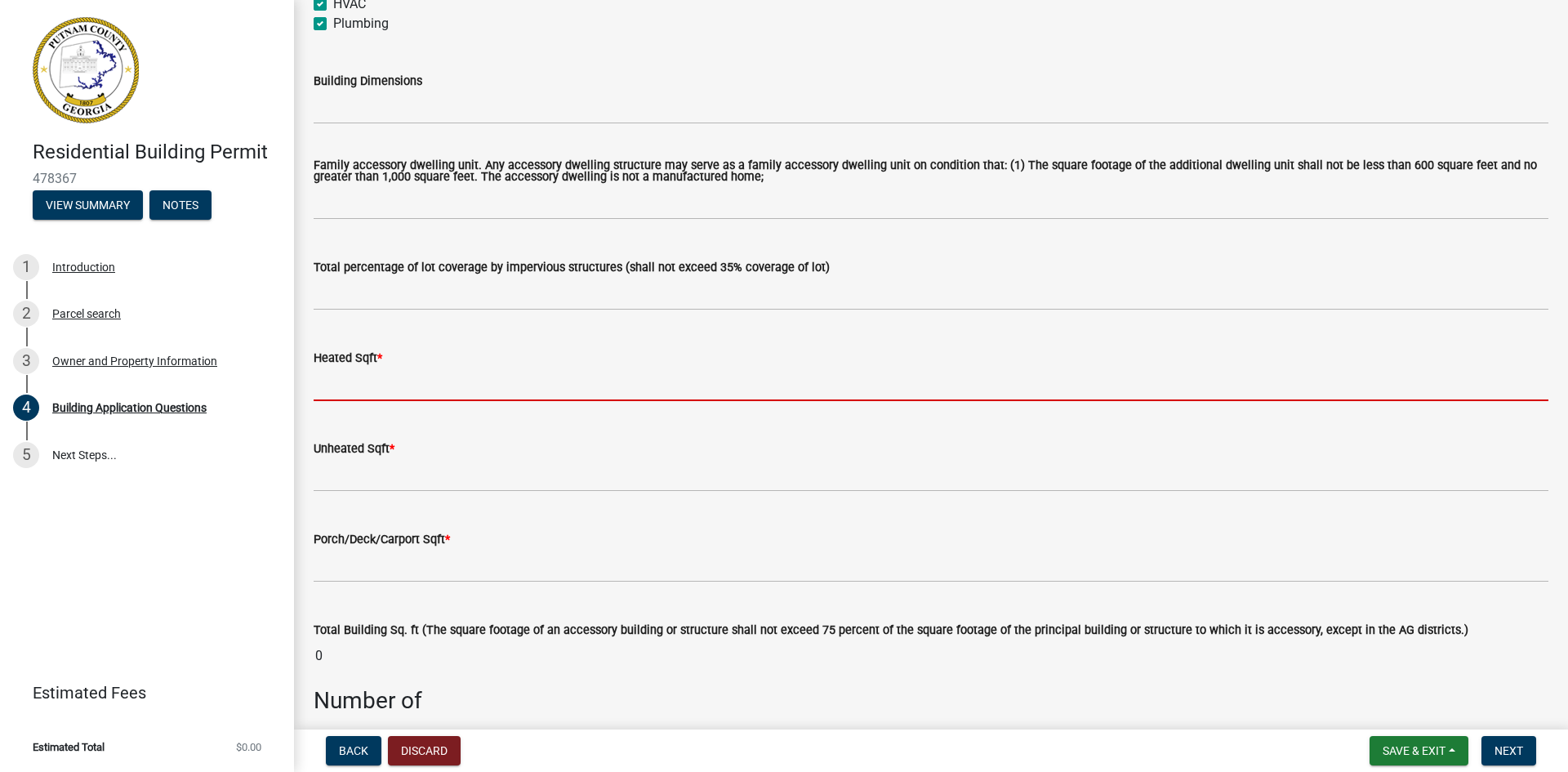
click at [415, 383] on input "text" at bounding box center [931, 384] width 1235 height 34
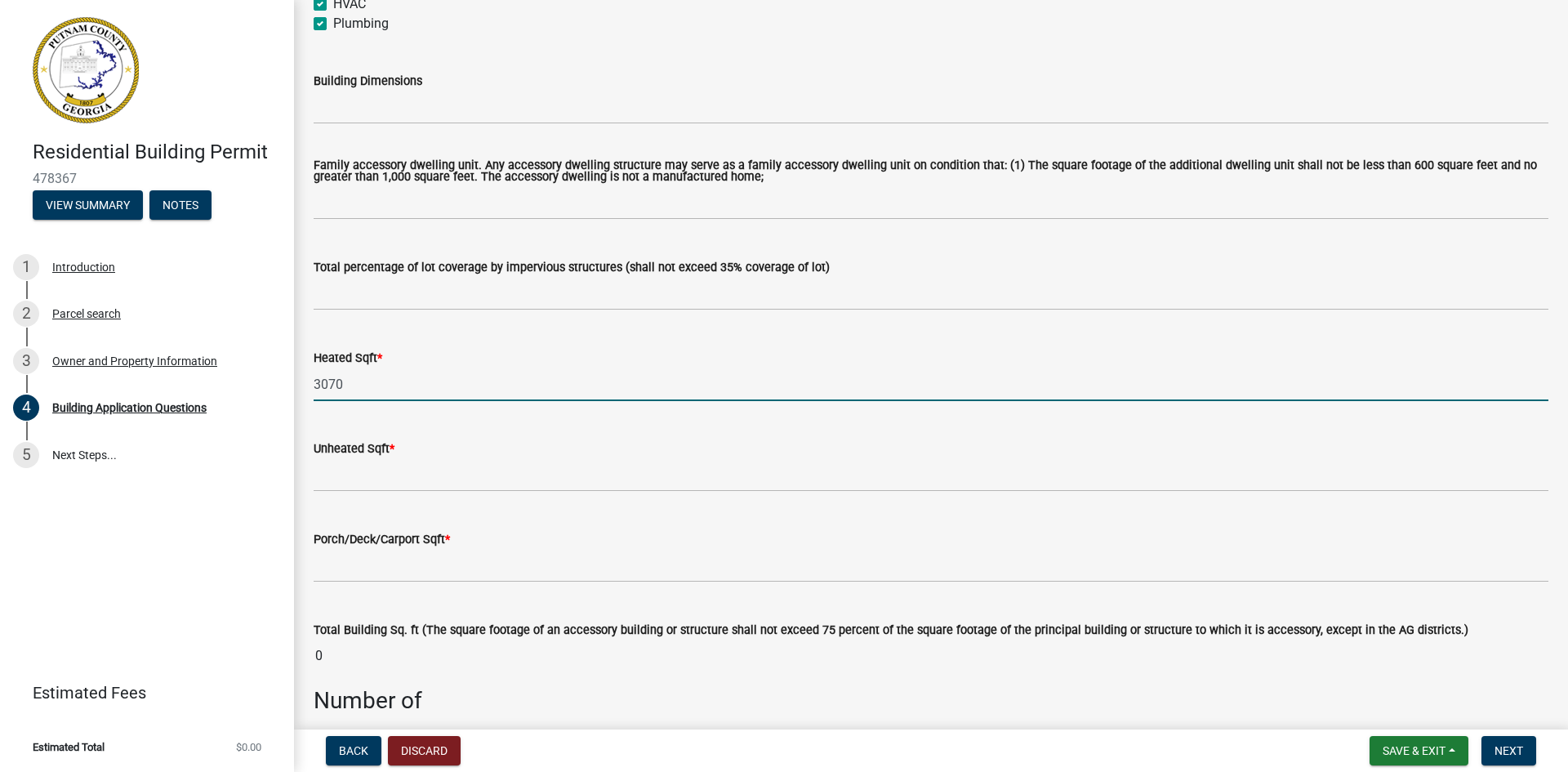
type input "3070"
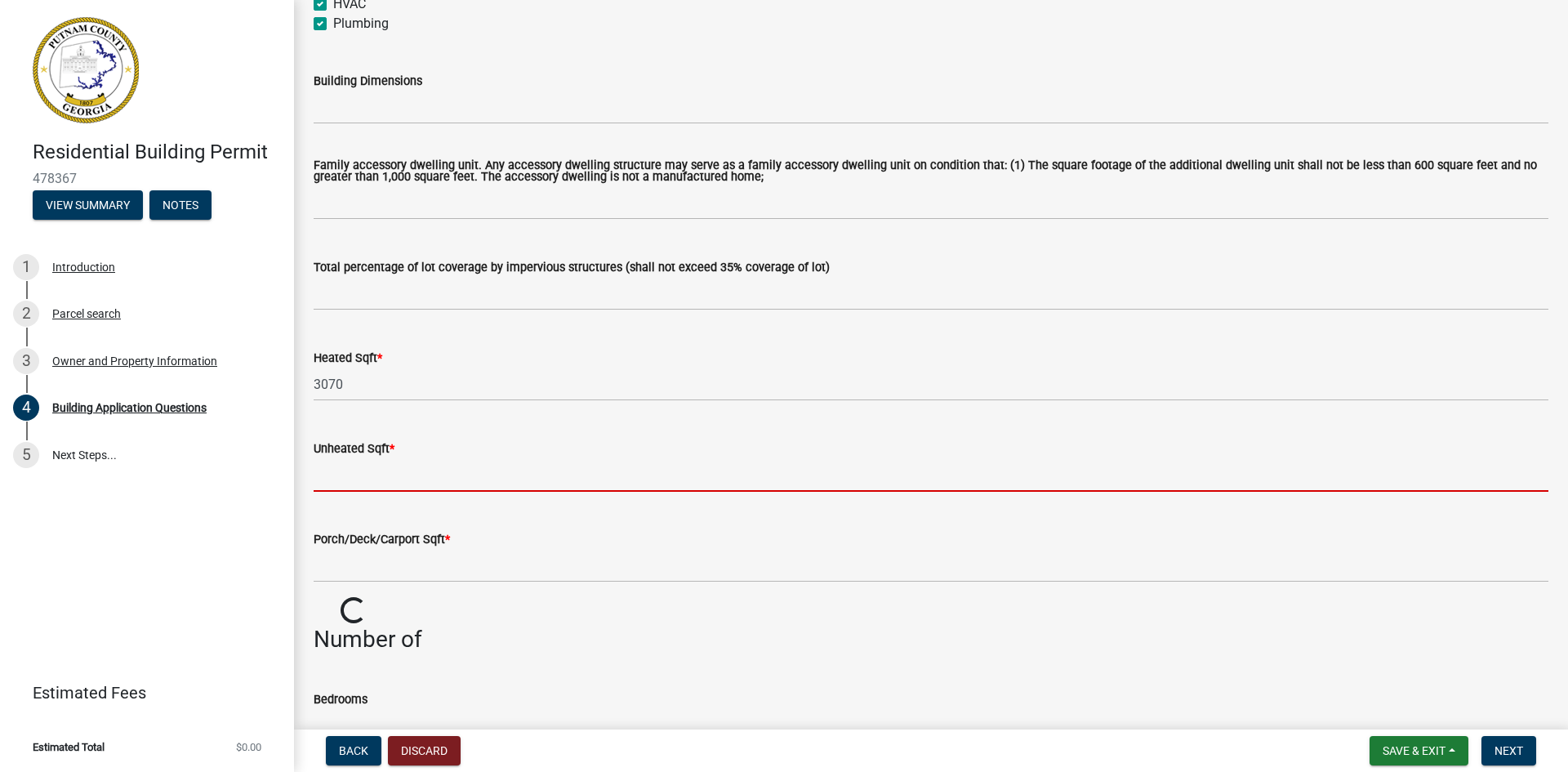
click at [343, 481] on input "text" at bounding box center [931, 474] width 1235 height 34
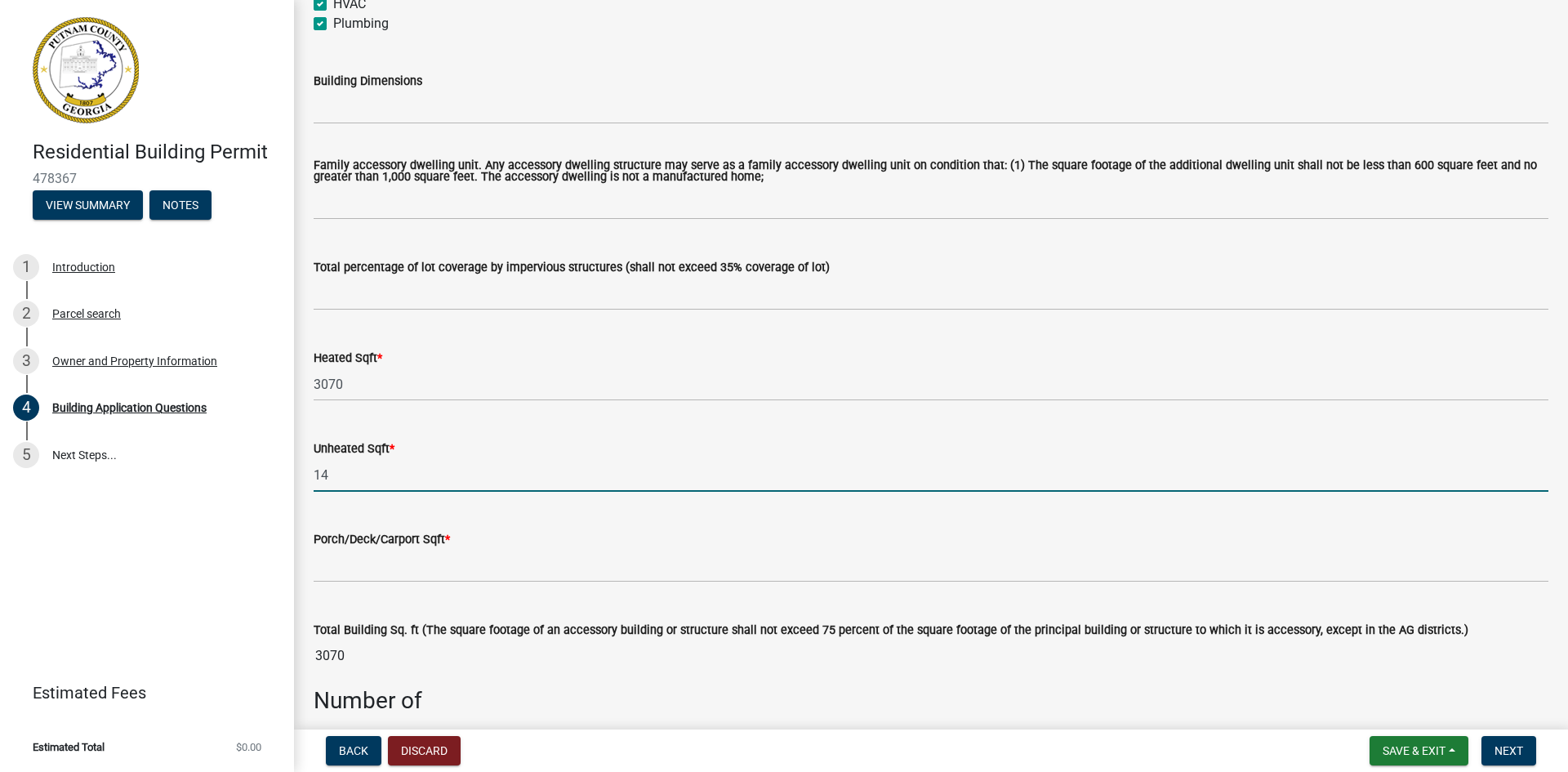
type input "1"
type input "576"
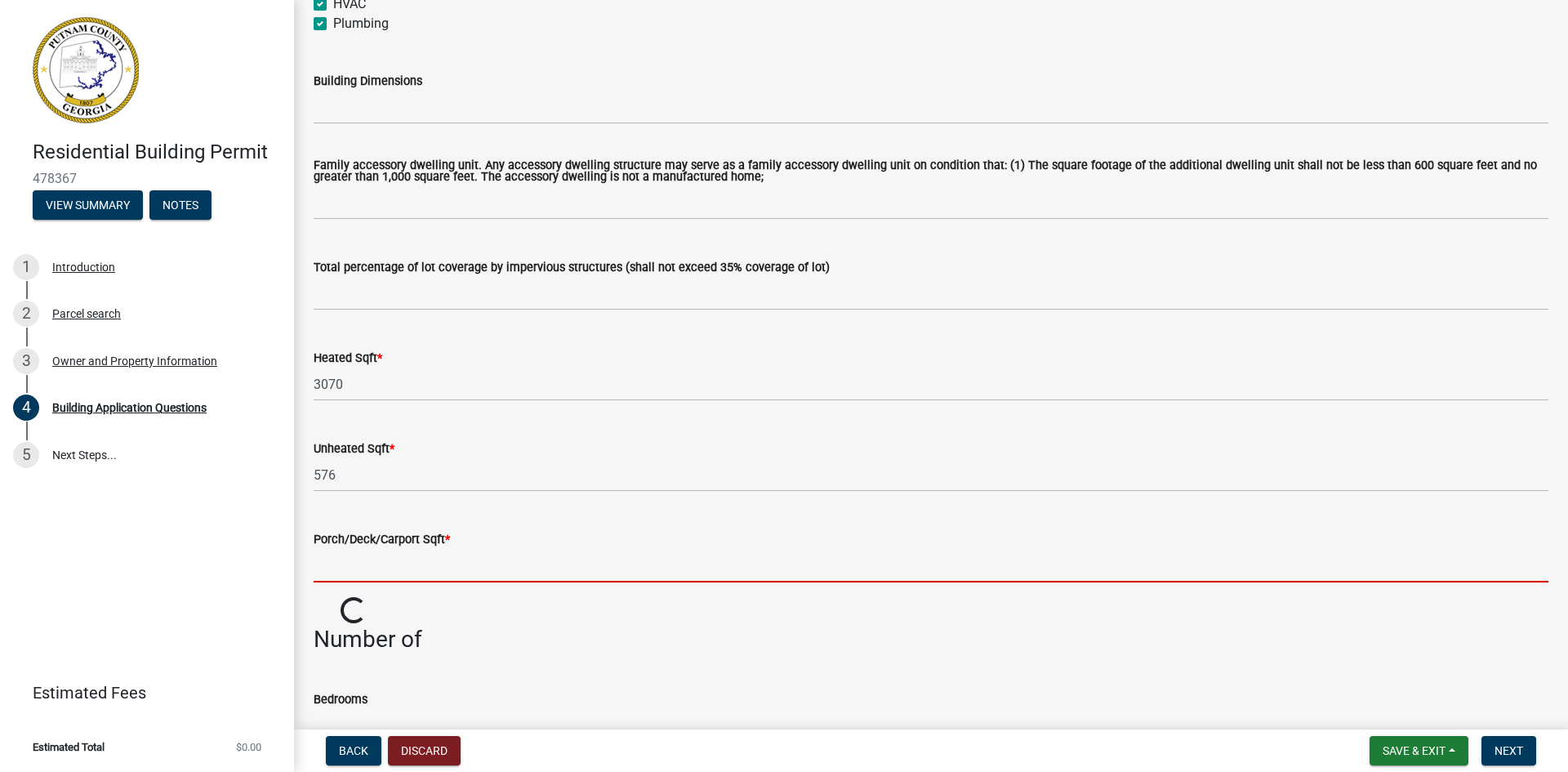
click at [343, 574] on input "text" at bounding box center [931, 566] width 1235 height 34
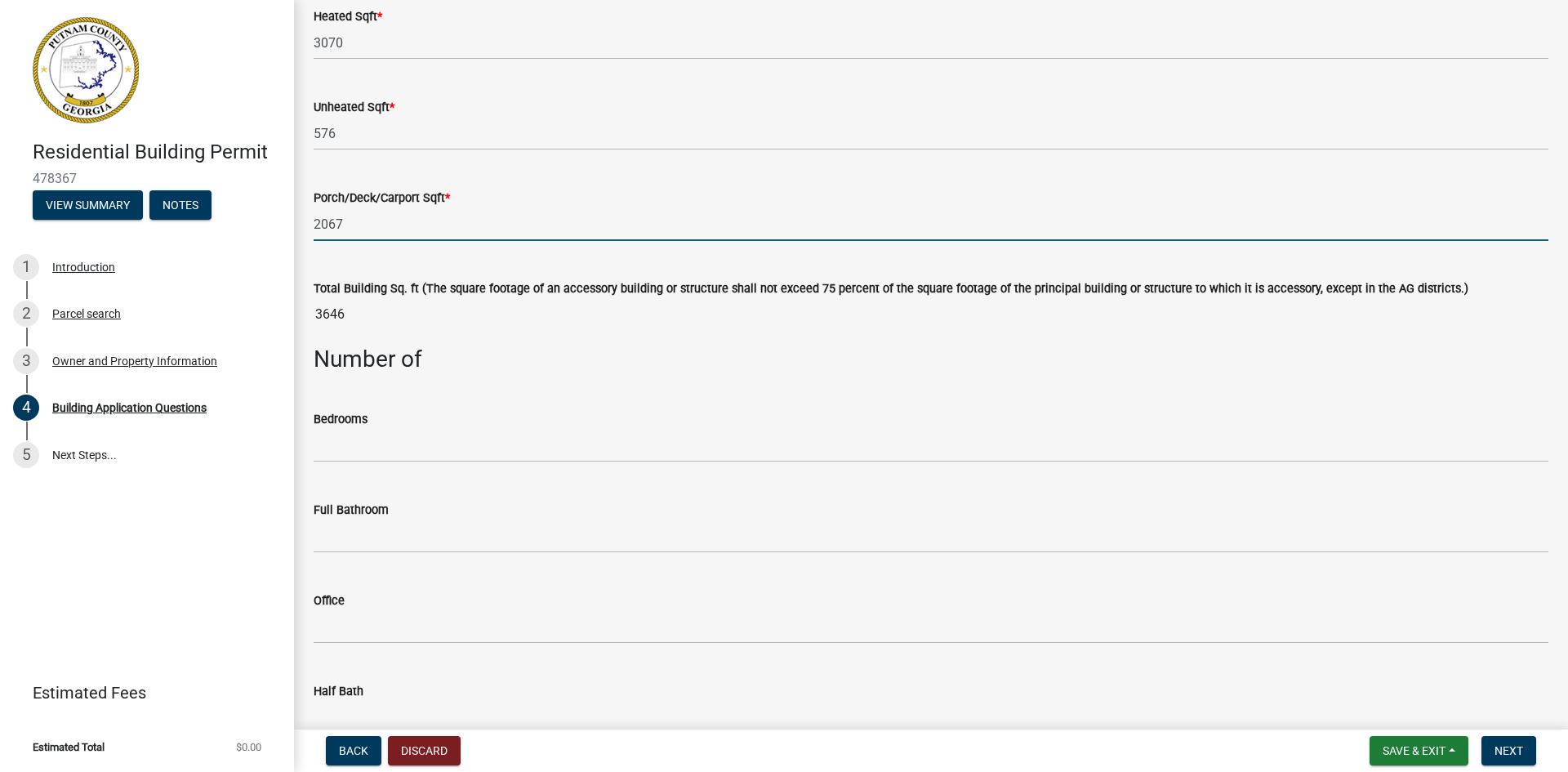
scroll to position [1165, 0]
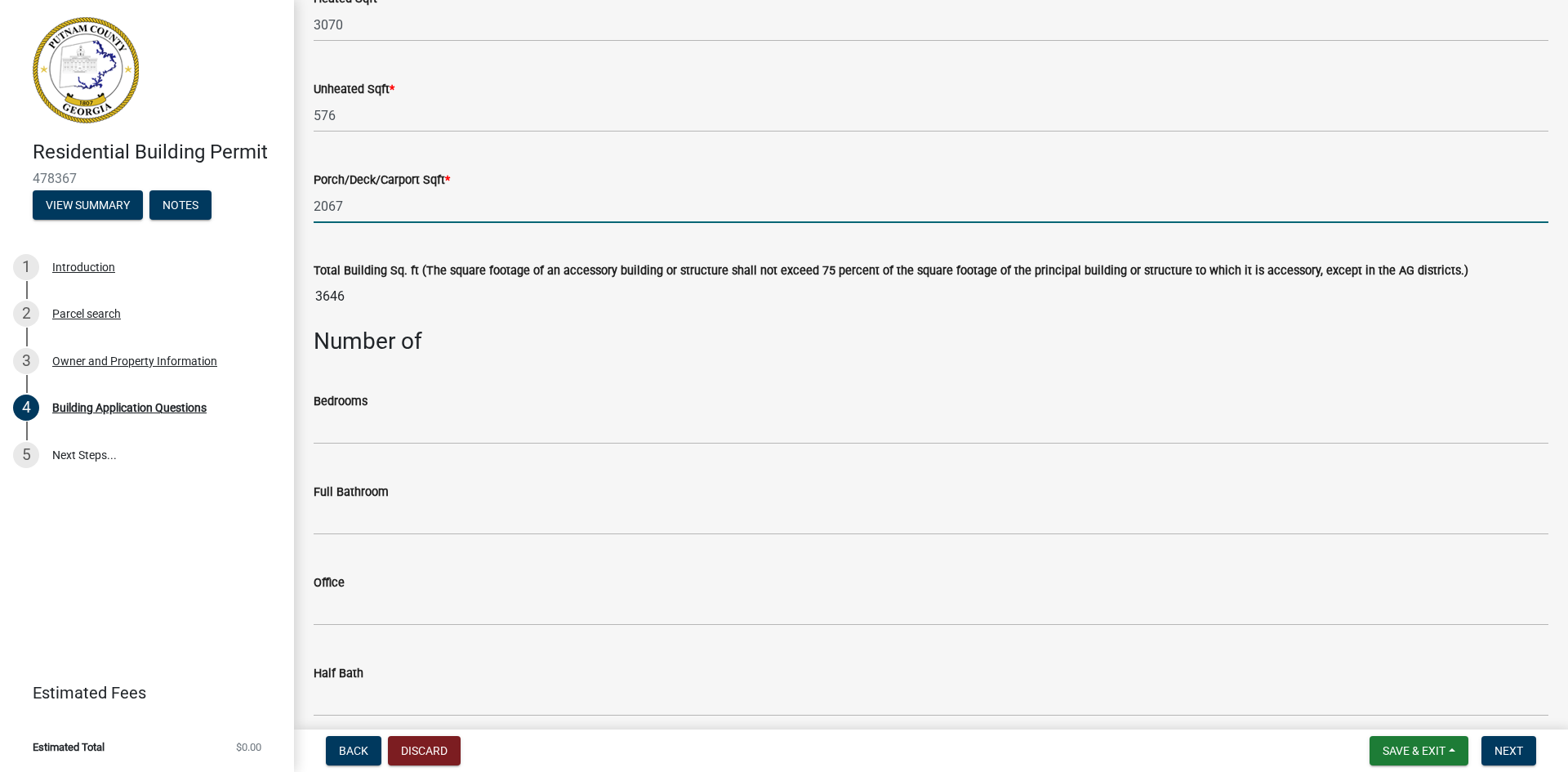
type input "2067"
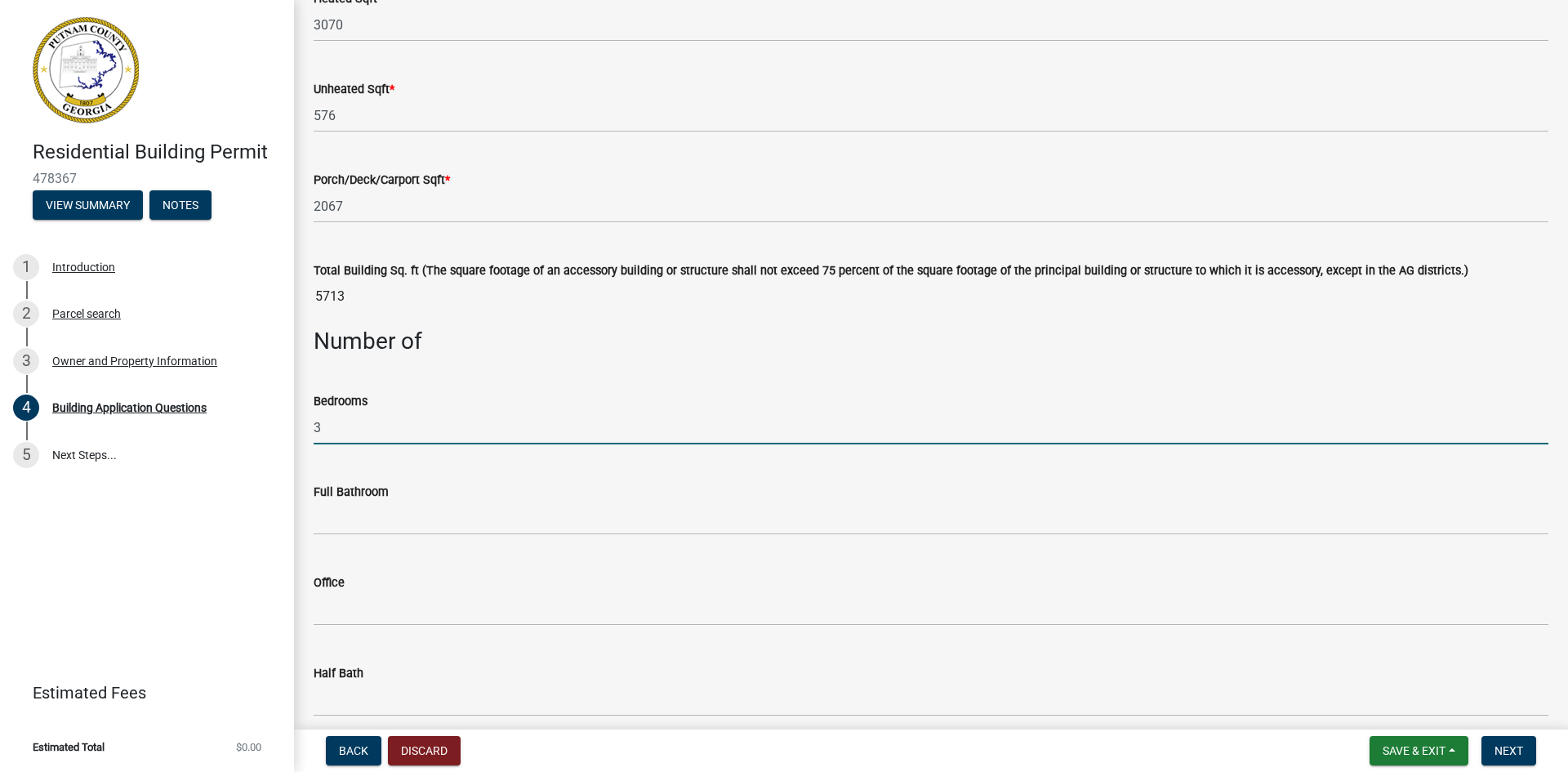
type input "3"
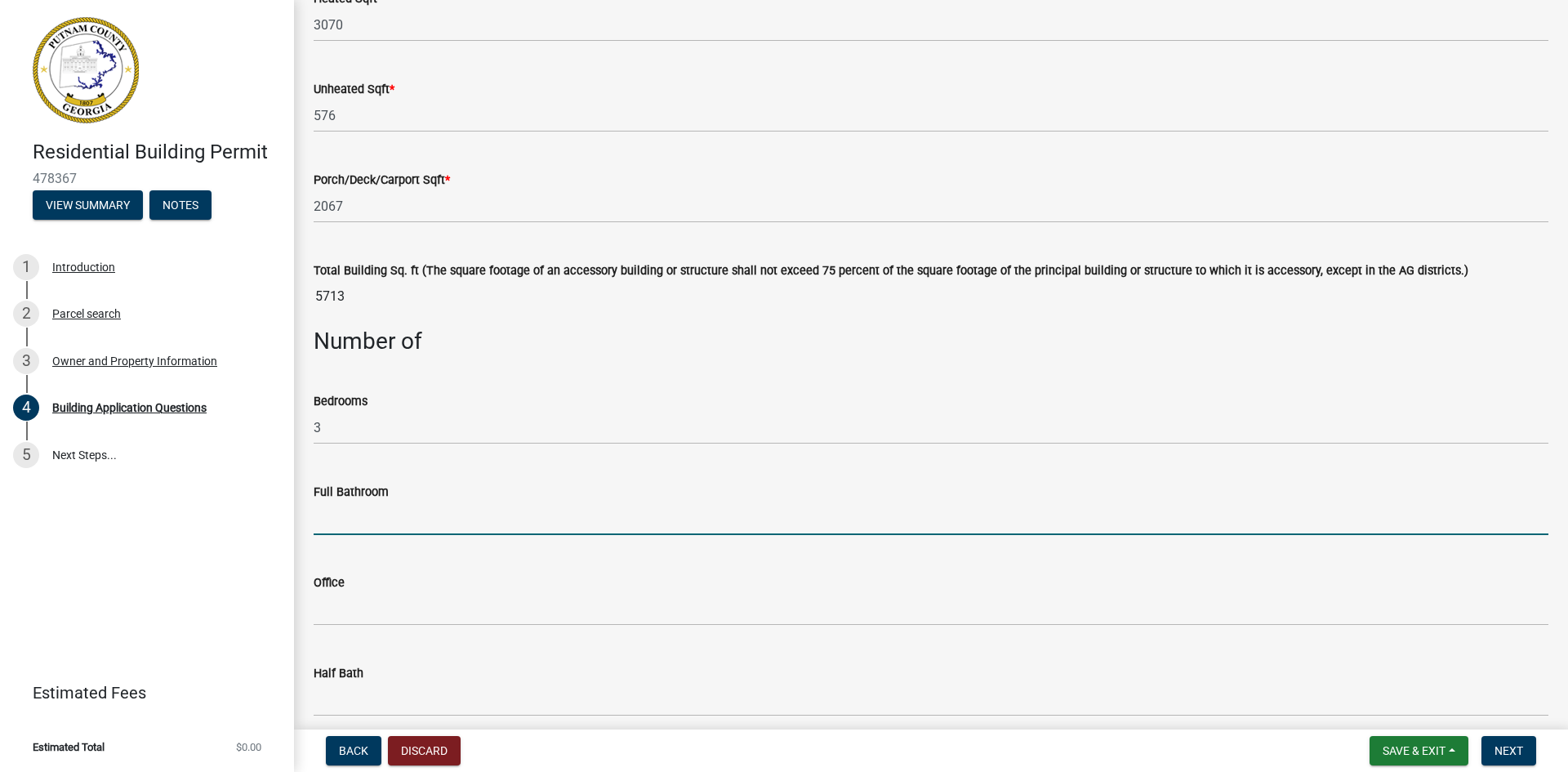
click at [358, 518] on input "text" at bounding box center [931, 518] width 1235 height 34
click at [1390, 752] on span "Save & Exit" at bounding box center [1414, 750] width 63 height 13
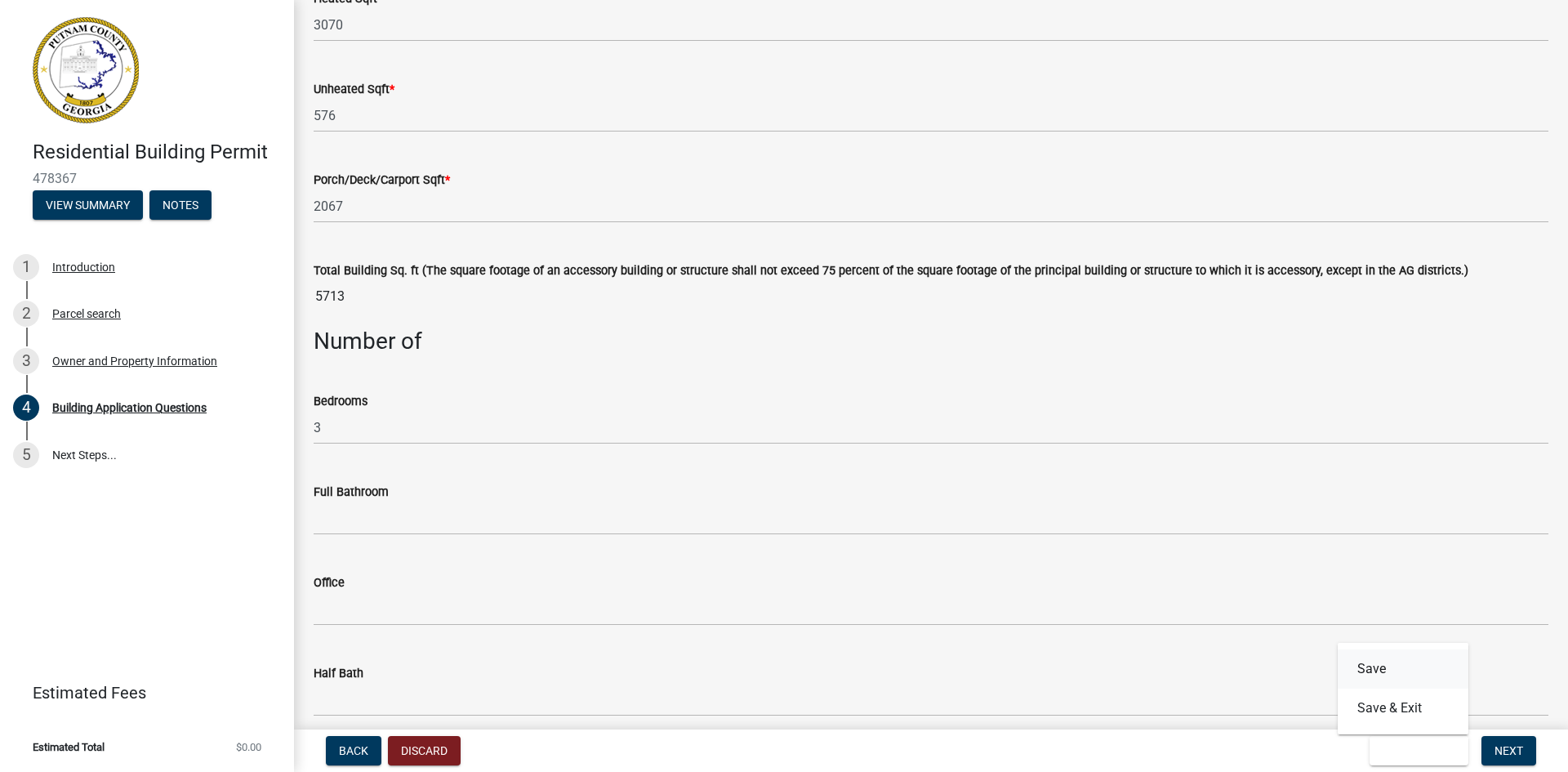
click at [1379, 668] on button "Save" at bounding box center [1403, 669] width 131 height 39
